Goal: Task Accomplishment & Management: Use online tool/utility

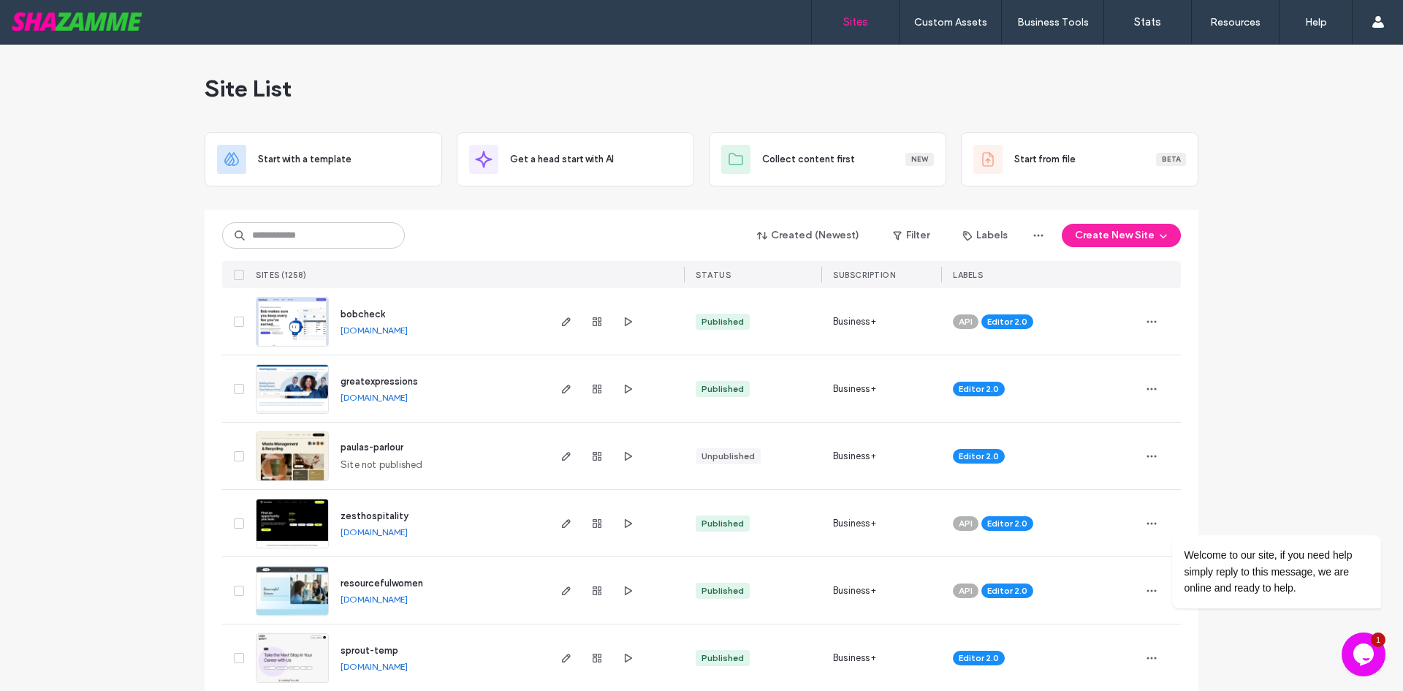
click at [1365, 665] on icon "Opens Chat This icon Opens the chat window." at bounding box center [1363, 653] width 23 height 23
click at [1365, 665] on button "Close Chat This icon closes the chat window." at bounding box center [1364, 654] width 44 height 44
click at [325, 238] on input at bounding box center [313, 235] width 183 height 26
type input "*****"
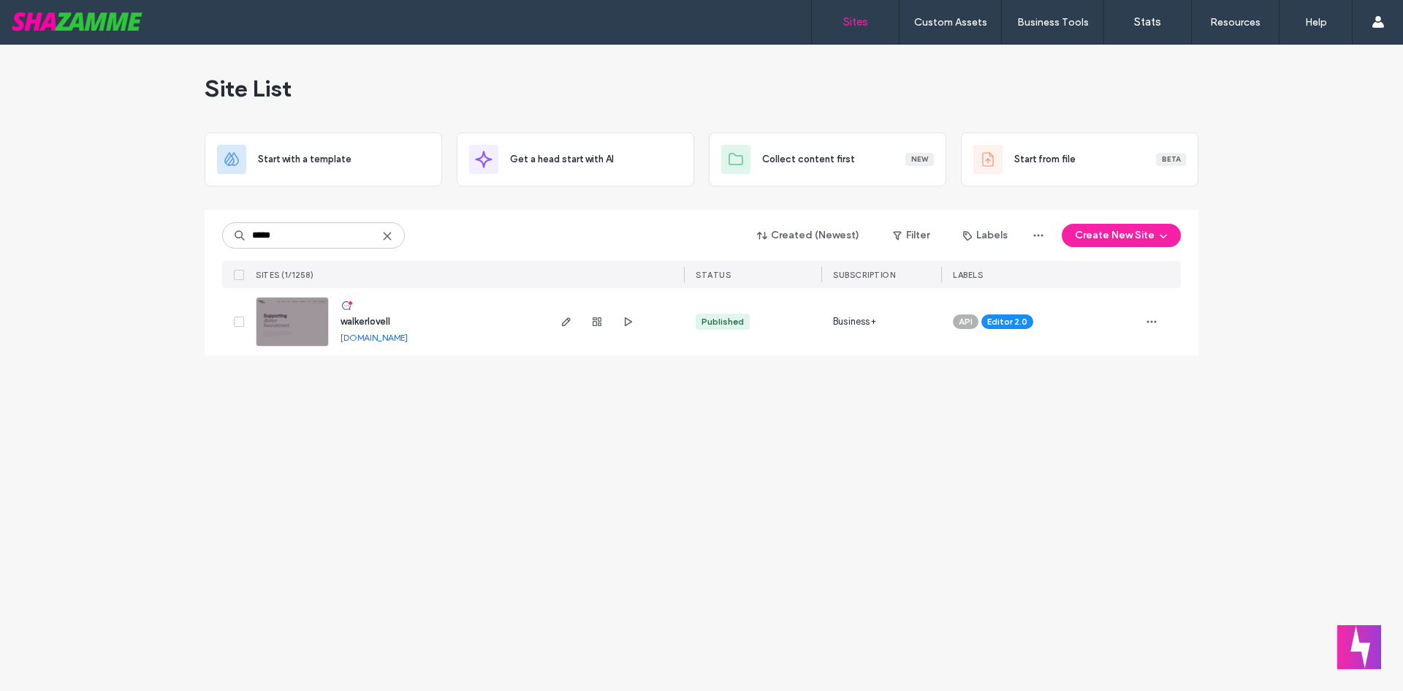
click at [369, 319] on span "walkerlovell" at bounding box center [366, 321] width 50 height 11
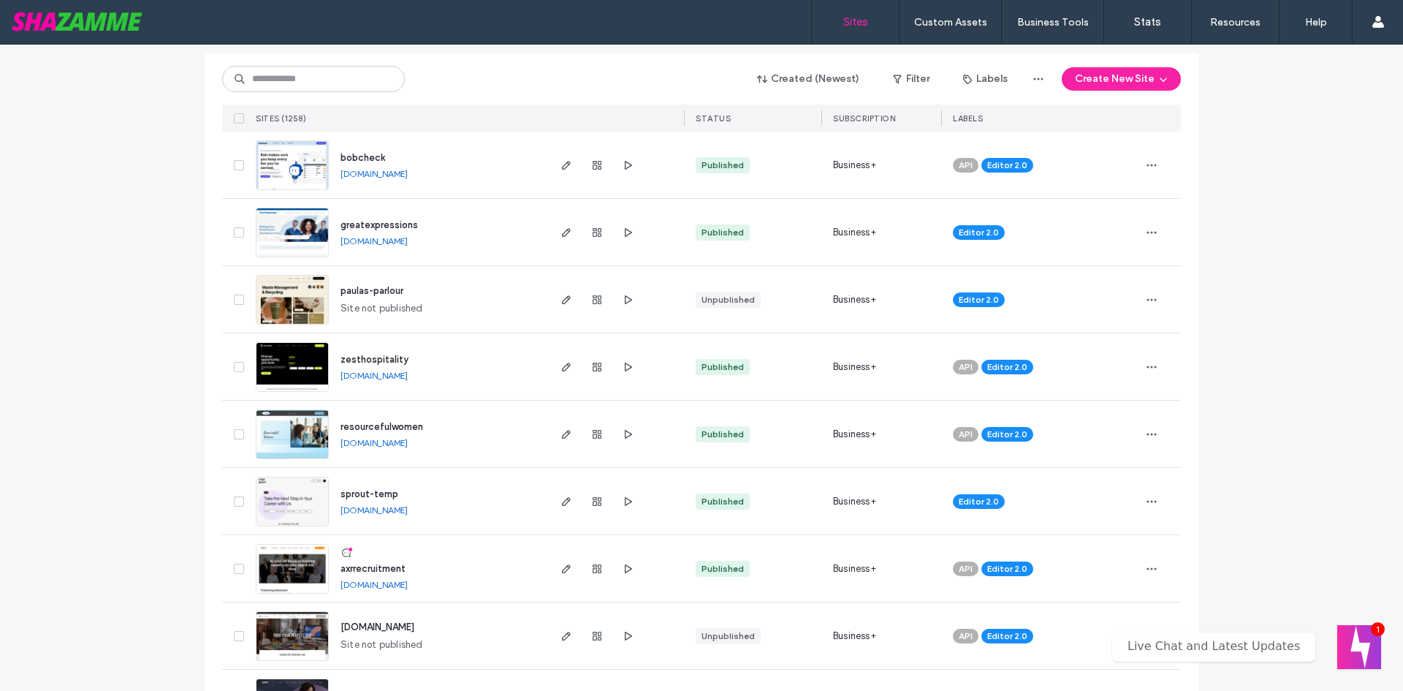
scroll to position [73, 0]
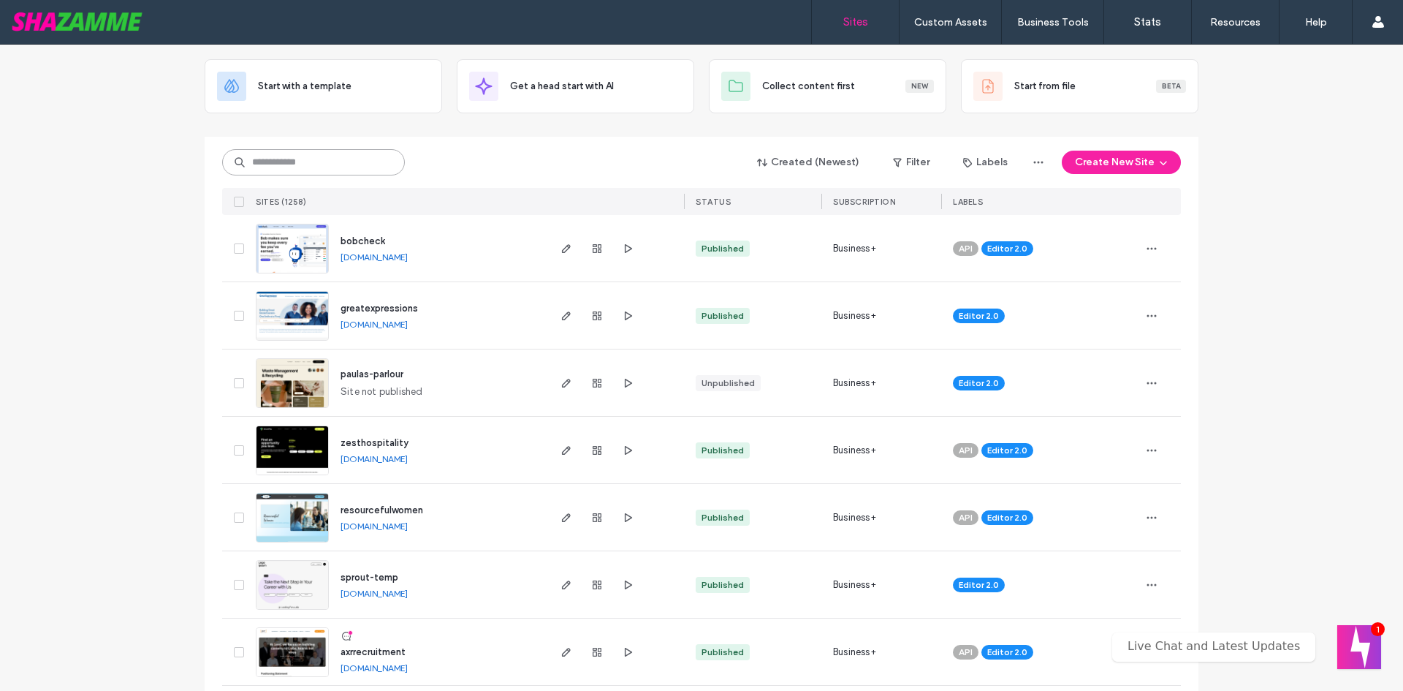
click at [290, 167] on input at bounding box center [313, 162] width 183 height 26
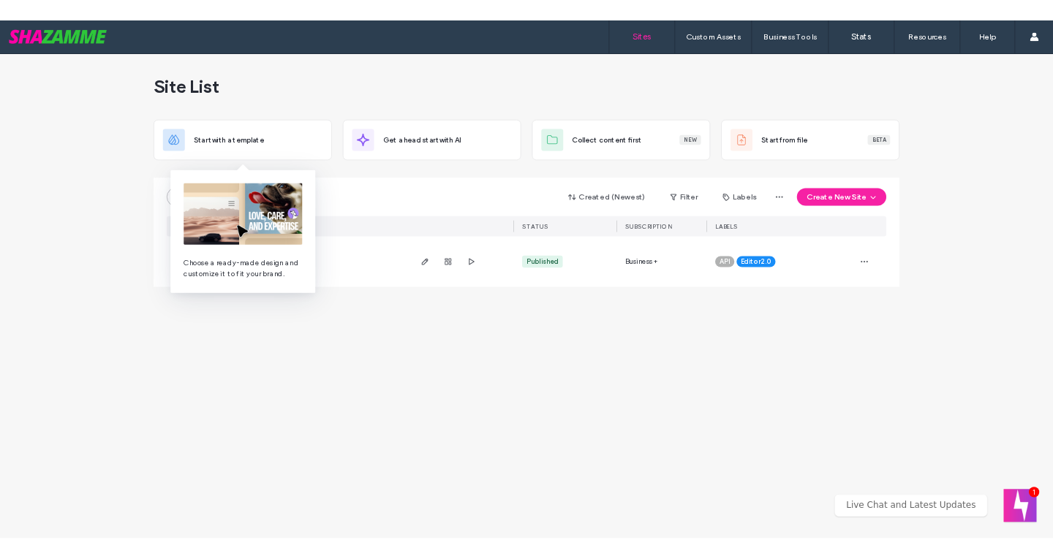
scroll to position [0, 0]
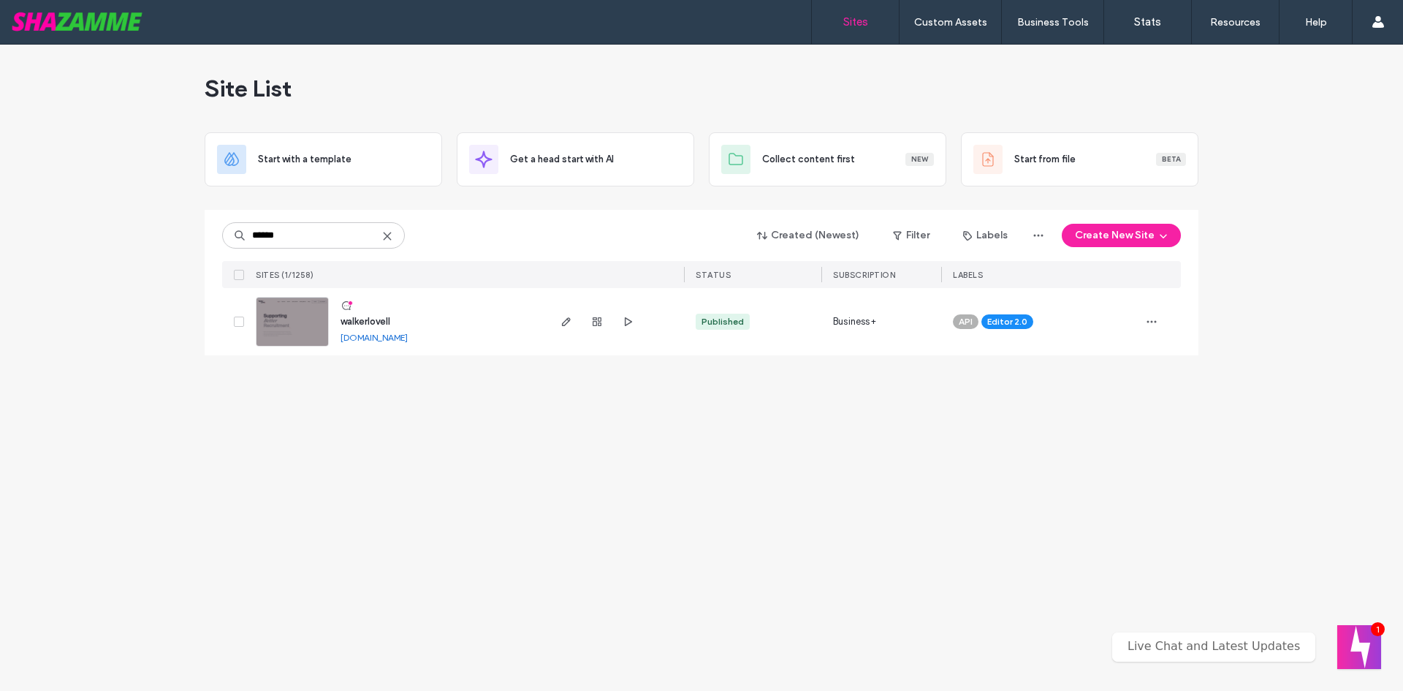
click at [407, 339] on link "walkerlovell.shazamme.site" at bounding box center [374, 337] width 67 height 11
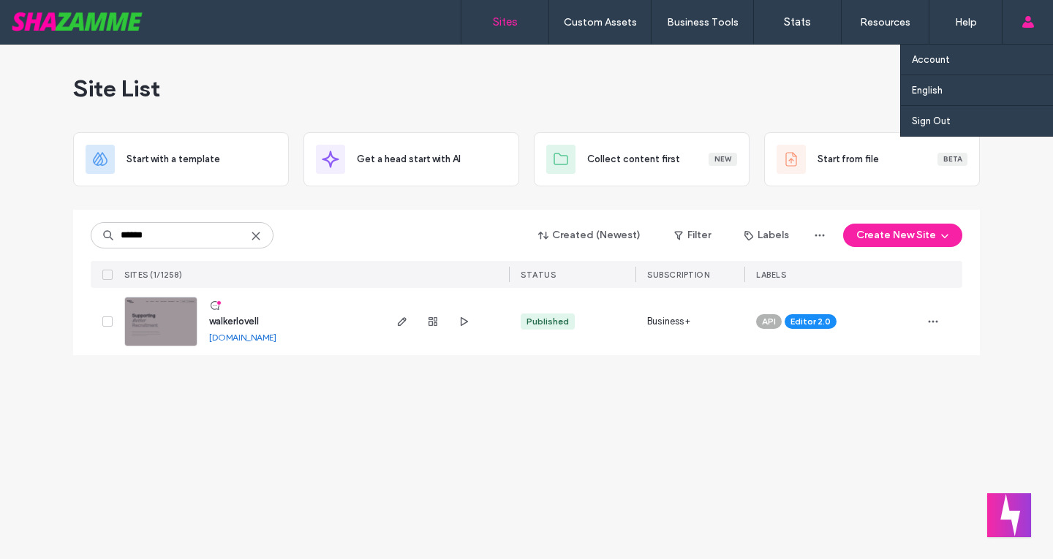
click at [1027, 26] on use at bounding box center [1027, 22] width 12 height 12
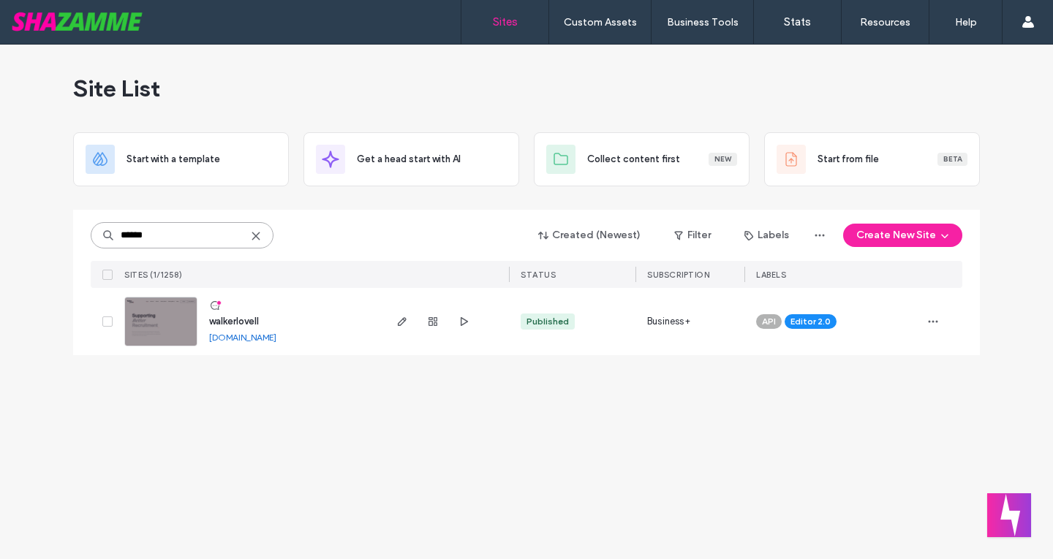
click at [153, 243] on input "******" at bounding box center [182, 235] width 183 height 26
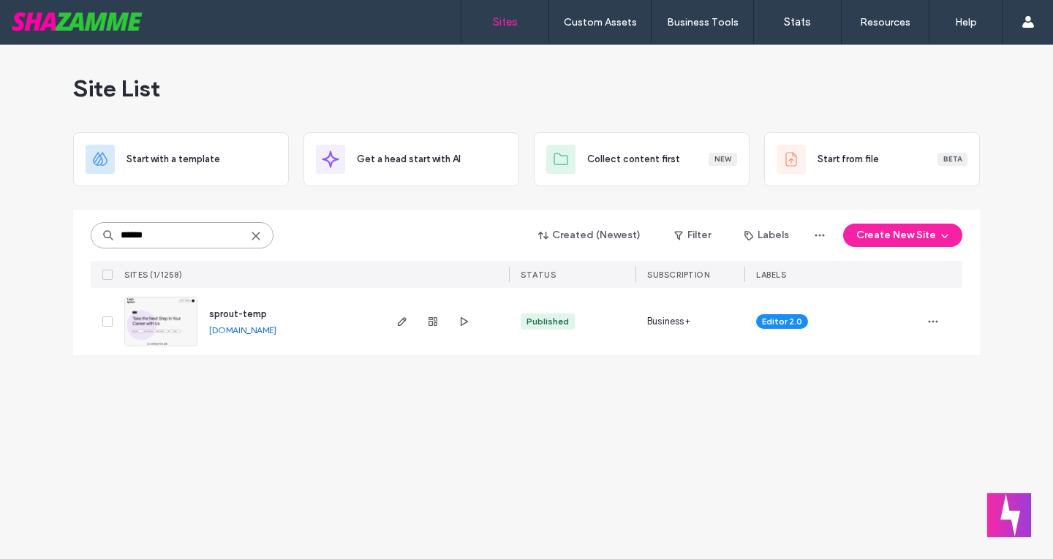
type input "******"
click at [244, 316] on span "sprout-temp" at bounding box center [238, 313] width 58 height 11
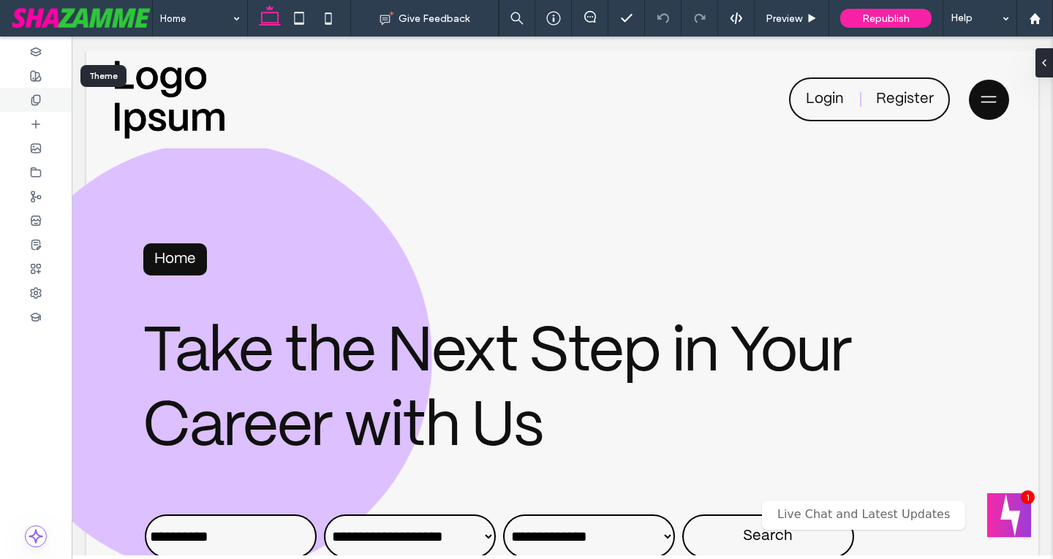
click at [39, 97] on use at bounding box center [35, 100] width 8 height 10
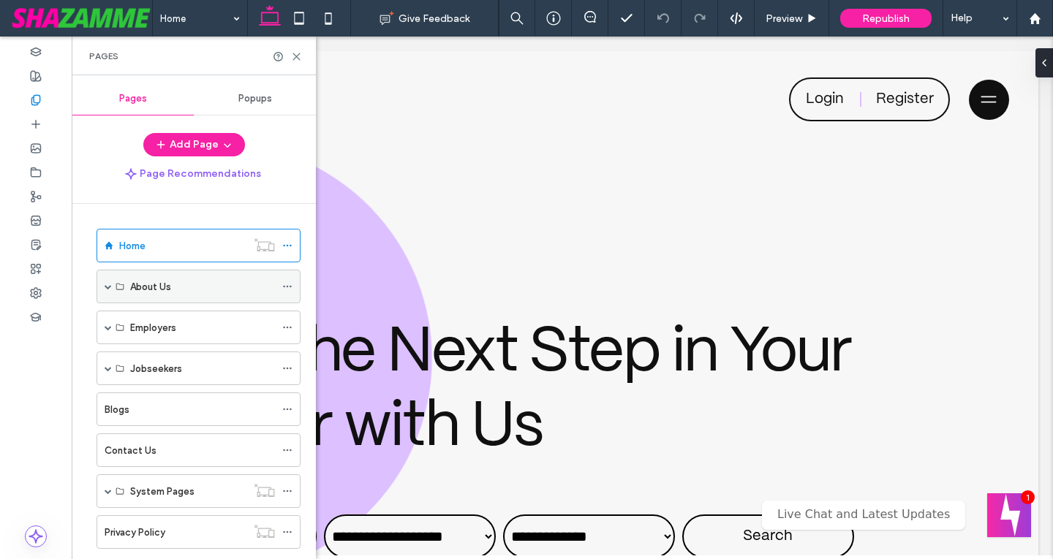
click at [107, 289] on span at bounding box center [108, 286] width 7 height 7
click at [109, 326] on span at bounding box center [108, 327] width 7 height 7
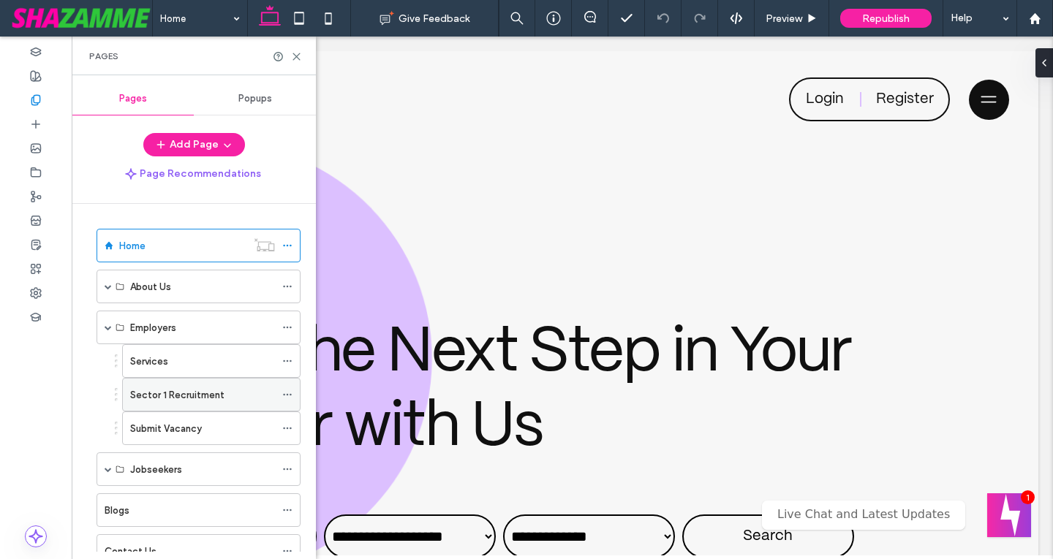
click at [161, 384] on div "Sector 1 Recruitment" at bounding box center [202, 395] width 145 height 32
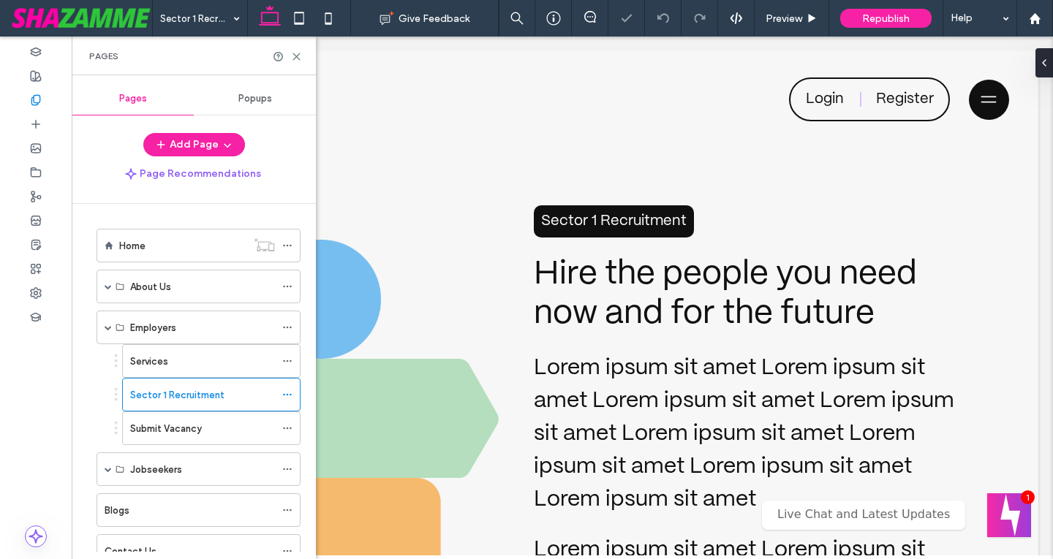
drag, startPoint x: 295, startPoint y: 57, endPoint x: 409, endPoint y: 333, distance: 298.9
click at [295, 57] on use at bounding box center [296, 56] width 7 height 7
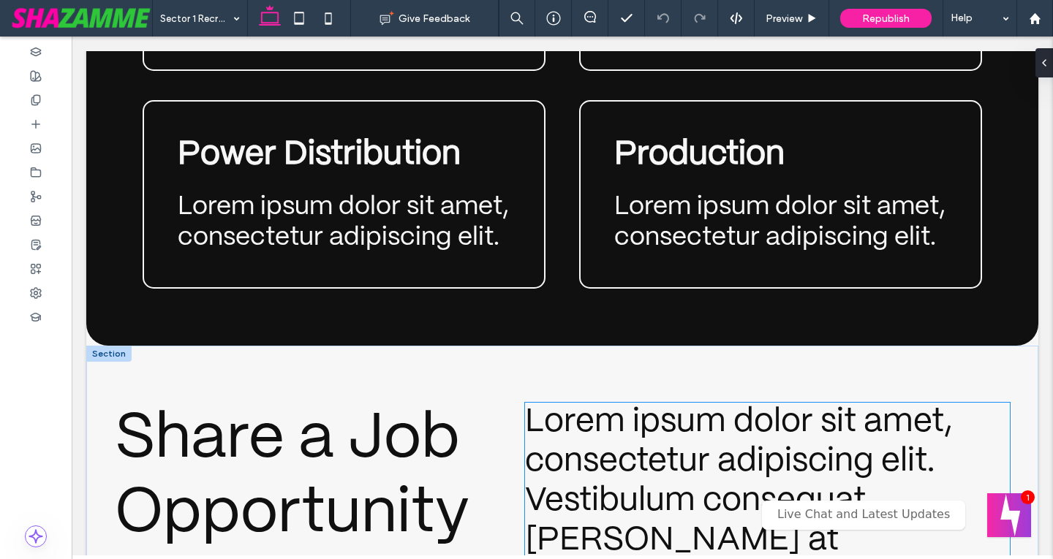
scroll to position [3655, 0]
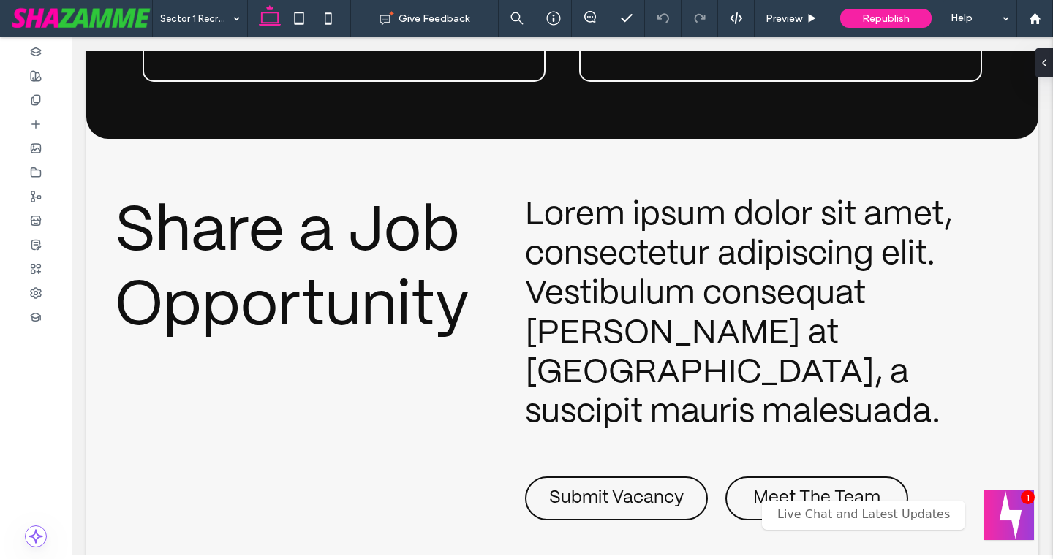
click at [996, 504] on button "Welcome message" at bounding box center [1009, 515] width 50 height 50
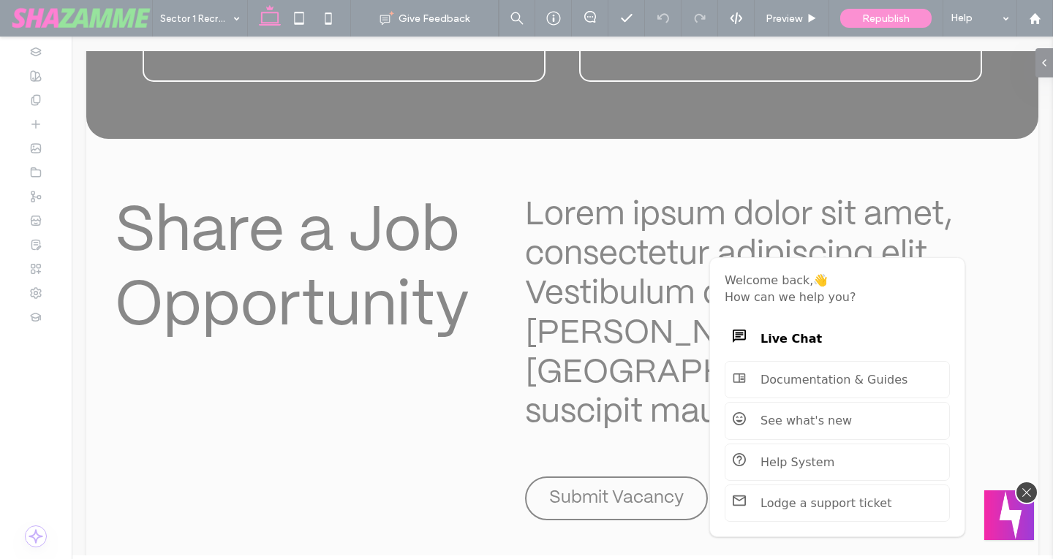
click at [996, 504] on button "Welcome message" at bounding box center [1009, 515] width 50 height 50
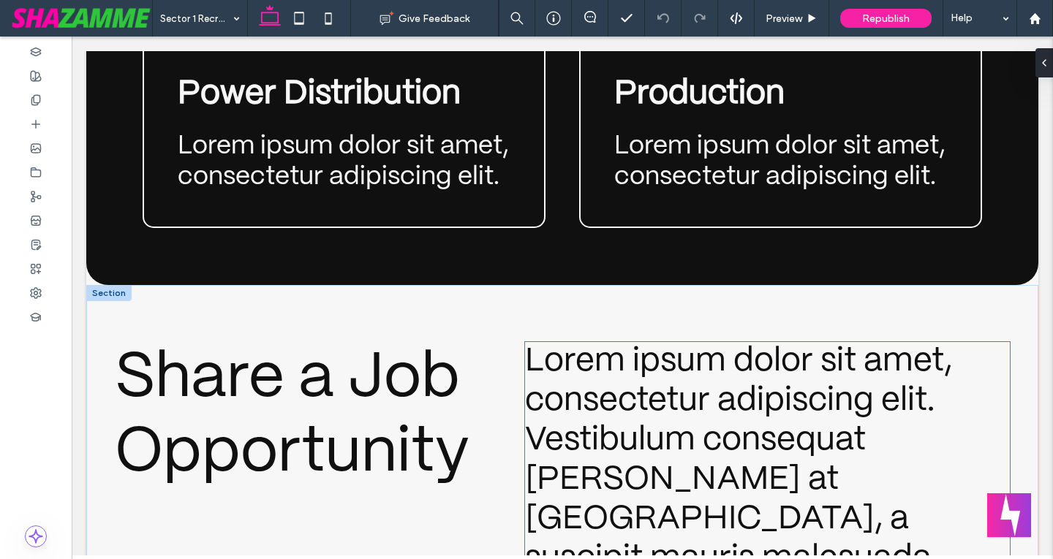
scroll to position [3801, 0]
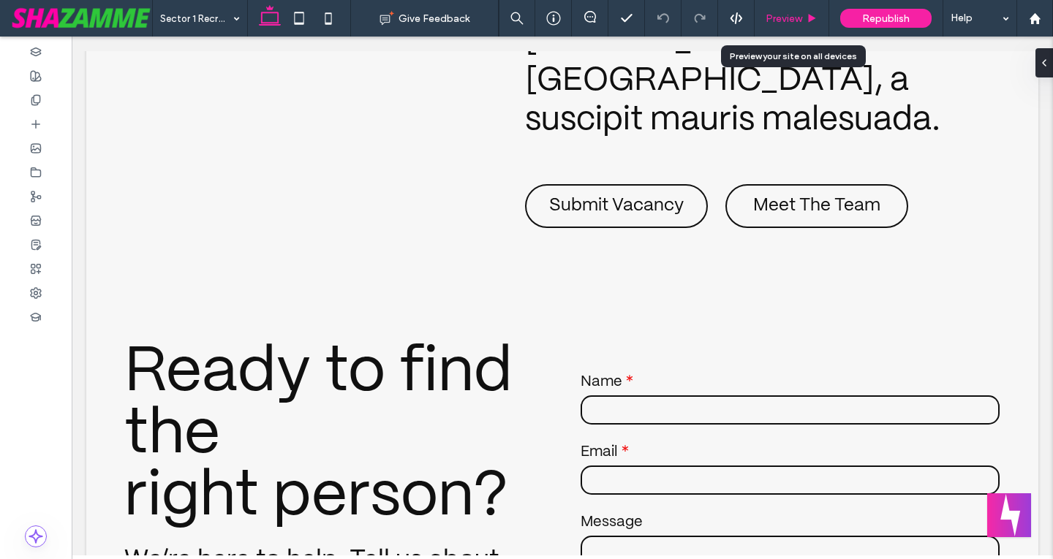
click at [821, 17] on div "Preview" at bounding box center [791, 18] width 74 height 12
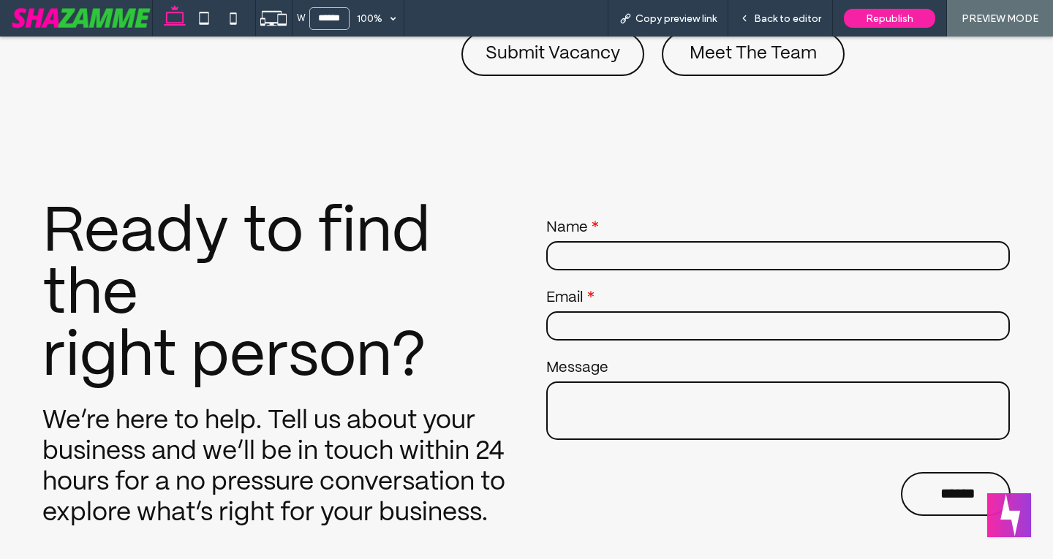
scroll to position [4070, 0]
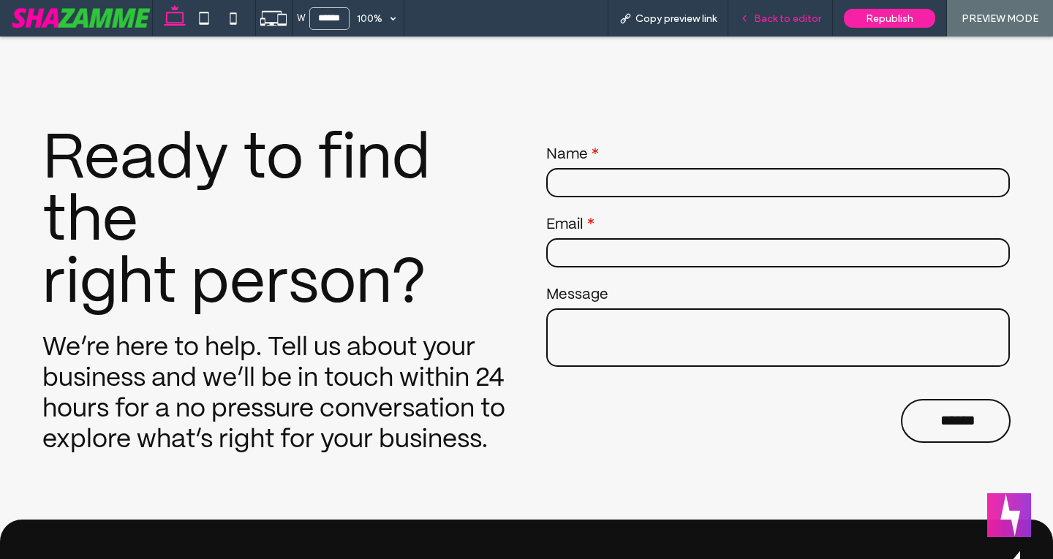
click at [765, 18] on span "Back to editor" at bounding box center [787, 18] width 67 height 12
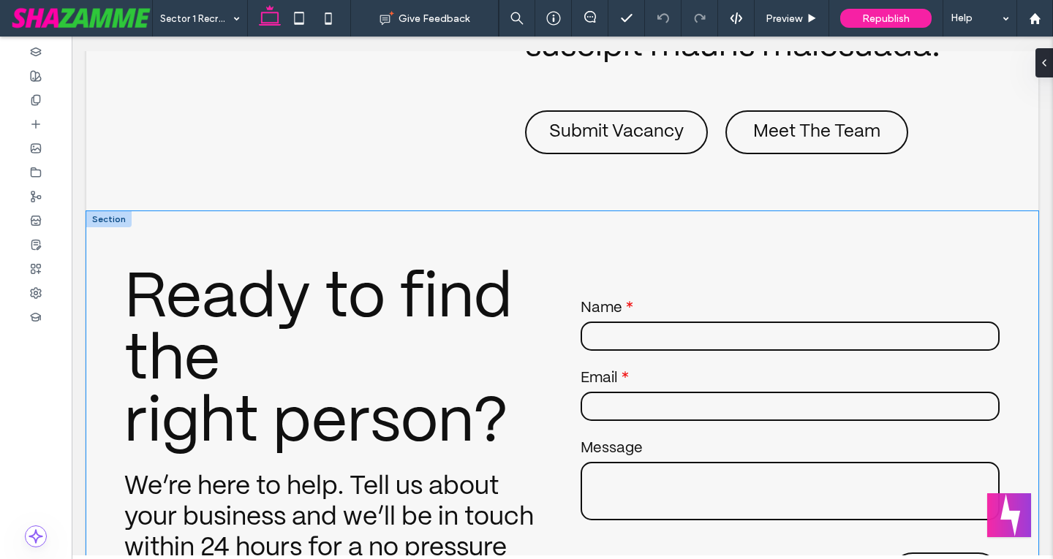
scroll to position [4008, 0]
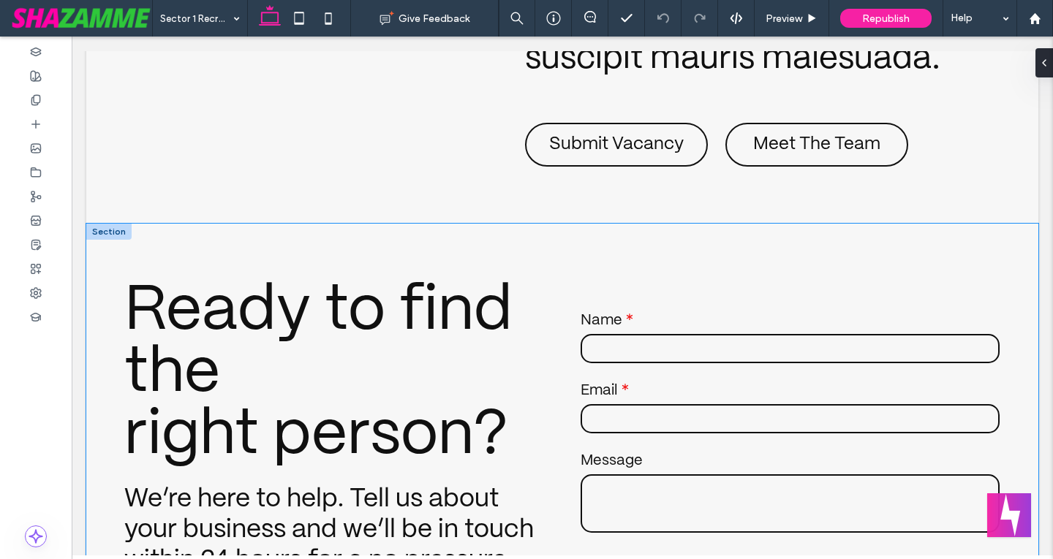
click at [186, 406] on span "right person?" at bounding box center [316, 435] width 384 height 59
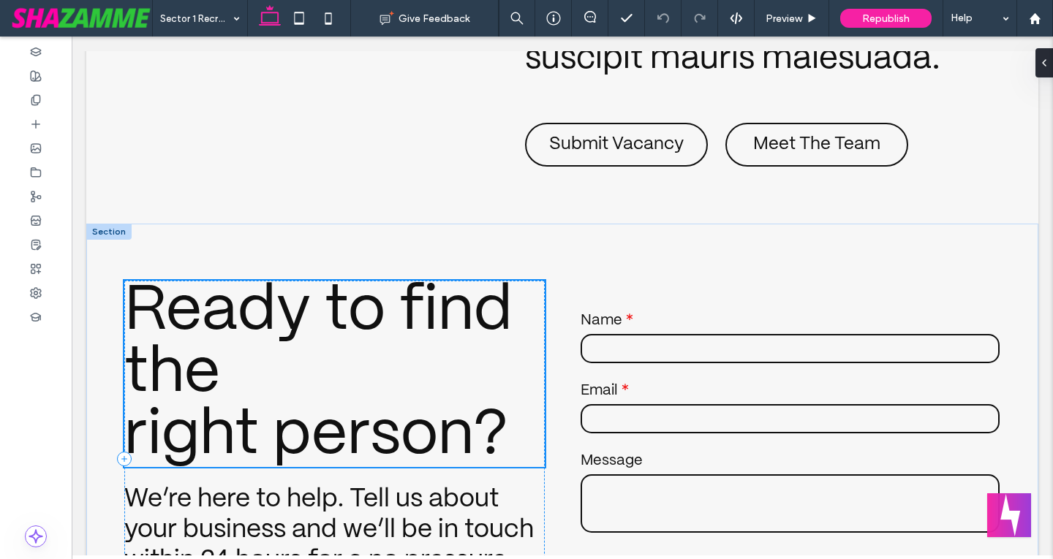
click at [186, 281] on div "Ready to find the right person?" at bounding box center [334, 374] width 420 height 186
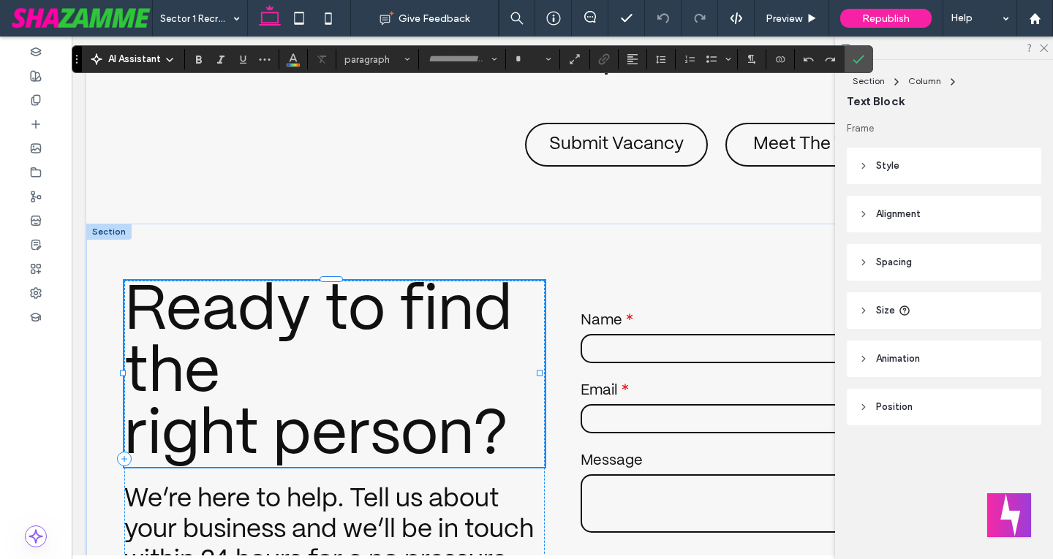
type input "**********"
type input "**"
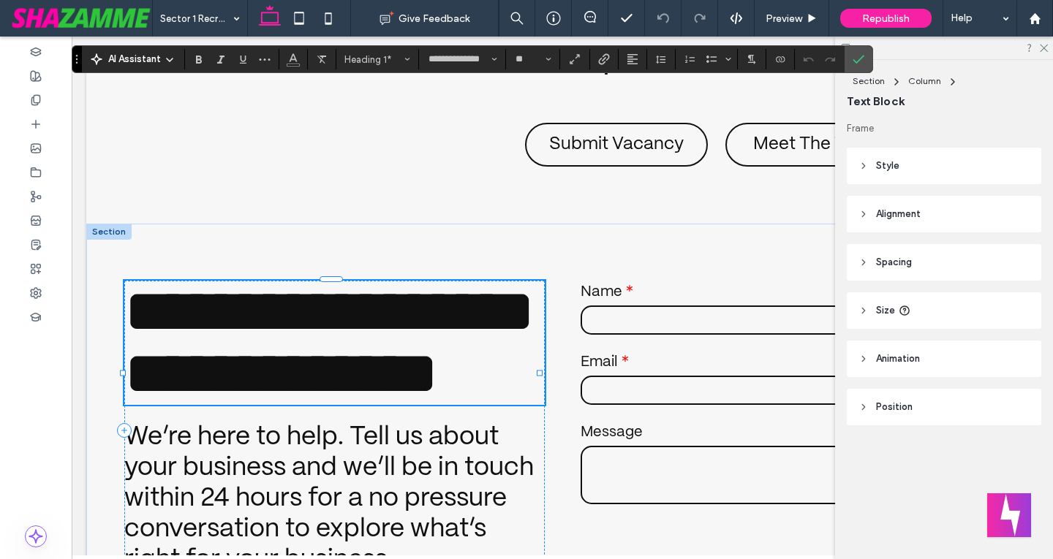
click at [224, 281] on h1 "**********" at bounding box center [334, 312] width 420 height 62
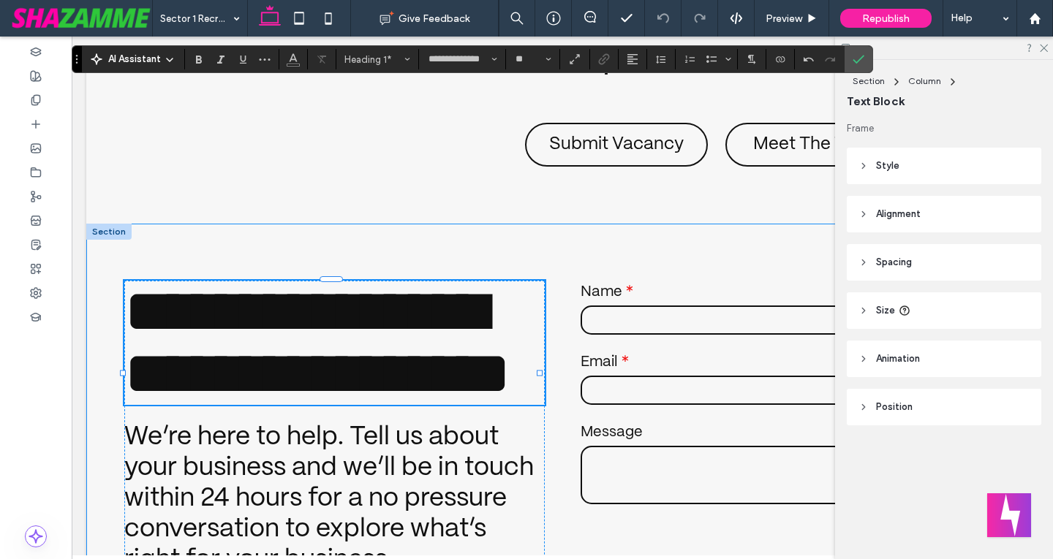
click at [632, 451] on div "**********" at bounding box center [562, 431] width 952 height 414
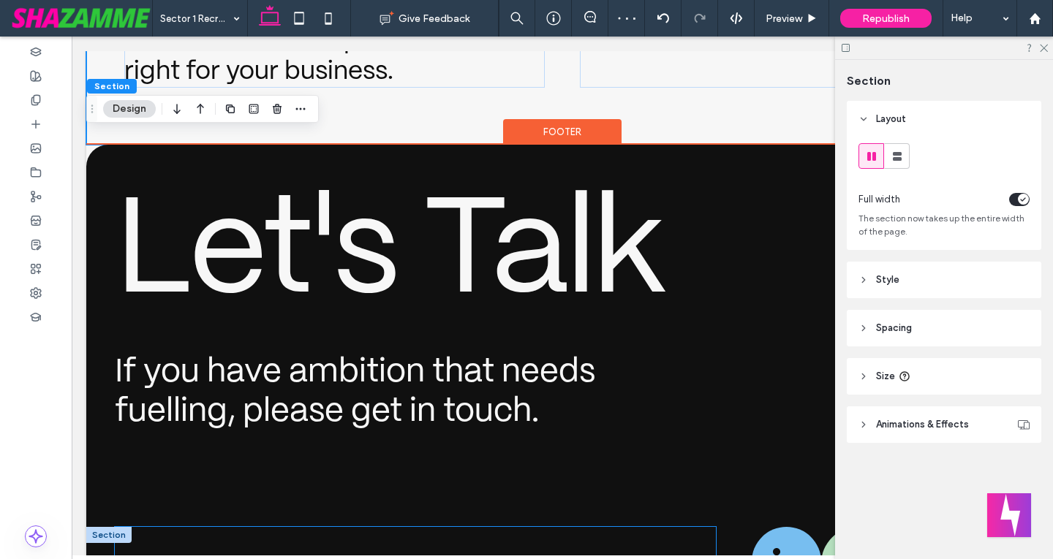
scroll to position [4595, 0]
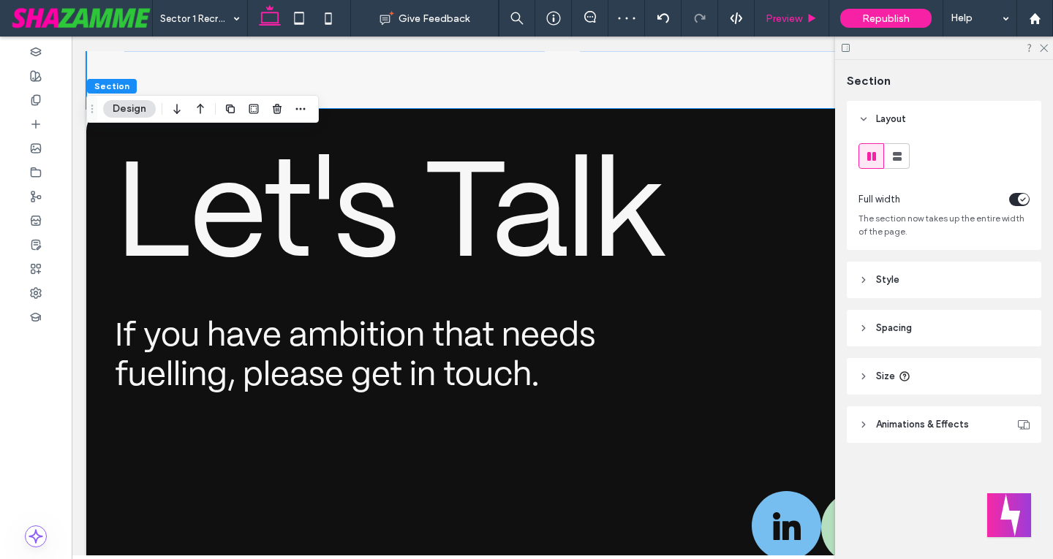
click at [800, 18] on span "Preview" at bounding box center [783, 18] width 37 height 12
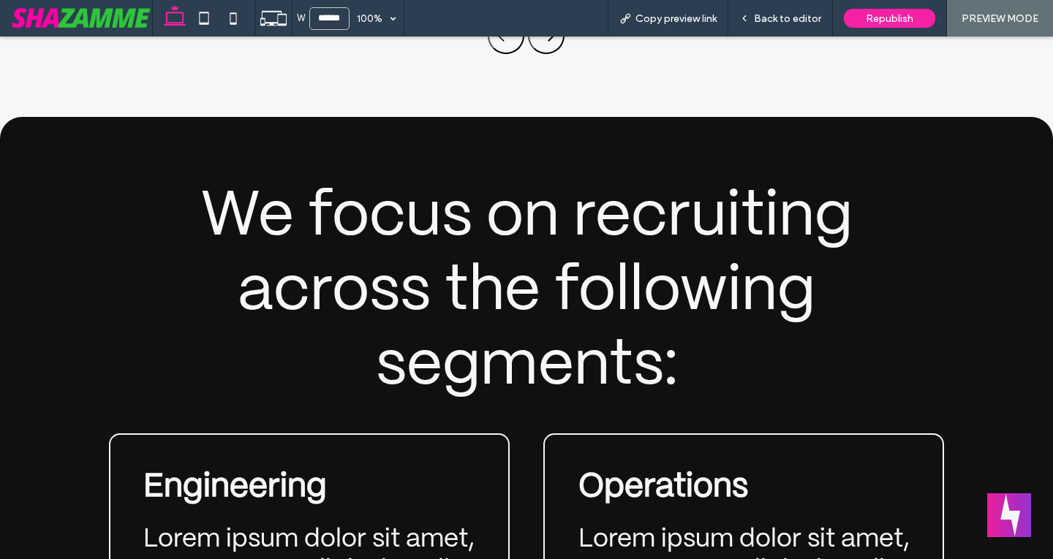
scroll to position [2916, 0]
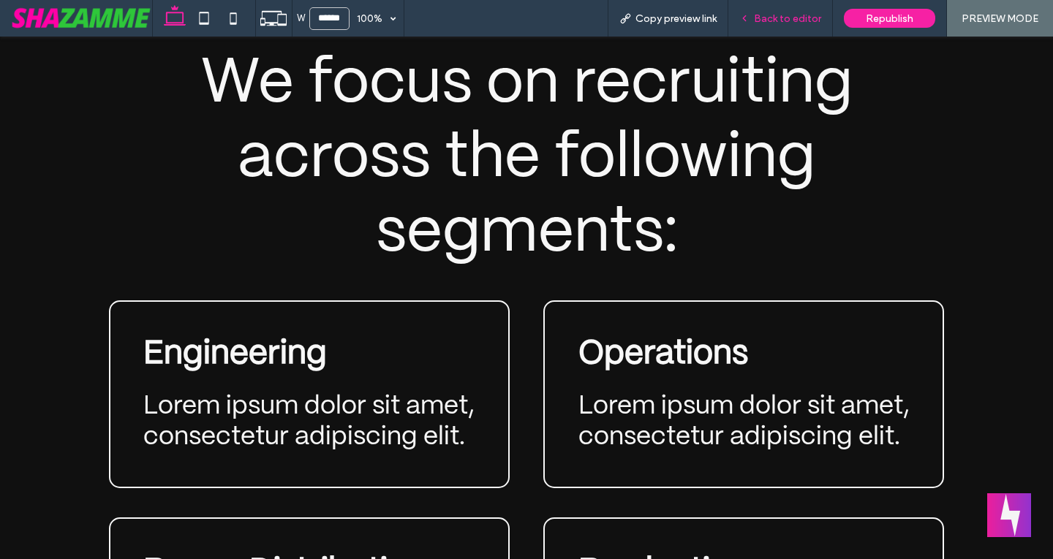
click at [795, 21] on span "Back to editor" at bounding box center [787, 18] width 67 height 12
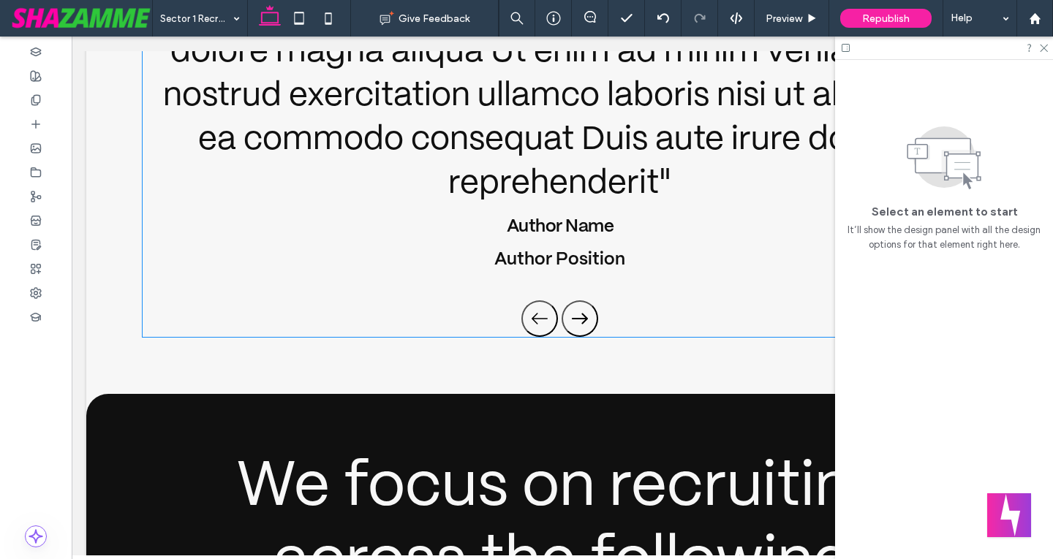
scroll to position [2641, 0]
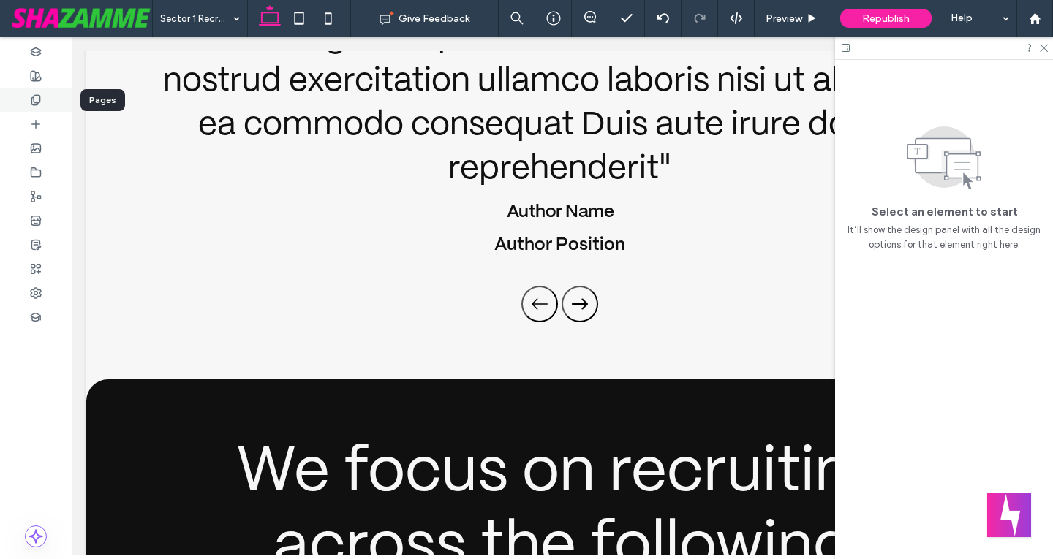
click at [24, 103] on div at bounding box center [36, 100] width 72 height 24
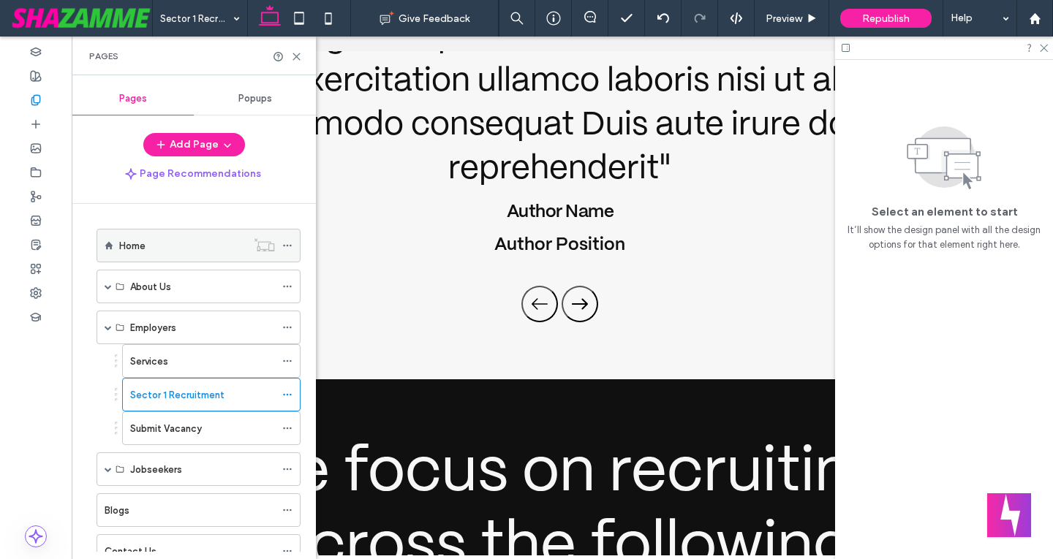
click at [156, 249] on div "Home" at bounding box center [182, 245] width 127 height 15
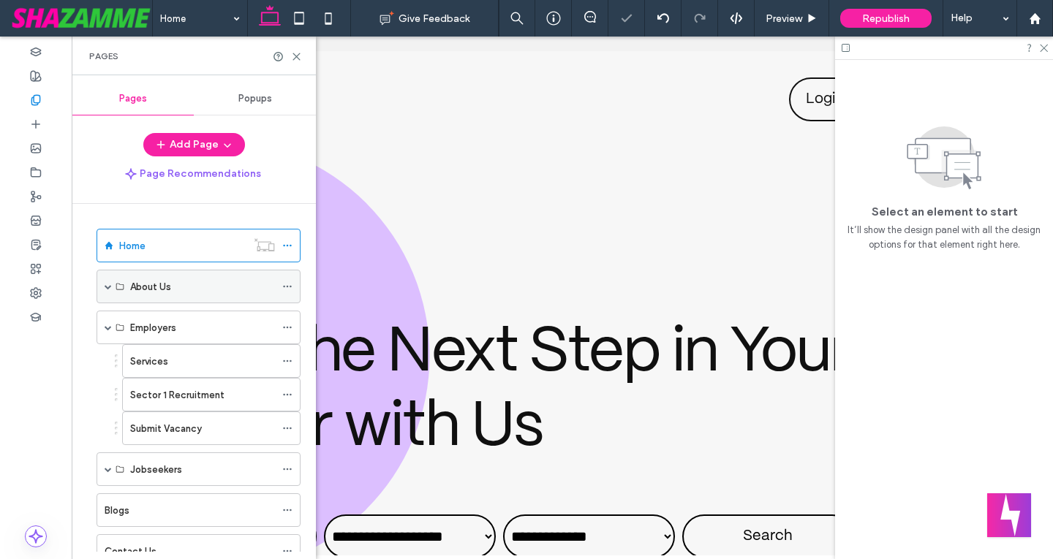
click at [108, 288] on span at bounding box center [108, 286] width 7 height 7
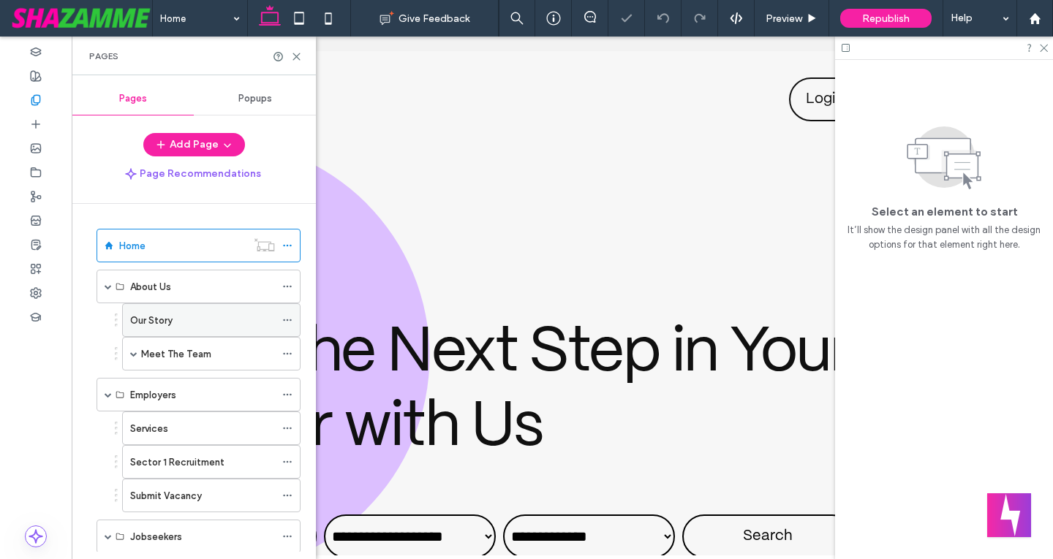
click at [131, 313] on label "Our Story" at bounding box center [151, 321] width 42 height 26
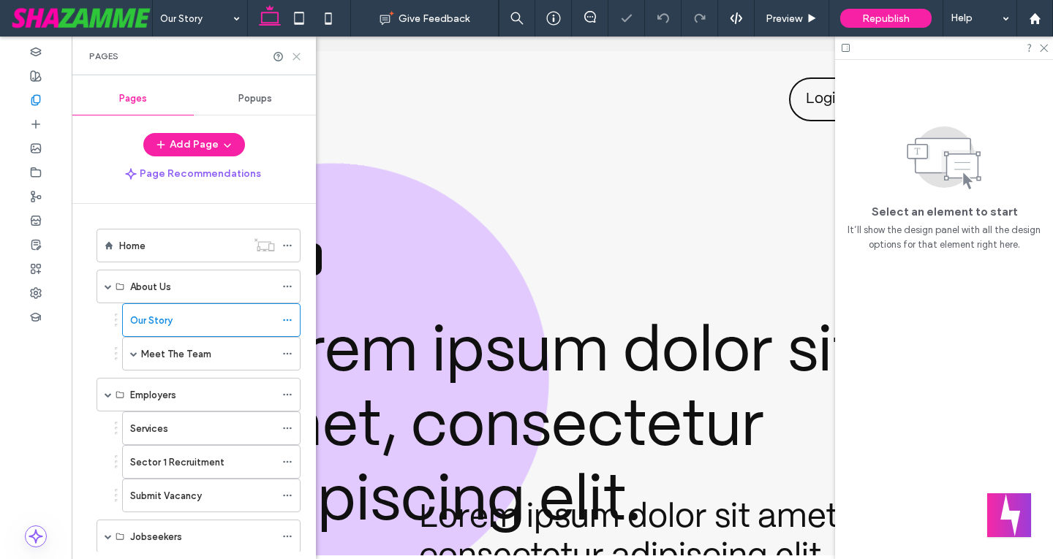
drag, startPoint x: 299, startPoint y: 53, endPoint x: 278, endPoint y: 54, distance: 21.2
click at [299, 53] on icon at bounding box center [296, 56] width 11 height 11
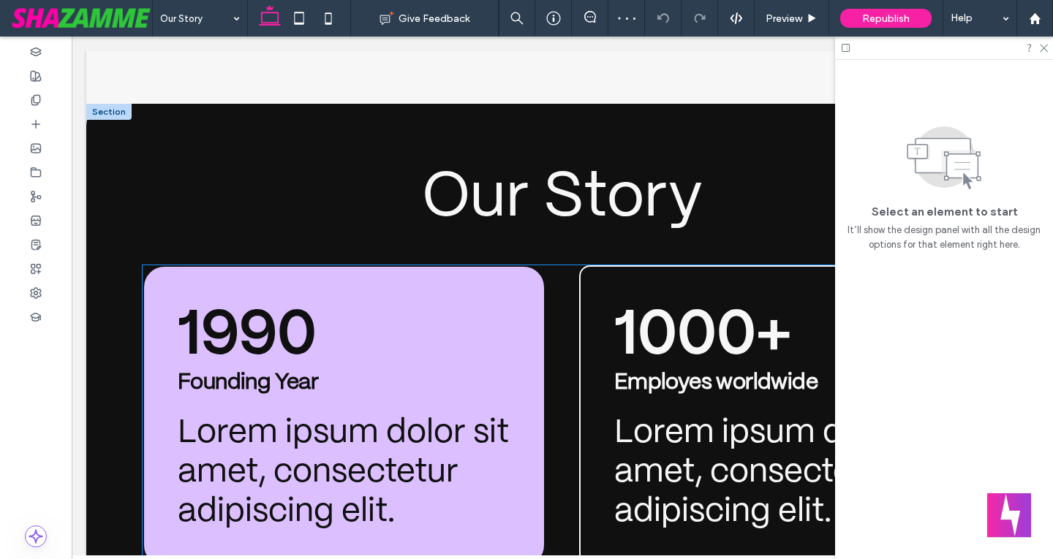
scroll to position [2098, 0]
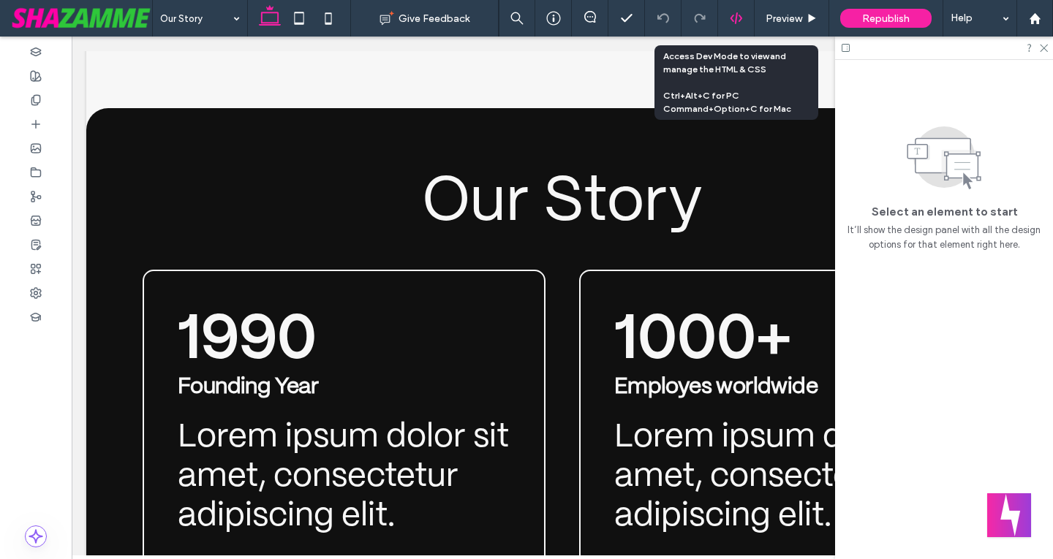
click at [733, 18] on icon at bounding box center [735, 18] width 13 height 13
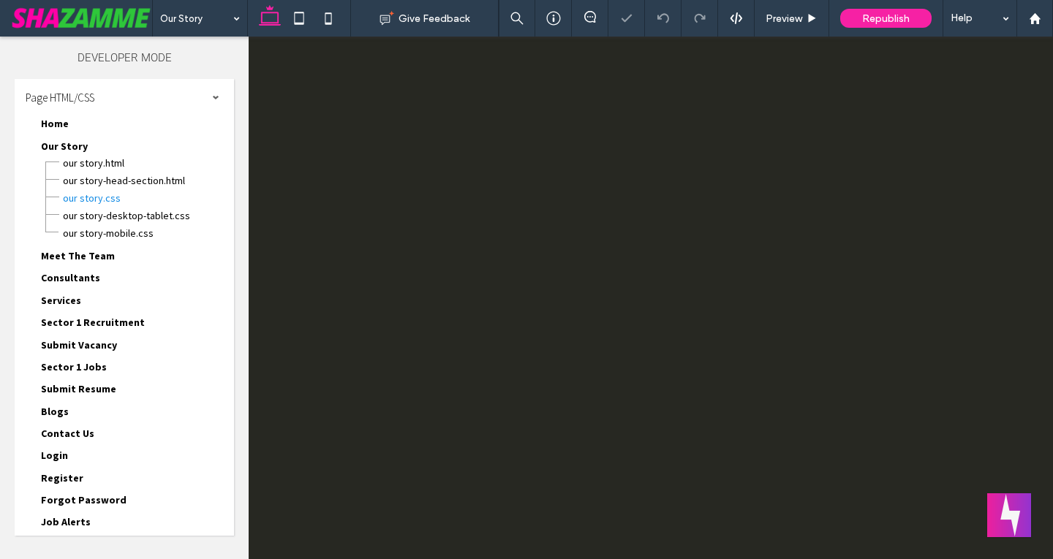
scroll to position [0, 0]
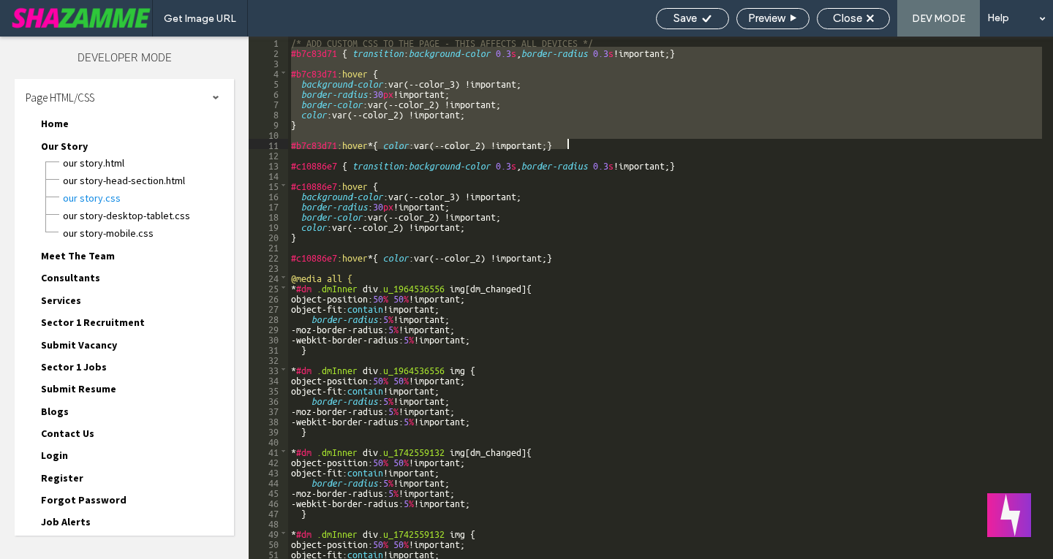
drag, startPoint x: 290, startPoint y: 51, endPoint x: 579, endPoint y: 142, distance: 302.6
click at [579, 142] on div "/* ADD CUSTOM CSS TO THE PAGE - THIS AFFECTS ALL DEVICES */ #b7c83d71 { transit…" at bounding box center [789, 308] width 1002 height 543
click at [881, 15] on div "Close" at bounding box center [853, 18] width 72 height 13
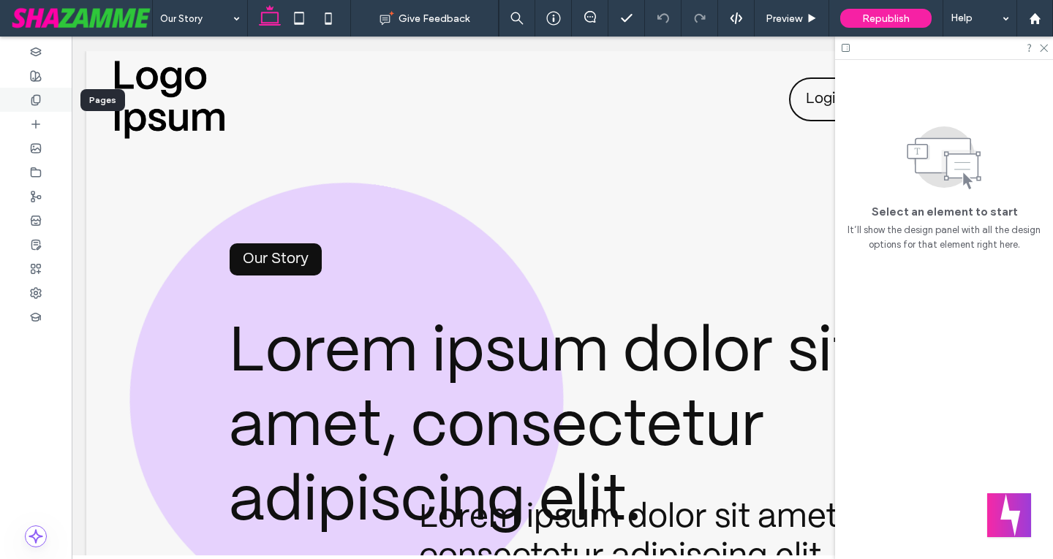
click at [33, 103] on icon at bounding box center [36, 100] width 12 height 12
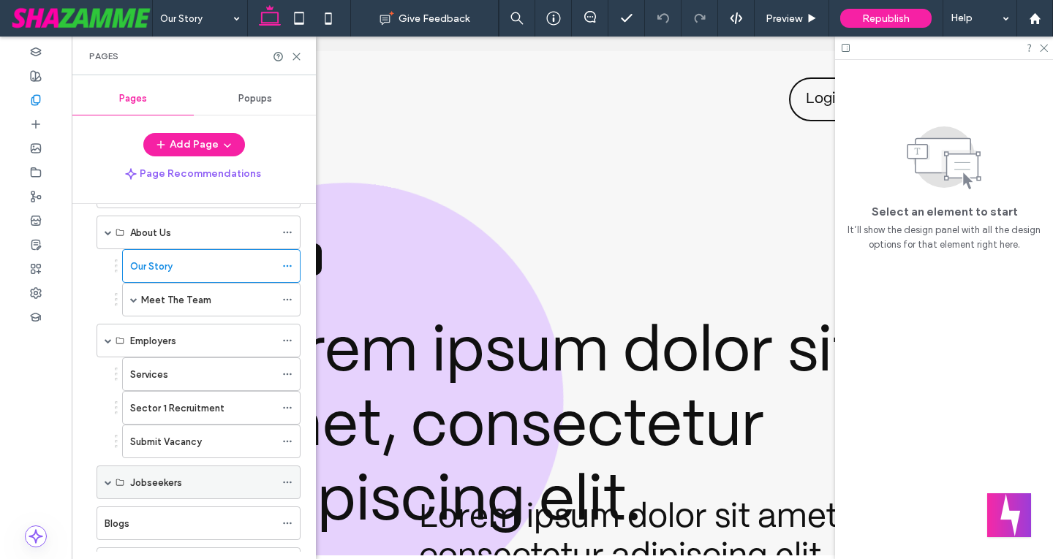
scroll to position [146, 0]
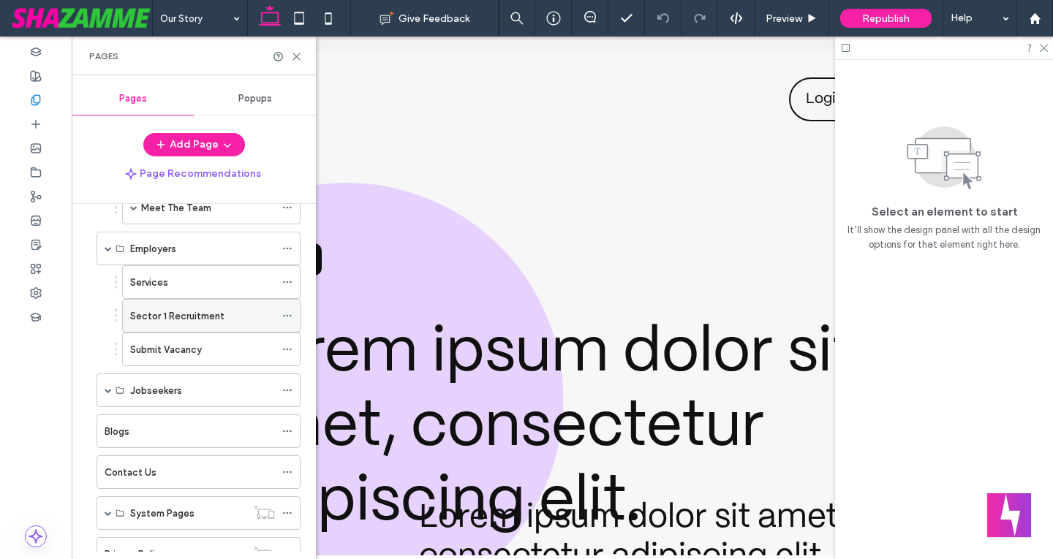
click at [179, 324] on div "Sector 1 Recruitment" at bounding box center [202, 316] width 145 height 32
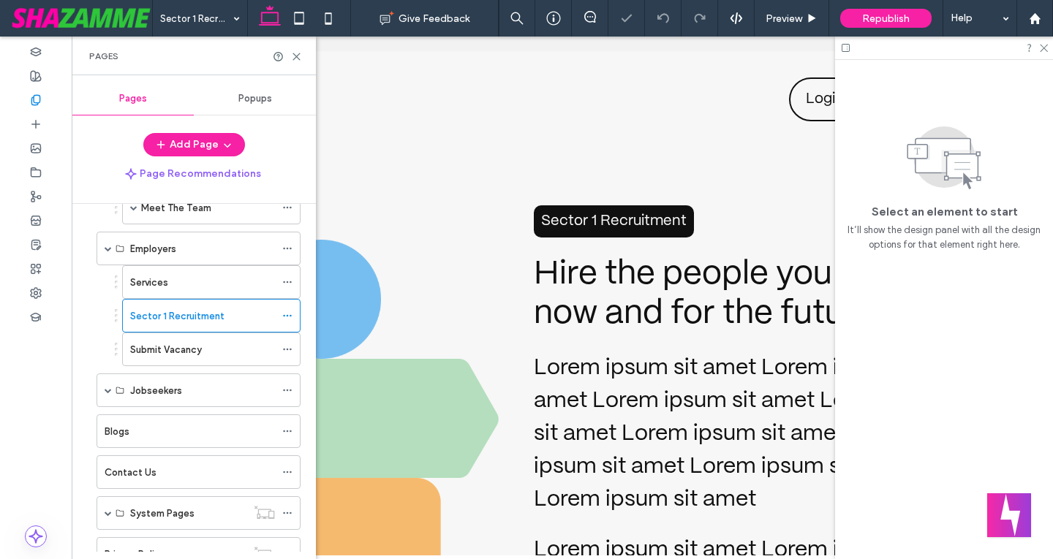
click at [303, 53] on div "Pages" at bounding box center [194, 56] width 244 height 39
click at [290, 61] on div at bounding box center [287, 56] width 29 height 11
click at [294, 58] on use at bounding box center [296, 56] width 7 height 7
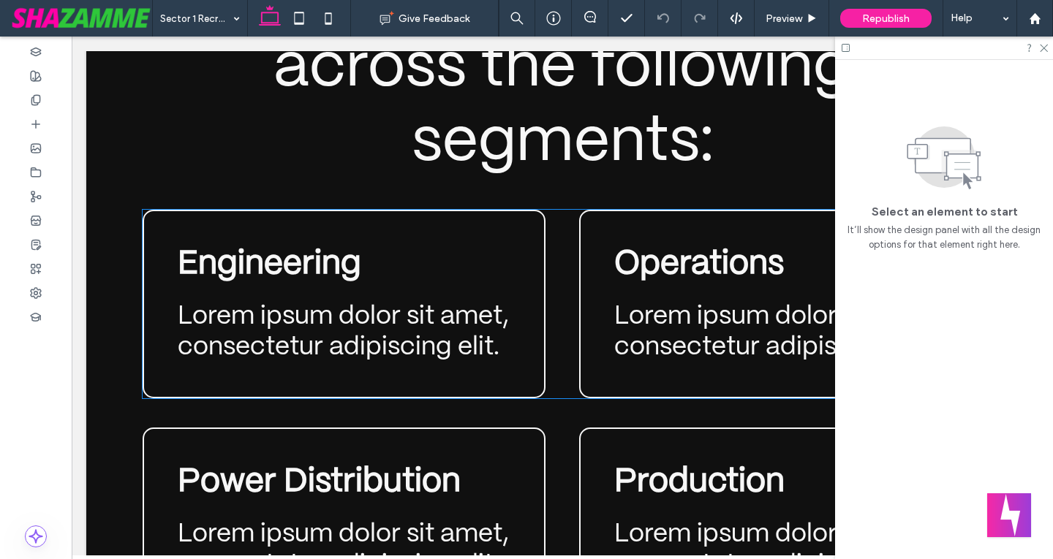
scroll to position [3216, 0]
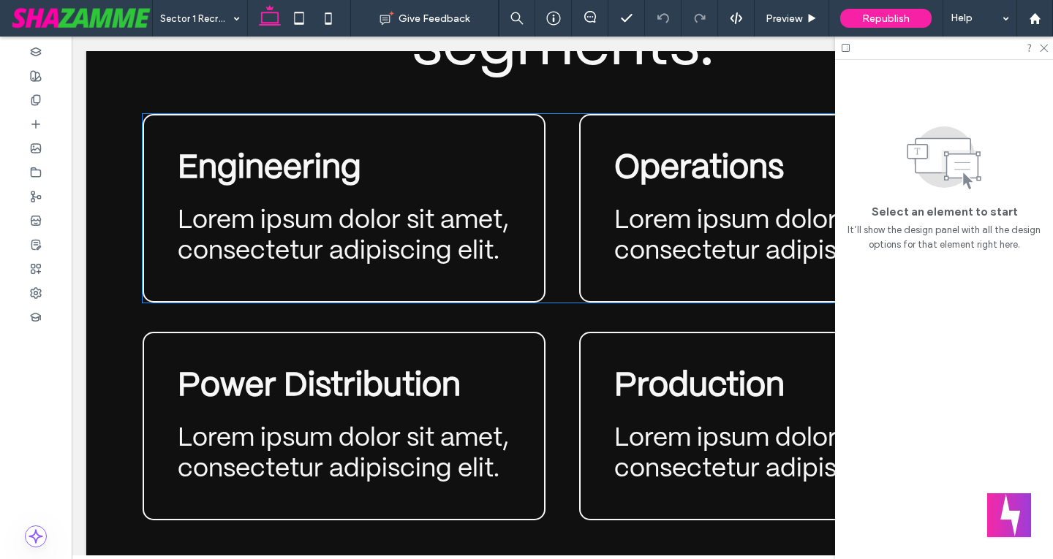
click at [537, 129] on div "Engineering Lorem ipsum dolor sit amet, consectetur adipiscing elit." at bounding box center [344, 208] width 403 height 189
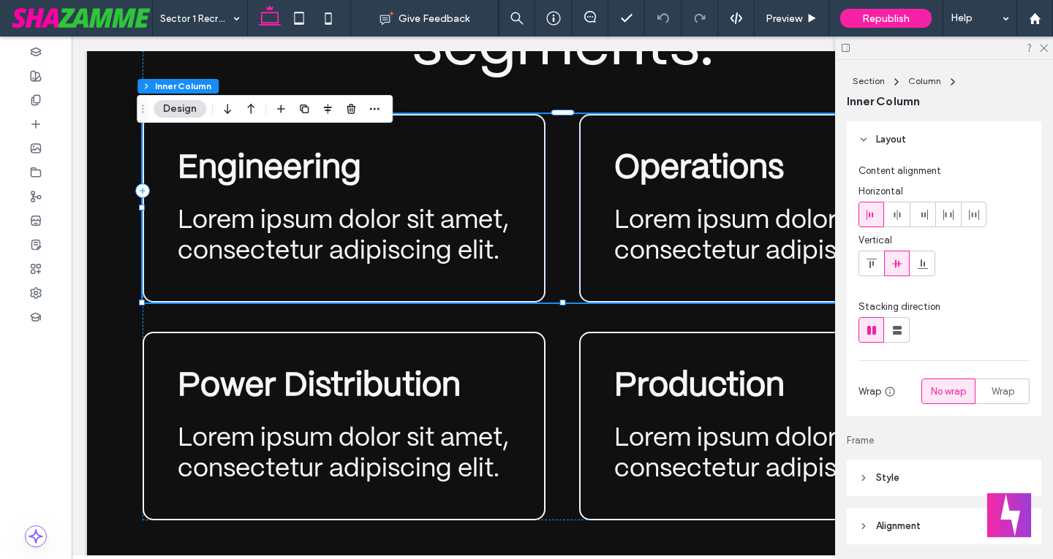
click at [524, 137] on div "Engineering Lorem ipsum dolor sit amet, consectetur adipiscing elit." at bounding box center [344, 208] width 403 height 189
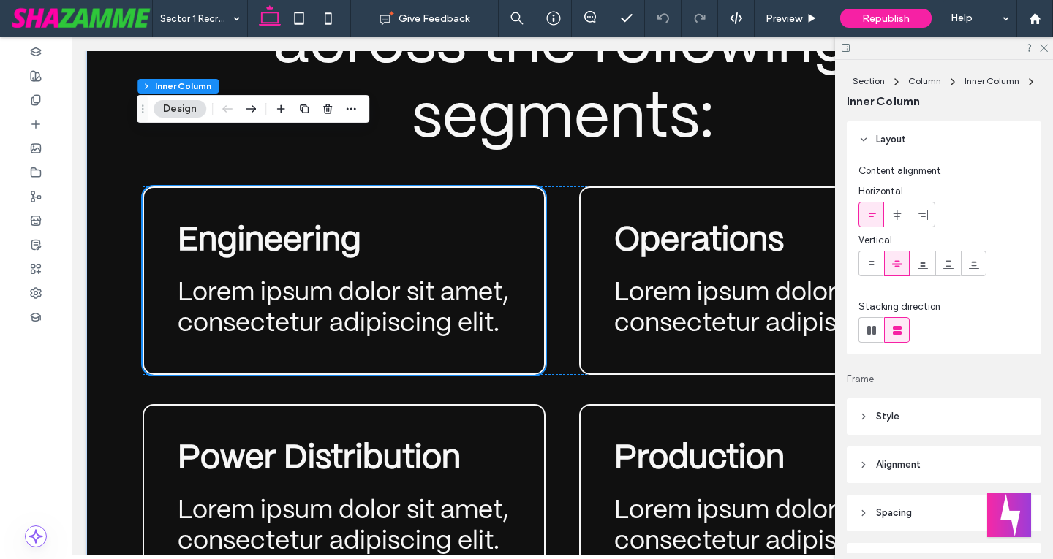
scroll to position [3143, 0]
click at [350, 101] on span "button" at bounding box center [351, 109] width 18 height 18
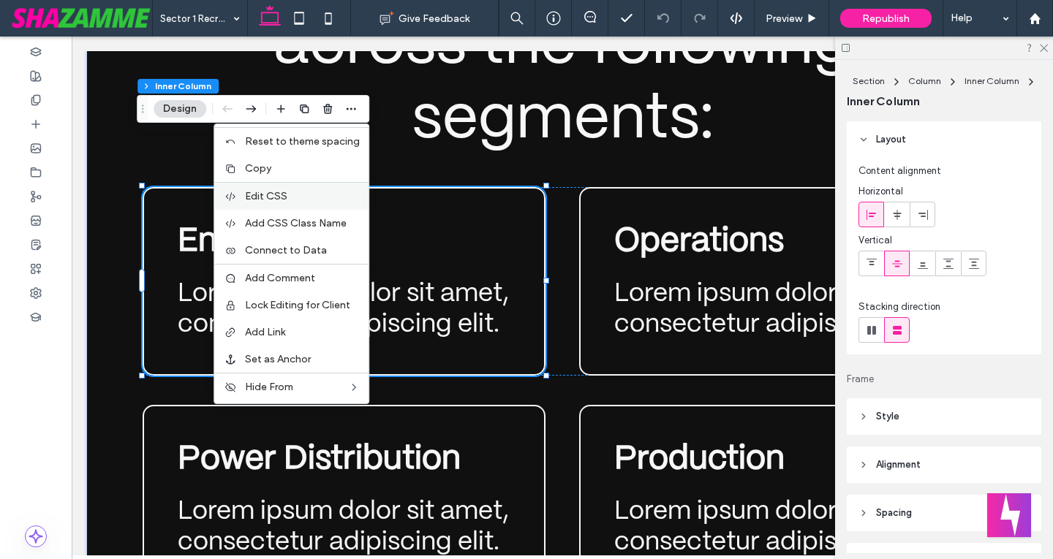
click at [261, 195] on span "Edit CSS" at bounding box center [266, 196] width 42 height 12
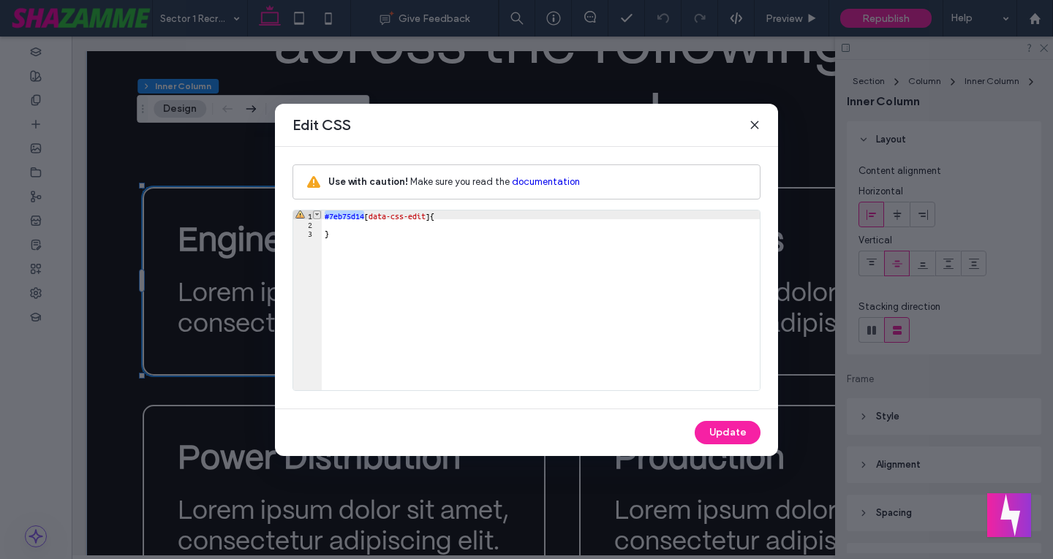
drag, startPoint x: 363, startPoint y: 216, endPoint x: 314, endPoint y: 216, distance: 49.0
click at [314, 216] on div "** 1 2 3 #7eb75d14 [ data-css-edit ] { } XXXXXXXXXXXXXXXXXXXXXXXXXXXXXXXXXXXXXX…" at bounding box center [526, 300] width 468 height 181
click at [753, 124] on icon at bounding box center [754, 125] width 12 height 12
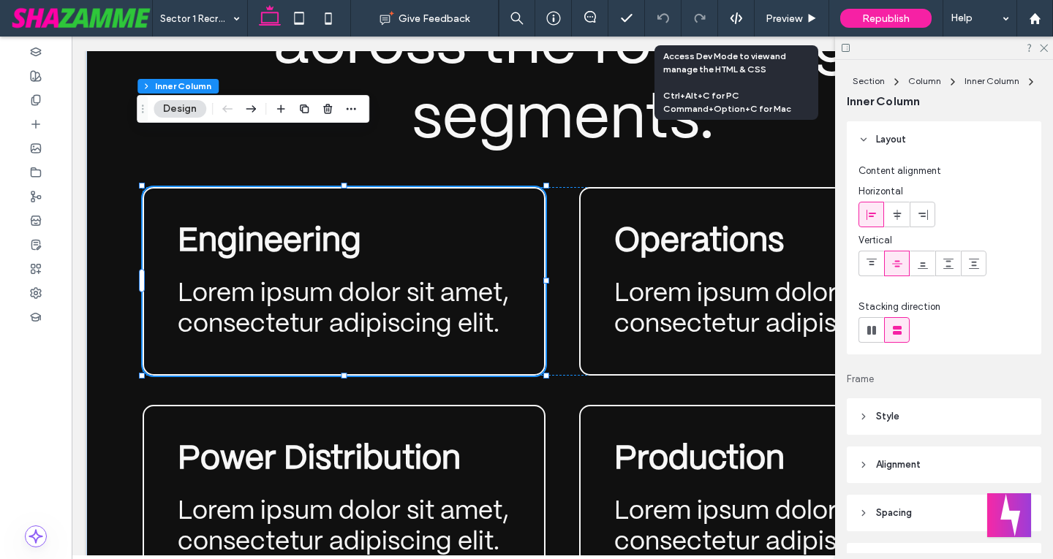
drag, startPoint x: 732, startPoint y: 15, endPoint x: 733, endPoint y: 23, distance: 7.3
click at [733, 15] on use at bounding box center [735, 18] width 12 height 12
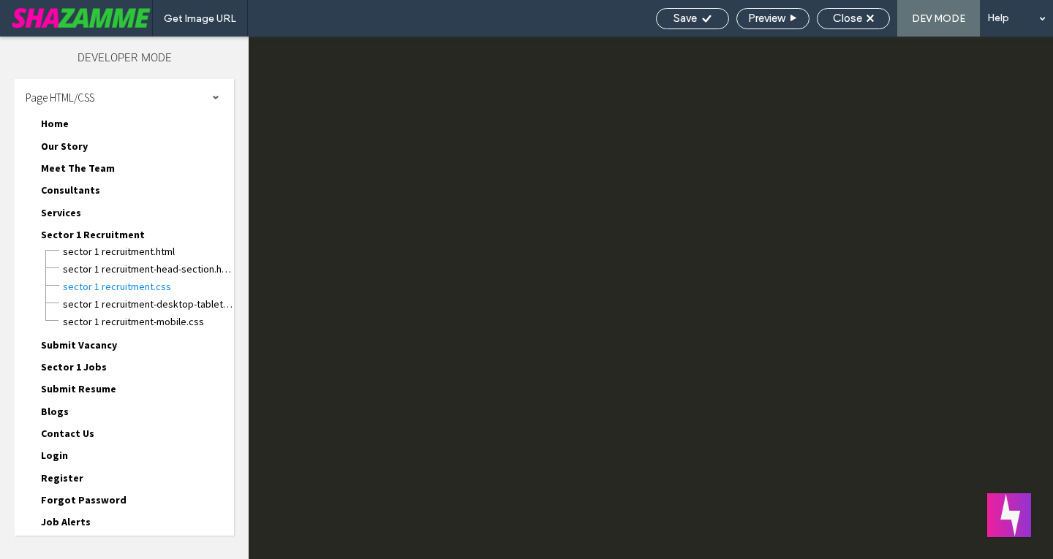
scroll to position [0, 0]
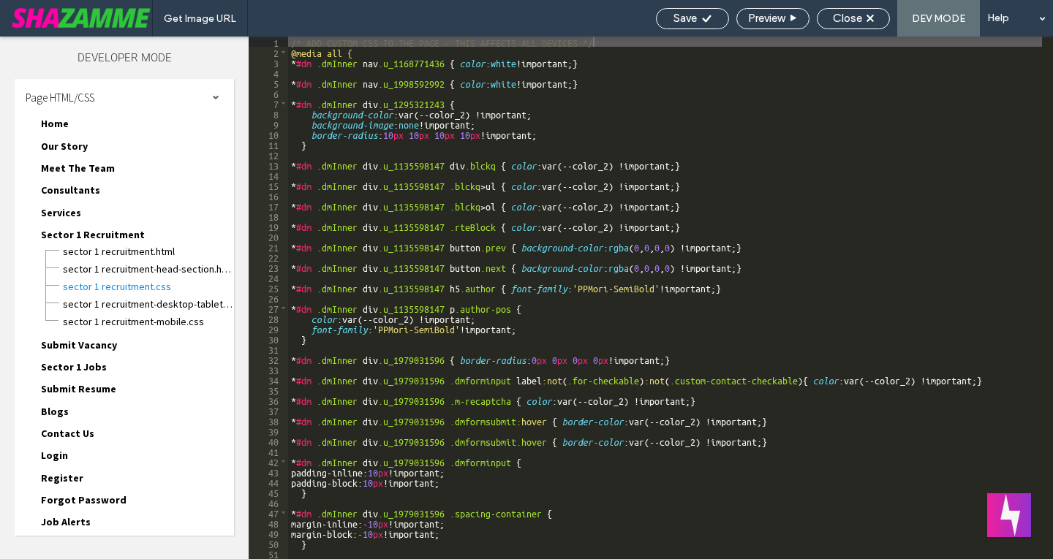
click at [292, 56] on div "/* ADD CUSTOM CSS TO THE PAGE - THIS AFFECTS ALL DEVICES */ @media all { * #dm …" at bounding box center [789, 308] width 1002 height 543
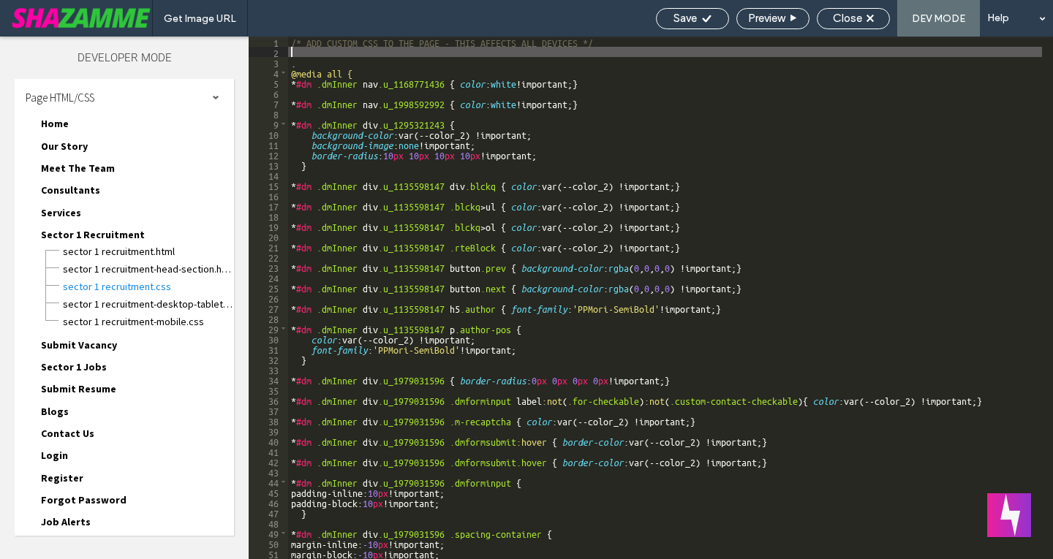
paste textarea
type textarea "**"
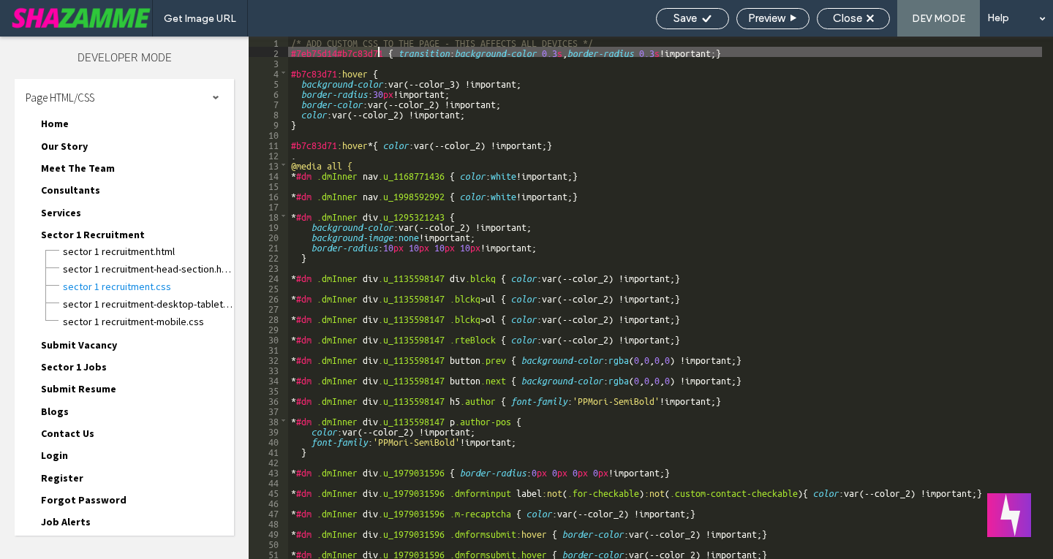
drag, startPoint x: 338, startPoint y: 51, endPoint x: 382, endPoint y: 52, distance: 43.9
click at [382, 52] on div "/* ADD CUSTOM CSS TO THE PAGE - THIS AFFECTS ALL DEVICES */ #7eb75d14#b7c83d71 …" at bounding box center [789, 308] width 1002 height 543
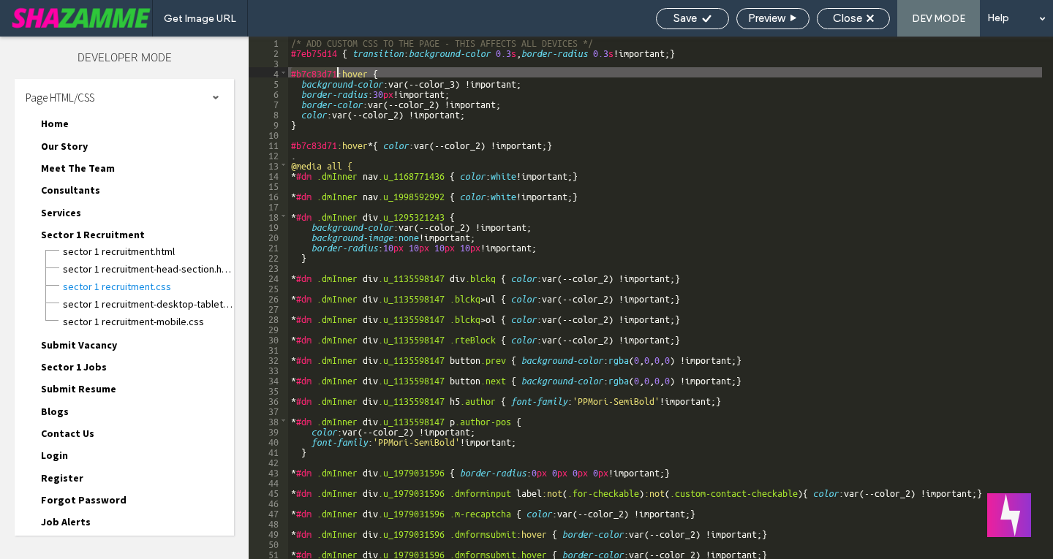
drag, startPoint x: 289, startPoint y: 72, endPoint x: 338, endPoint y: 75, distance: 48.3
click at [338, 75] on div "/* ADD CUSTOM CSS TO THE PAGE - THIS AFFECTS ALL DEVICES */ #7eb75d14 { transit…" at bounding box center [789, 308] width 1002 height 543
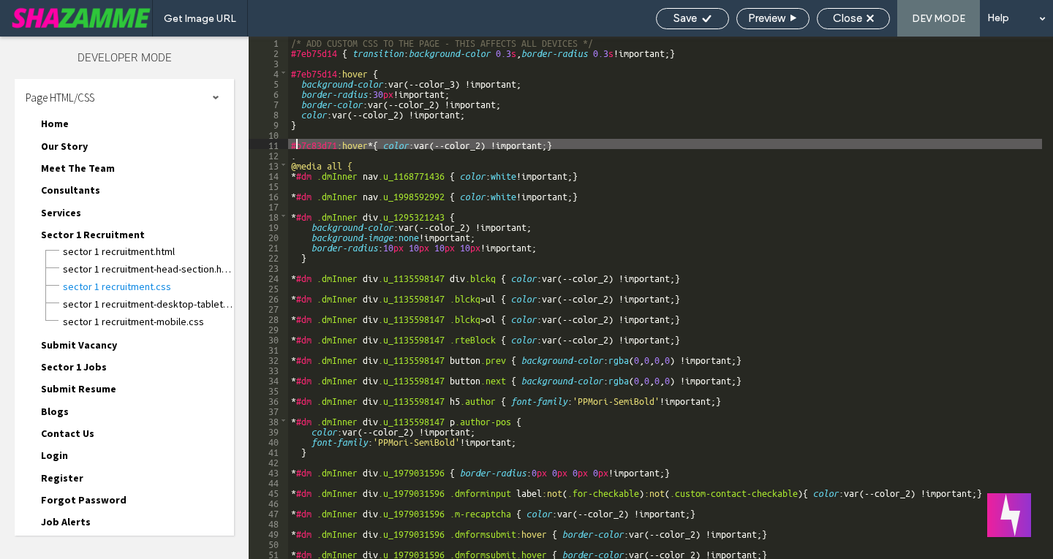
click at [295, 145] on div "/* ADD CUSTOM CSS TO THE PAGE - THIS AFFECTS ALL DEVICES */ #7eb75d14 { transit…" at bounding box center [789, 308] width 1002 height 543
drag, startPoint x: 291, startPoint y: 145, endPoint x: 336, endPoint y: 145, distance: 45.3
click at [336, 145] on div "/* ADD CUSTOM CSS TO THE PAGE - THIS AFFECTS ALL DEVICES */ #7eb75d14 { transit…" at bounding box center [789, 308] width 1002 height 543
click at [336, 146] on div "/* ADD CUSTOM CSS TO THE PAGE - THIS AFFECTS ALL DEVICES */ #7eb75d14 { transit…" at bounding box center [665, 298] width 754 height 523
drag, startPoint x: 338, startPoint y: 144, endPoint x: 289, endPoint y: 144, distance: 48.2
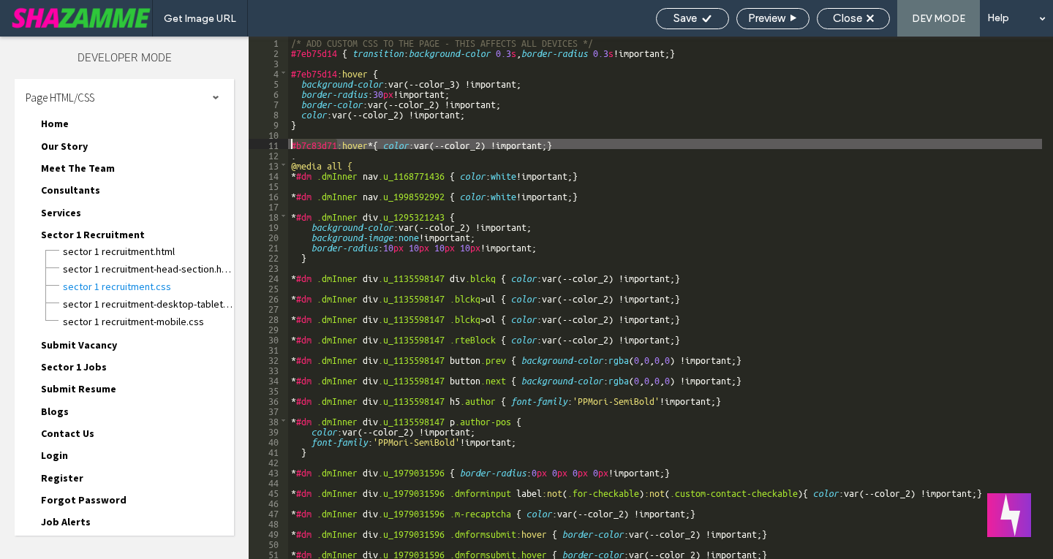
click at [289, 144] on div "/* ADD CUSTOM CSS TO THE PAGE - THIS AFFECTS ALL DEVICES */ #7eb75d14 { transit…" at bounding box center [789, 308] width 1002 height 543
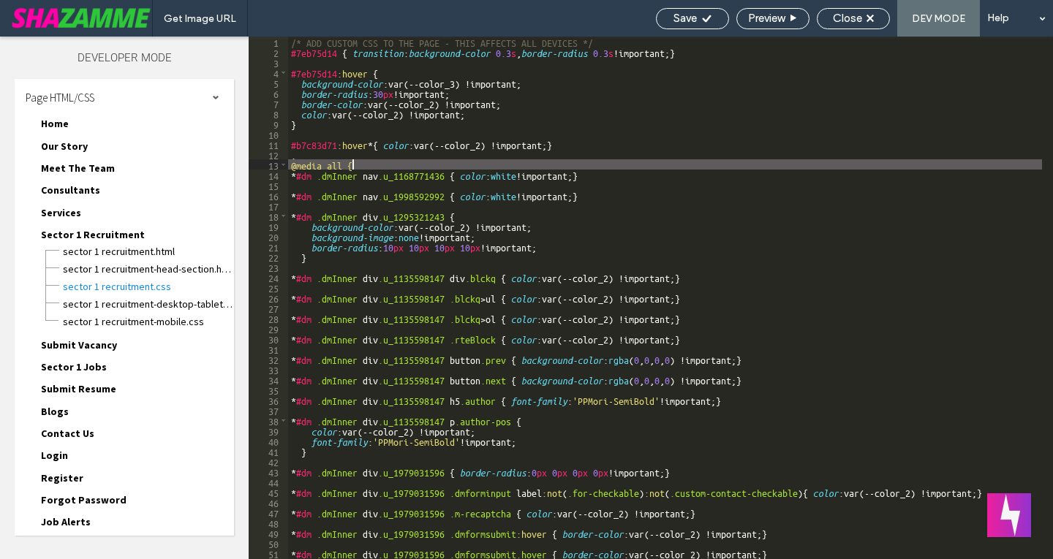
click at [409, 162] on div "/* ADD CUSTOM CSS TO THE PAGE - THIS AFFECTS ALL DEVICES */ #7eb75d14 { transit…" at bounding box center [789, 308] width 1002 height 543
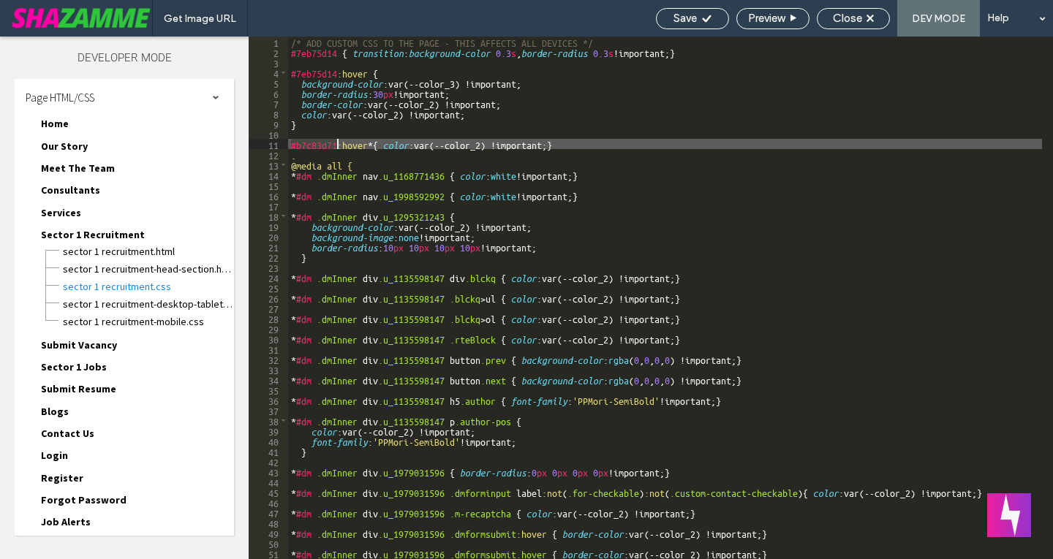
drag, startPoint x: 292, startPoint y: 145, endPoint x: 337, endPoint y: 143, distance: 44.6
click at [337, 143] on div "/* ADD CUSTOM CSS TO THE PAGE - THIS AFFECTS ALL DEVICES */ #7eb75d14 { transit…" at bounding box center [789, 308] width 1002 height 543
click at [894, 146] on div "/* ADD CUSTOM CSS TO THE PAGE - THIS AFFECTS ALL DEVICES */ #7eb75d14 { transit…" at bounding box center [789, 308] width 1002 height 543
click at [707, 21] on icon at bounding box center [706, 18] width 11 height 11
click at [857, 19] on span "Close" at bounding box center [847, 18] width 29 height 13
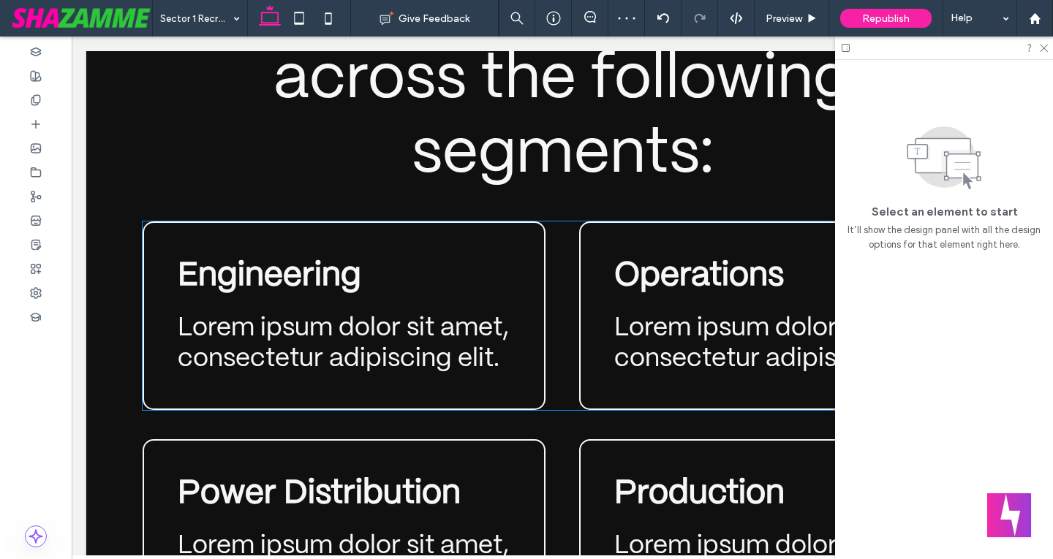
scroll to position [2997, 0]
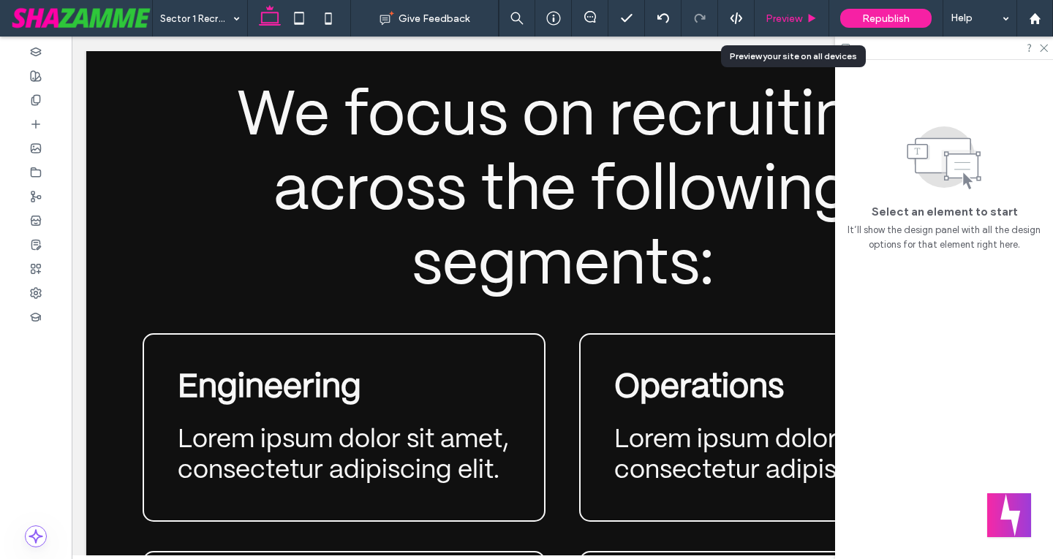
click at [797, 21] on span "Preview" at bounding box center [783, 18] width 37 height 12
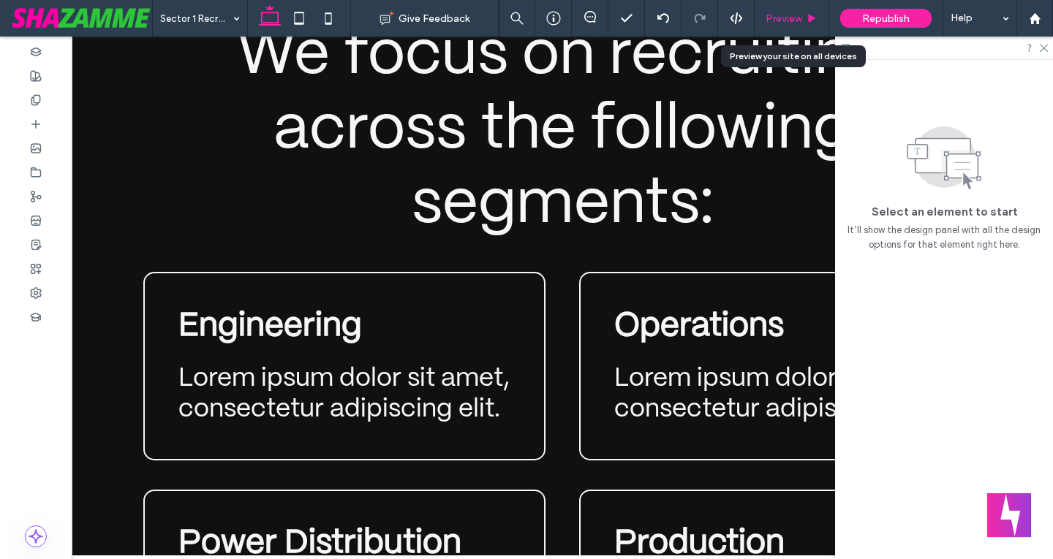
scroll to position [2980, 0]
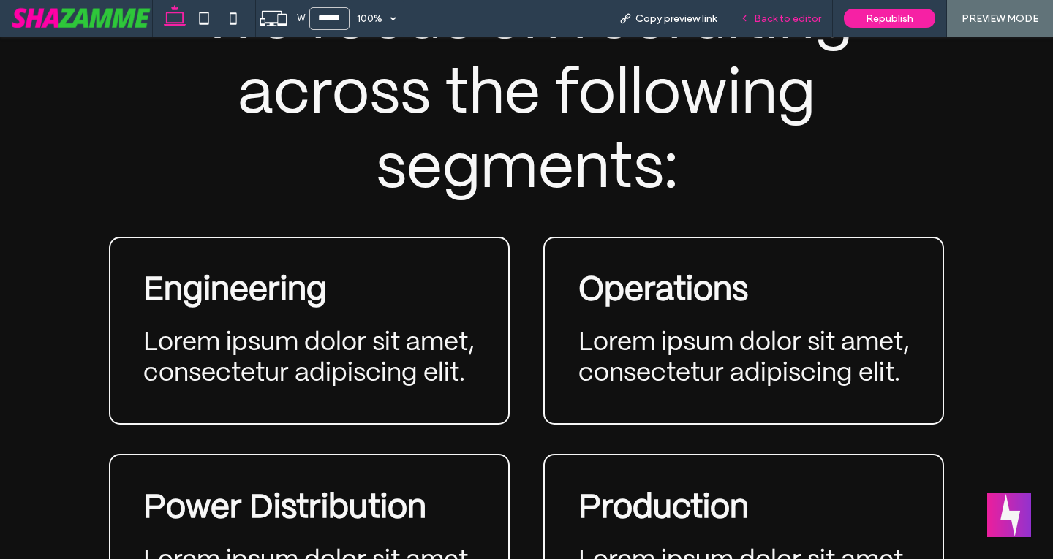
click at [742, 20] on icon at bounding box center [744, 18] width 10 height 10
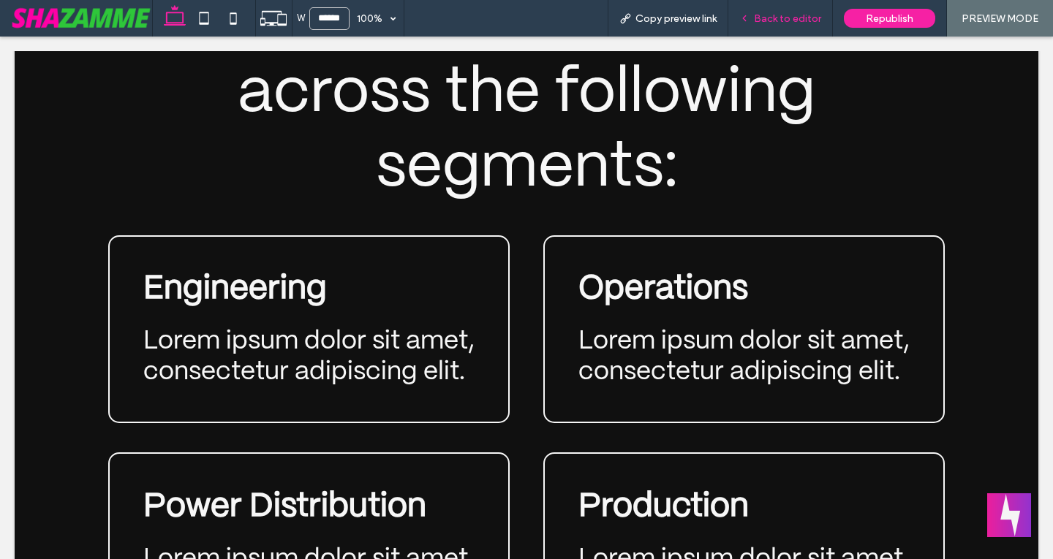
scroll to position [2997, 0]
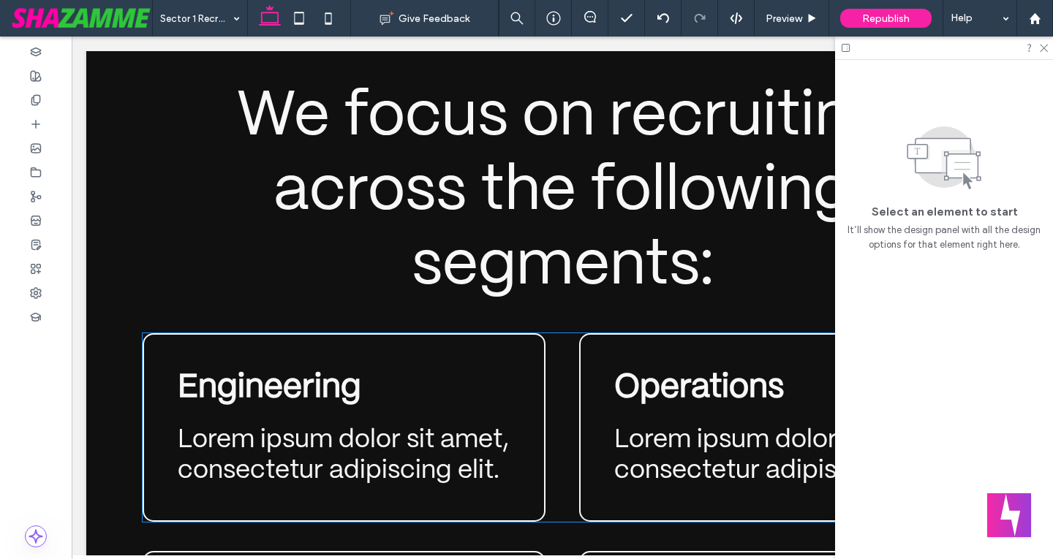
click at [165, 333] on div "Engineering Lorem ipsum dolor sit amet, consectetur adipiscing elit." at bounding box center [344, 427] width 403 height 189
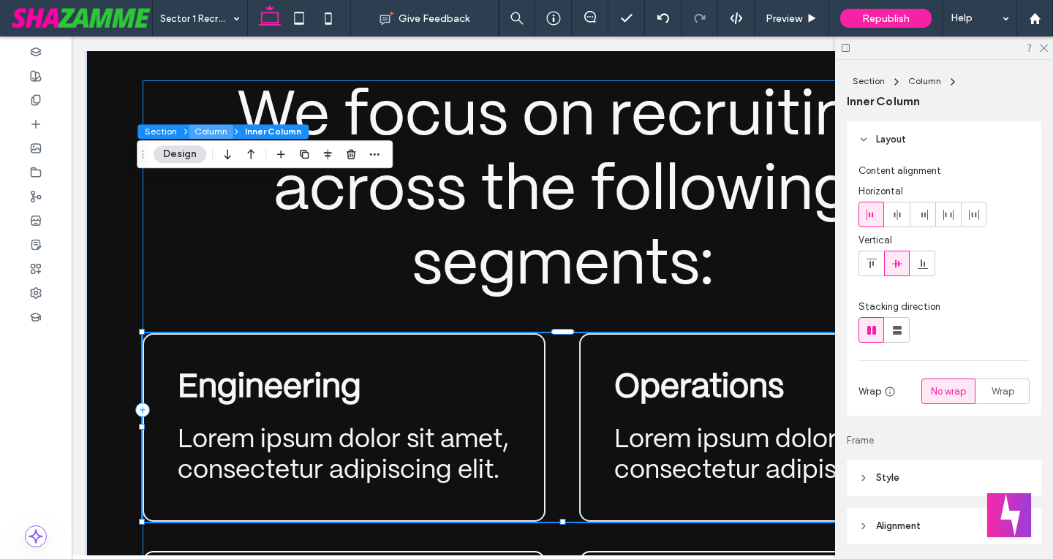
click at [202, 134] on button "Column" at bounding box center [211, 131] width 45 height 15
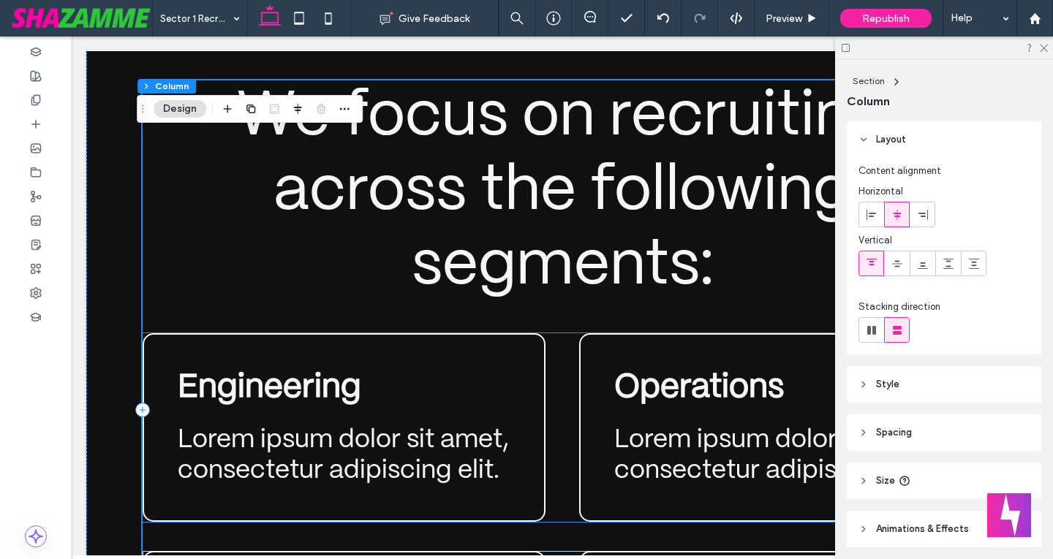
click at [162, 333] on div "Engineering Lorem ipsum dolor sit amet, consectetur adipiscing elit." at bounding box center [344, 427] width 403 height 189
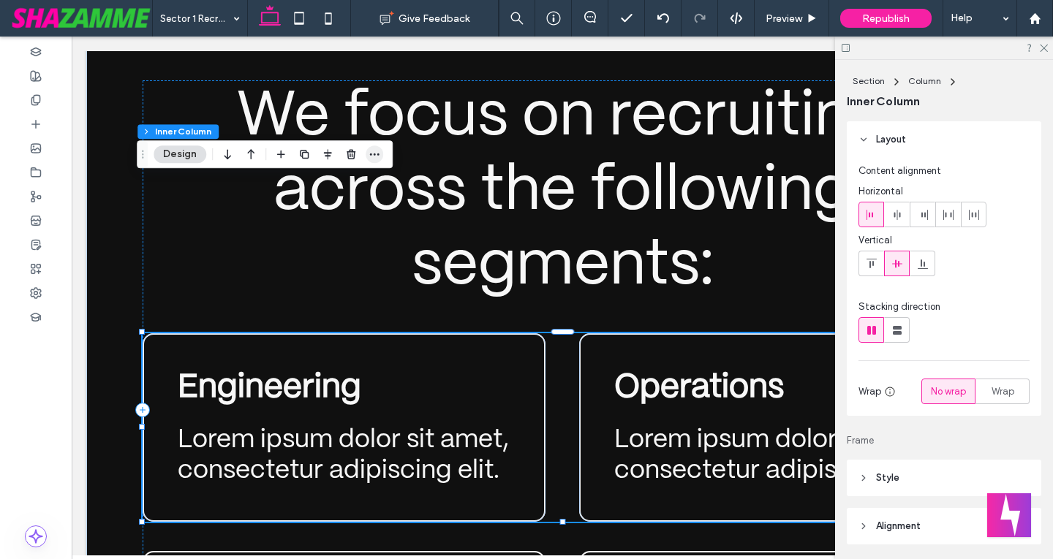
click at [376, 146] on span "button" at bounding box center [374, 154] width 18 height 18
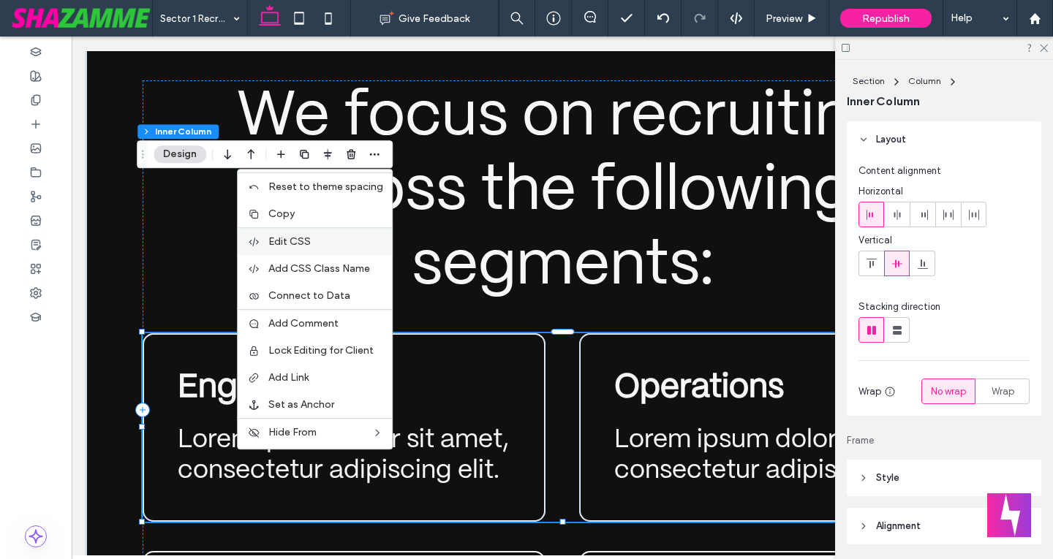
click at [324, 232] on div "Edit CSS" at bounding box center [315, 241] width 154 height 28
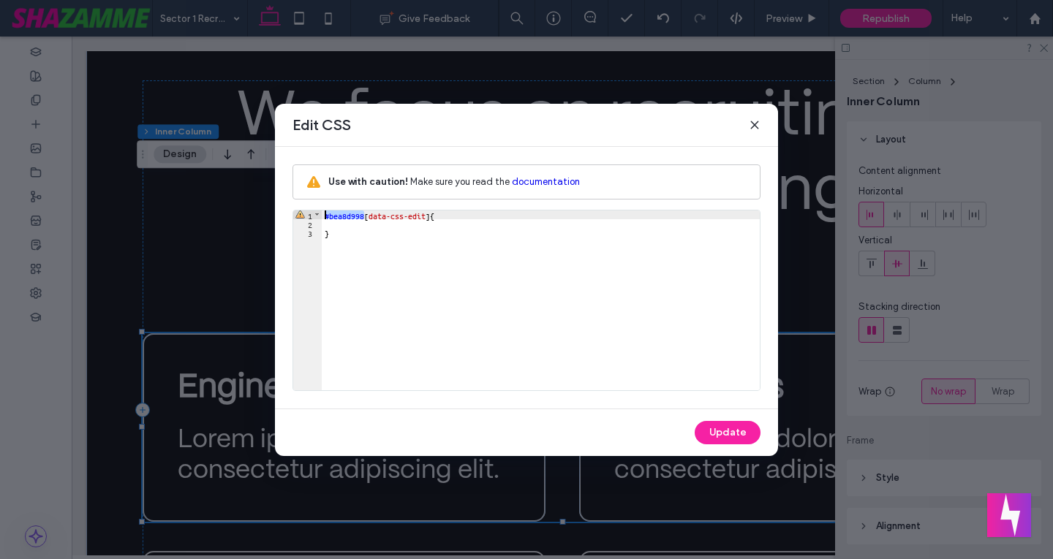
drag, startPoint x: 364, startPoint y: 219, endPoint x: 311, endPoint y: 218, distance: 53.4
click at [311, 218] on div "** 1 2 3 #bea8d998 [ data-css-edit ] { } XXXXXXXXXXXXXXXXXXXXXXXXXXXXXXXXXXXXXX…" at bounding box center [526, 300] width 468 height 181
click at [757, 118] on span at bounding box center [754, 124] width 12 height 19
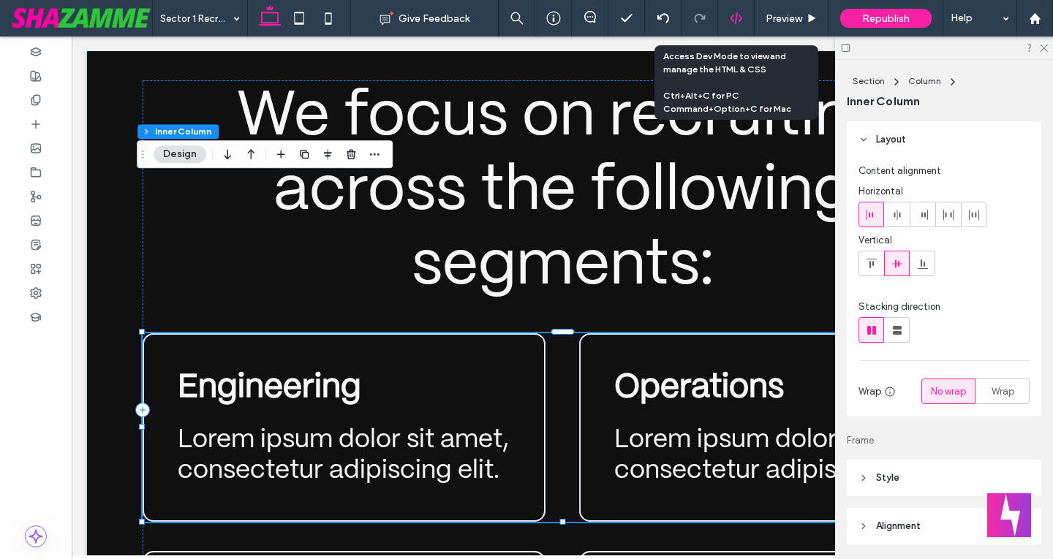
click at [735, 16] on icon at bounding box center [735, 18] width 13 height 13
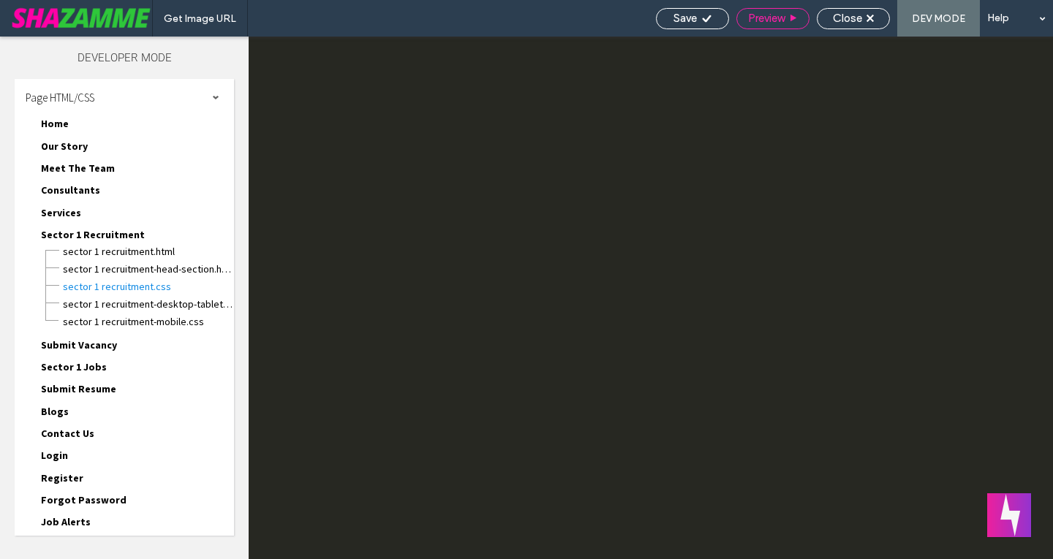
scroll to position [0, 0]
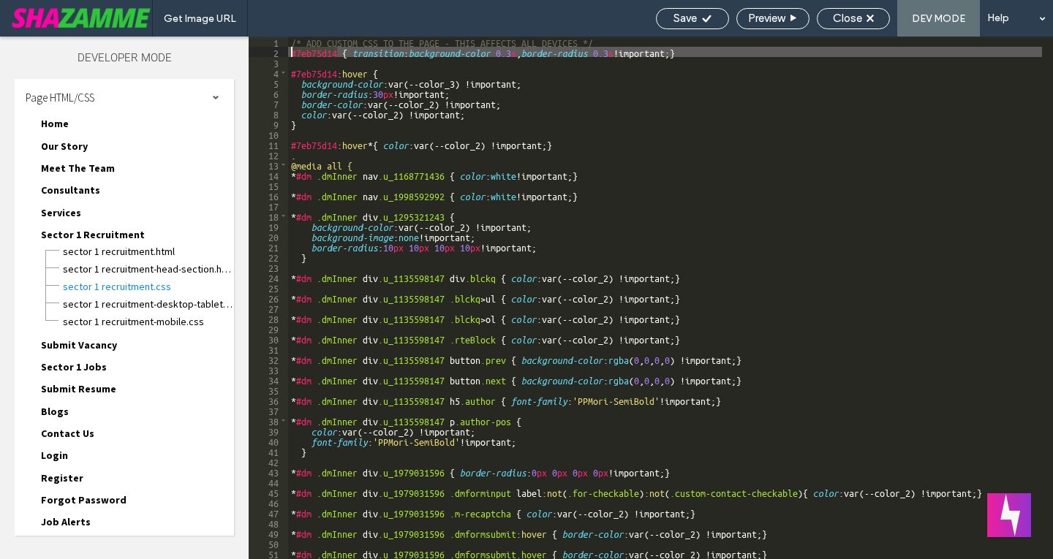
drag, startPoint x: 337, startPoint y: 54, endPoint x: 246, endPoint y: 50, distance: 91.4
click at [246, 50] on div "Developer Mode Page HTML/CSS Home Home.html Home-head-section.html Home.css Hom…" at bounding box center [526, 298] width 1053 height 523
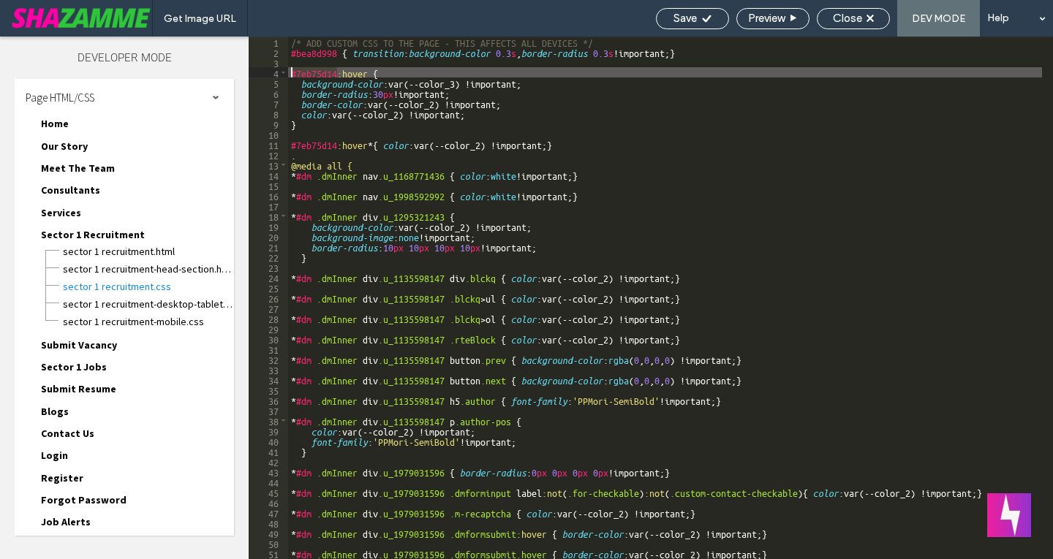
drag, startPoint x: 336, startPoint y: 71, endPoint x: 278, endPoint y: 71, distance: 58.5
click at [278, 71] on div "** 1 2 3 4 5 6 7 8 9 10 11 12 13 14 15 16 17 18 19 20 21 22 23 24 25 26 27 28 2…" at bounding box center [651, 298] width 804 height 523
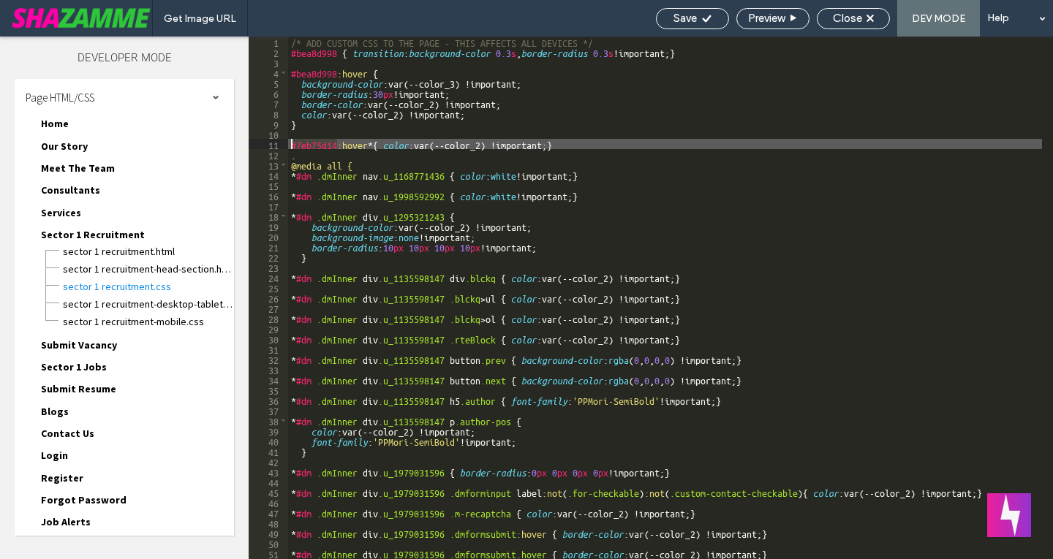
drag, startPoint x: 336, startPoint y: 142, endPoint x: 253, endPoint y: 145, distance: 83.4
click at [253, 145] on div "** 1 2 3 4 5 6 7 8 9 10 11 12 13 14 15 16 17 18 19 20 21 22 23 24 25 26 27 28 2…" at bounding box center [651, 298] width 804 height 523
click at [673, 14] on span "Save" at bounding box center [684, 18] width 23 height 13
click at [663, 12] on div "Save" at bounding box center [692, 18] width 72 height 13
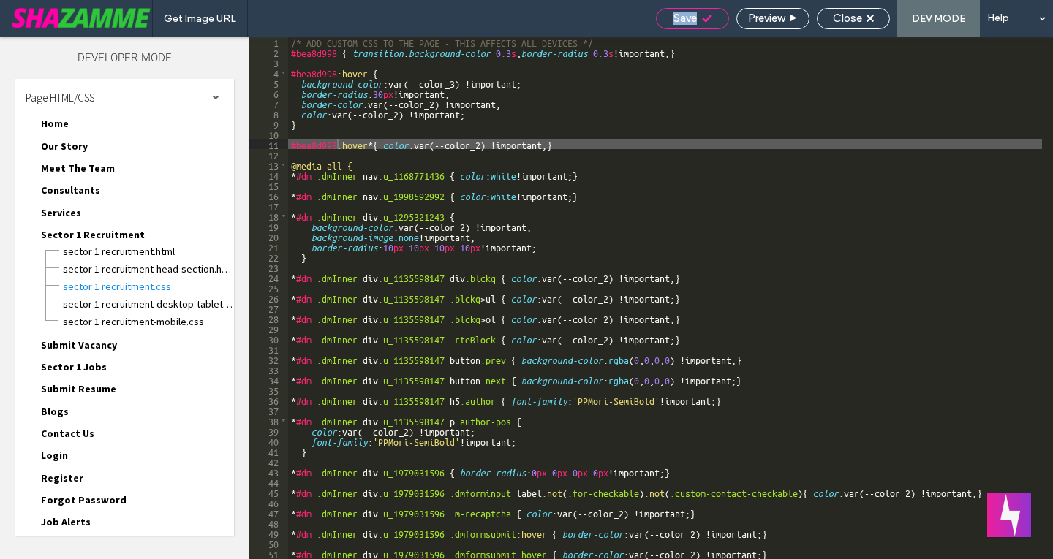
click at [662, 12] on div "Save" at bounding box center [692, 18] width 72 height 13
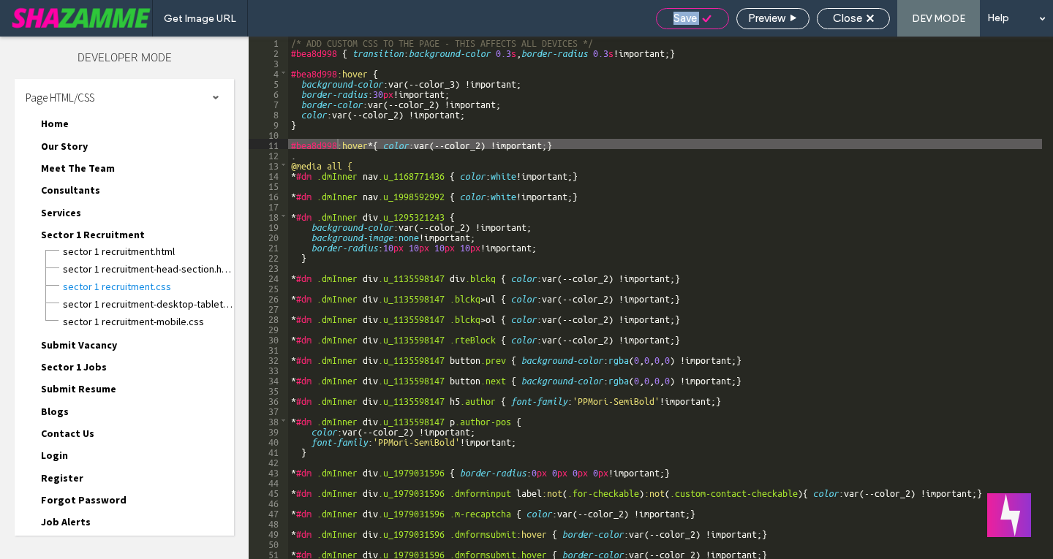
click at [695, 20] on div "Save" at bounding box center [692, 18] width 72 height 13
click at [851, 12] on span "Close" at bounding box center [847, 18] width 29 height 13
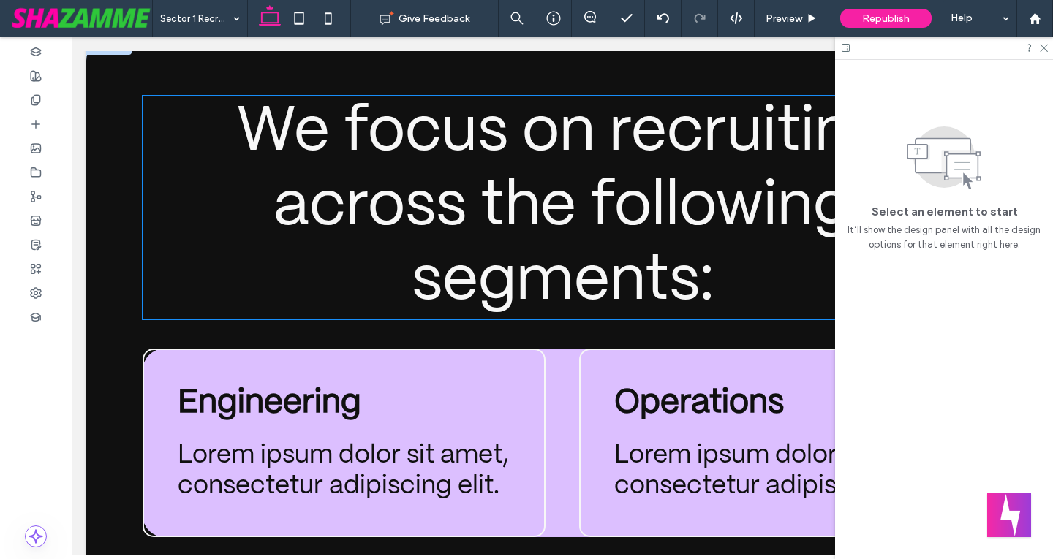
scroll to position [2997, 0]
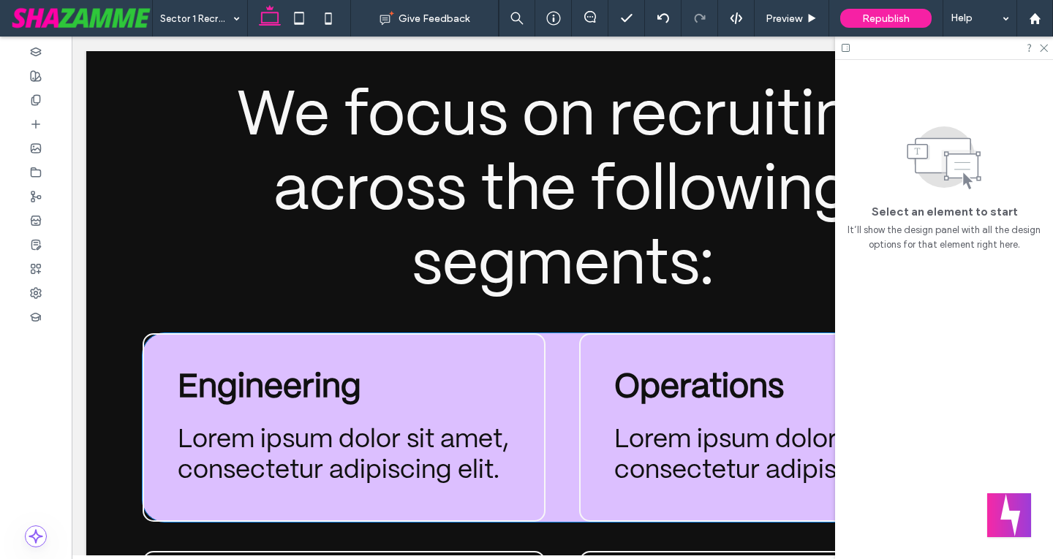
click at [224, 368] on h3 "Engineering" at bounding box center [344, 387] width 333 height 39
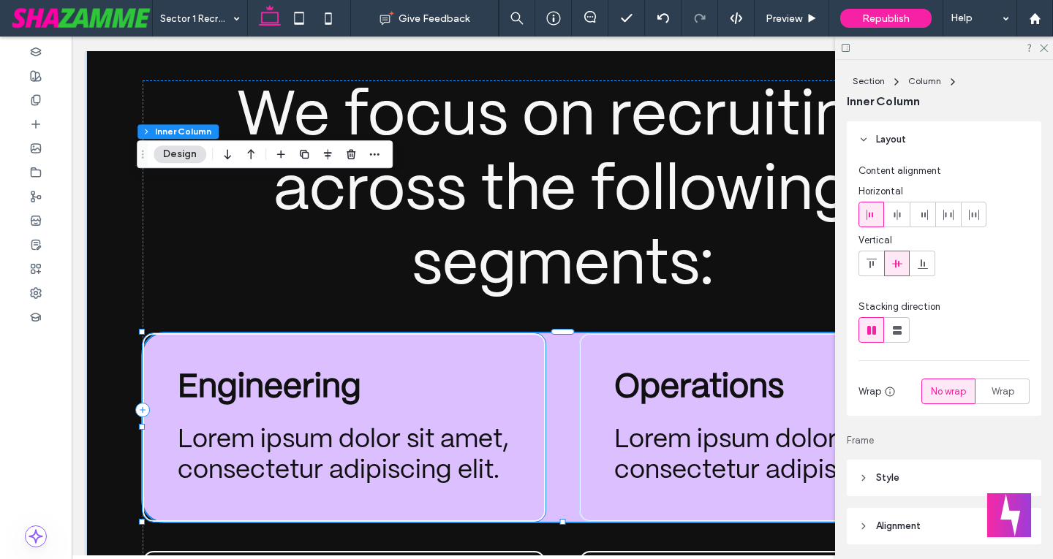
click at [249, 333] on div "Engineering Lorem ipsum dolor sit amet, consectetur adipiscing elit." at bounding box center [344, 427] width 403 height 189
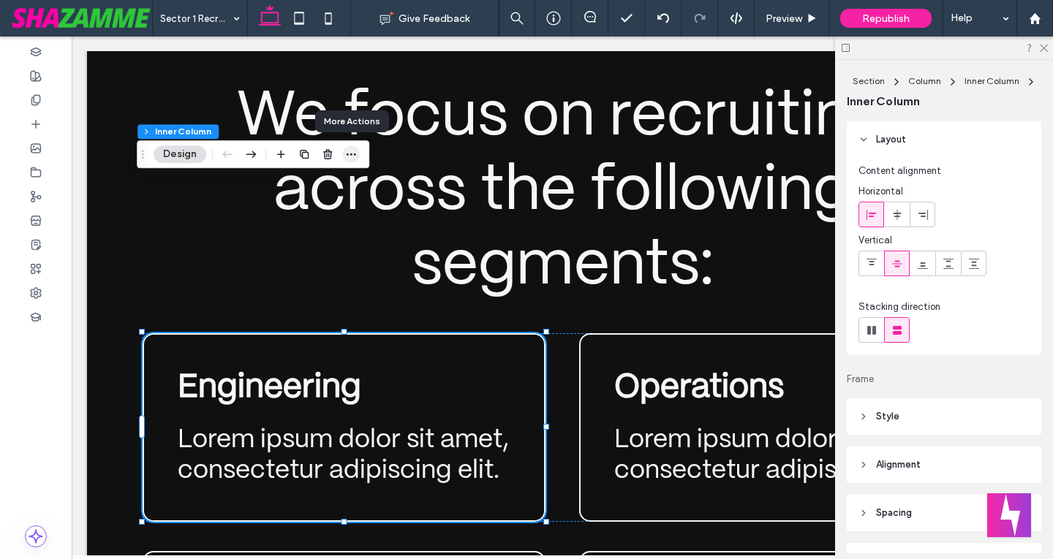
click at [358, 155] on span "button" at bounding box center [351, 154] width 18 height 18
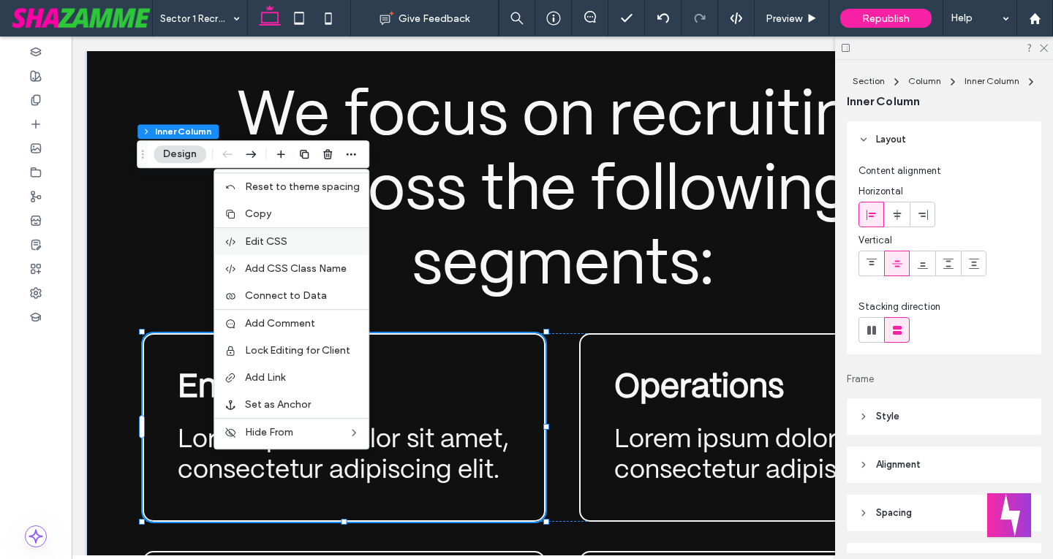
click at [303, 245] on label "Edit CSS" at bounding box center [302, 241] width 115 height 12
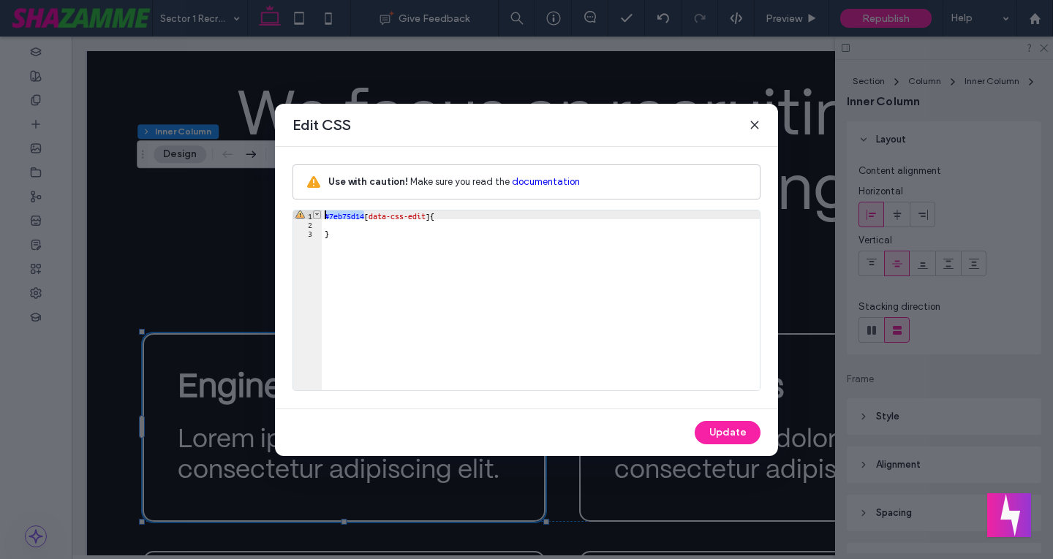
drag, startPoint x: 364, startPoint y: 213, endPoint x: 314, endPoint y: 213, distance: 49.7
click at [314, 213] on div "** 1 2 3 #7eb75d14 [ data-css-edit ] { } XXXXXXXXXXXXXXXXXXXXXXXXXXXXXXXXXXXXXX…" at bounding box center [526, 300] width 468 height 181
click at [756, 126] on use at bounding box center [754, 124] width 7 height 7
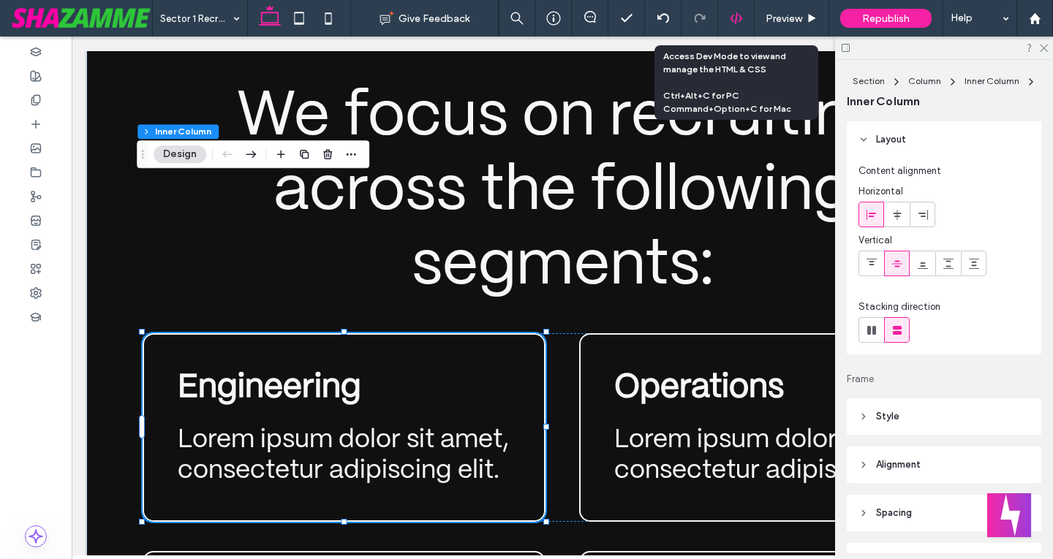
click at [742, 19] on icon at bounding box center [735, 18] width 13 height 13
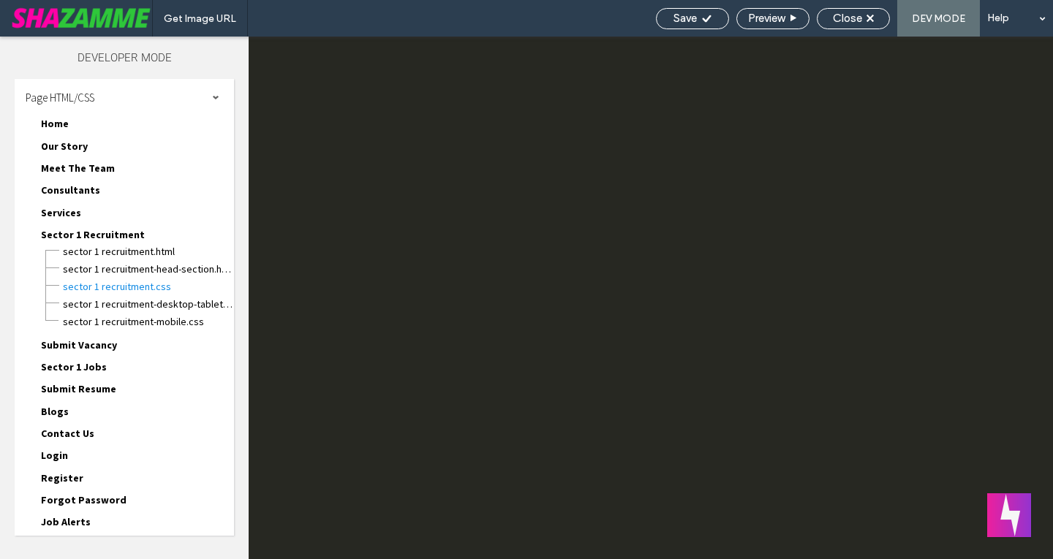
scroll to position [0, 0]
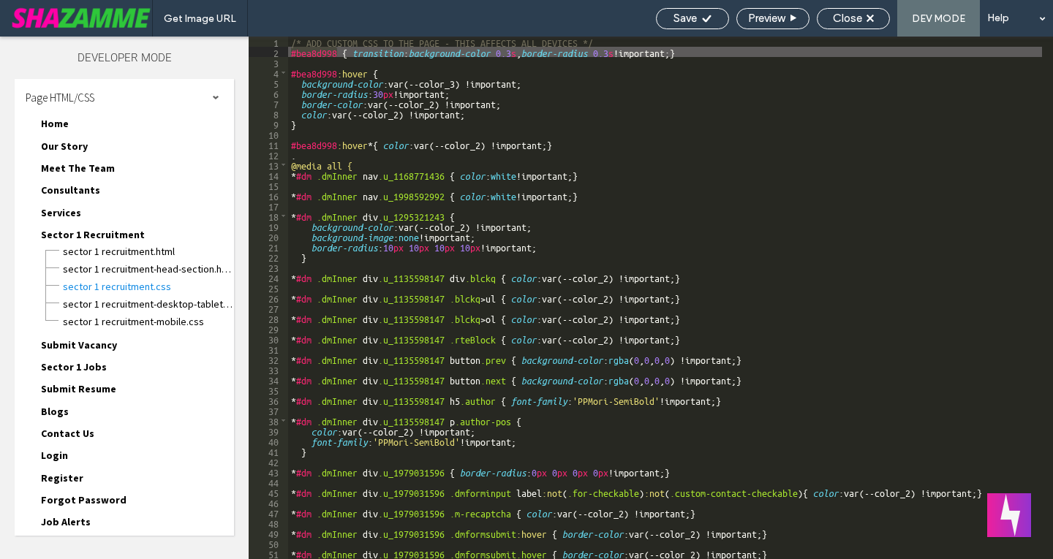
drag, startPoint x: 339, startPoint y: 54, endPoint x: 254, endPoint y: 51, distance: 85.6
click at [254, 51] on div "** 1 2 3 4 5 6 7 8 9 10 11 12 13 14 15 16 17 18 19 20 21 22 23 24 25 26 27 28 2…" at bounding box center [651, 298] width 804 height 523
click at [333, 53] on div "/* ADD CUSTOM CSS TO THE PAGE - THIS AFFECTS ALL DEVICES */ #bea8d998 { transit…" at bounding box center [665, 298] width 754 height 523
click at [339, 51] on div "/* ADD CUSTOM CSS TO THE PAGE - THIS AFFECTS ALL DEVICES */ #bea8d998 { transit…" at bounding box center [789, 308] width 1002 height 543
click at [339, 56] on div "/* ADD CUSTOM CSS TO THE PAGE - THIS AFFECTS ALL DEVICES */ #bea8d998 > #7eb75d…" at bounding box center [789, 308] width 1002 height 543
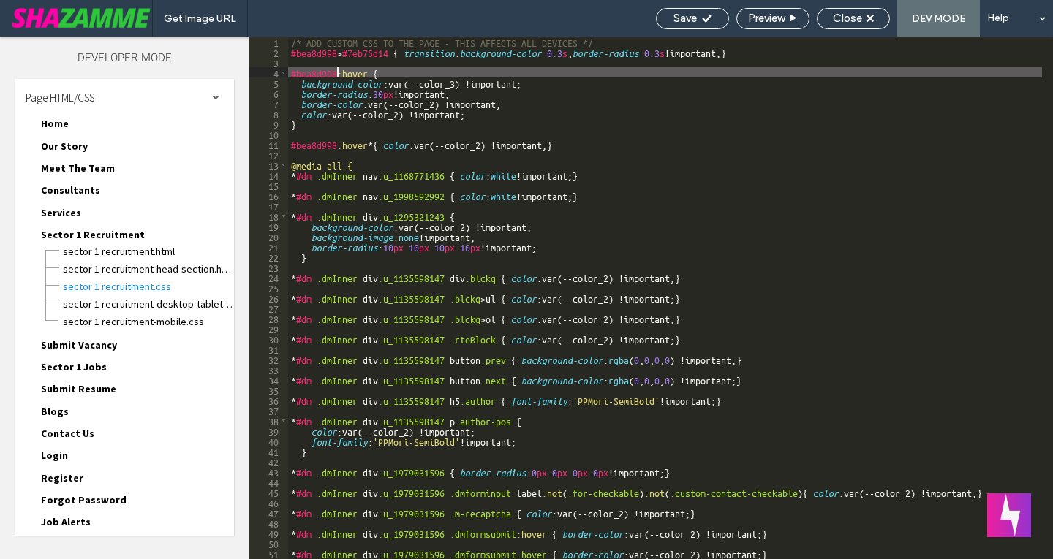
click at [338, 72] on div "/* ADD CUSTOM CSS TO THE PAGE - THIS AFFECTS ALL DEVICES */ #bea8d998 > #7eb75d…" at bounding box center [789, 308] width 1002 height 543
paste textarea
click at [336, 71] on div "/* ADD CUSTOM CSS TO THE PAGE - THIS AFFECTS ALL DEVICES */ #bea8d998 > #7eb75d…" at bounding box center [789, 308] width 1002 height 543
click at [336, 145] on div "/* ADD CUSTOM CSS TO THE PAGE - THIS AFFECTS ALL DEVICES */ #bea8d998 > #7eb75d…" at bounding box center [789, 308] width 1002 height 543
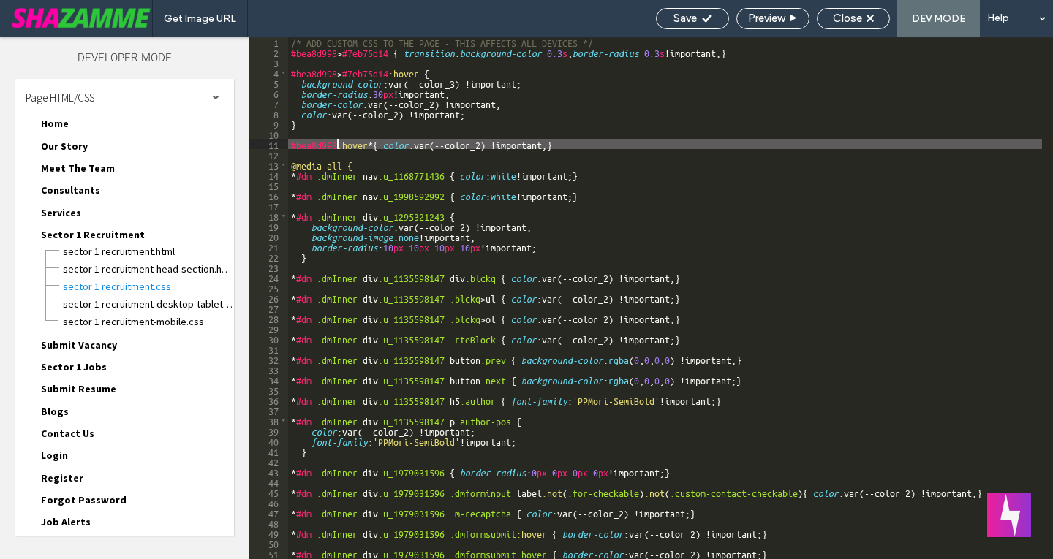
type textarea "**"
click at [697, 20] on div "Save" at bounding box center [692, 18] width 72 height 13
click at [697, 20] on div "Get Image URL Save Preview Close DEV MODE Help Design Panel Site Comments Team …" at bounding box center [526, 279] width 1053 height 559
click at [697, 20] on div "Save" at bounding box center [692, 18] width 72 height 13
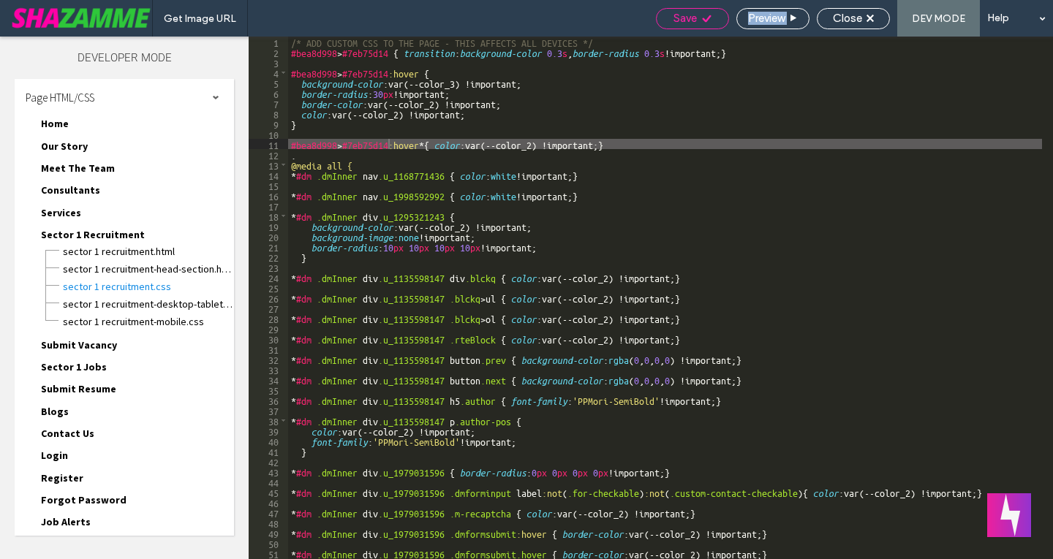
click at [697, 20] on div "Save" at bounding box center [692, 18] width 72 height 13
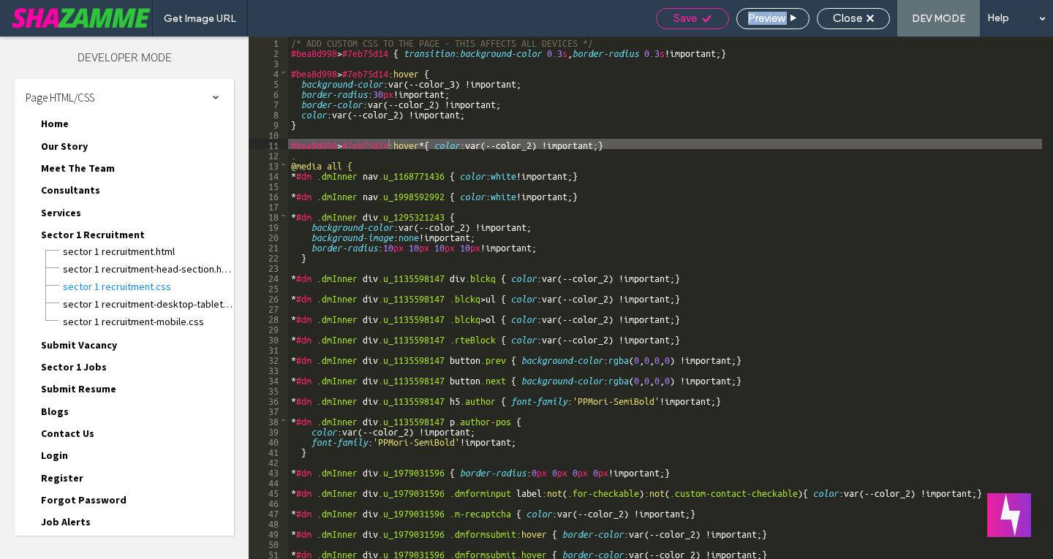
click at [697, 20] on div "Save" at bounding box center [692, 18] width 72 height 13
click at [840, 18] on span "Close" at bounding box center [847, 18] width 29 height 13
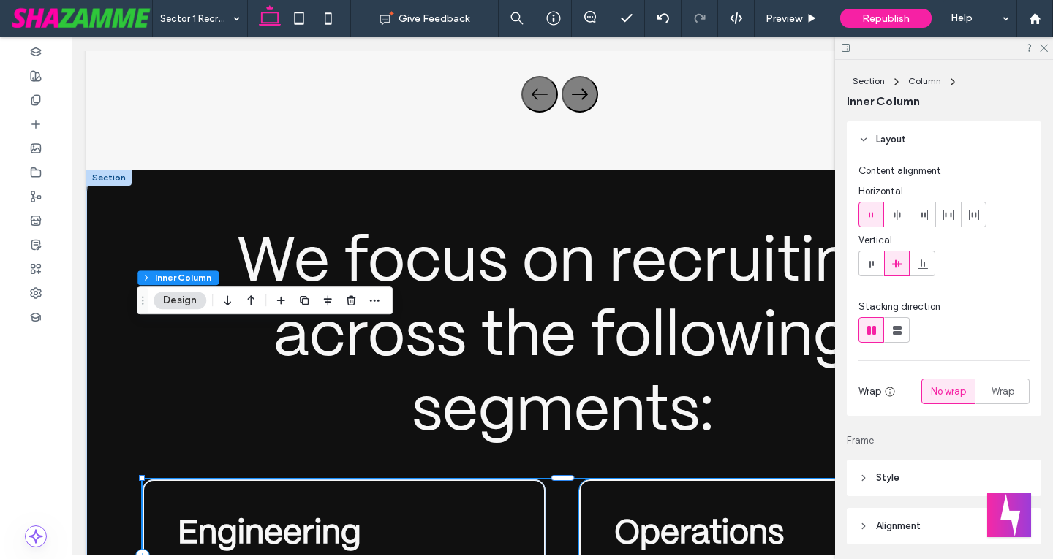
scroll to position [196, 0]
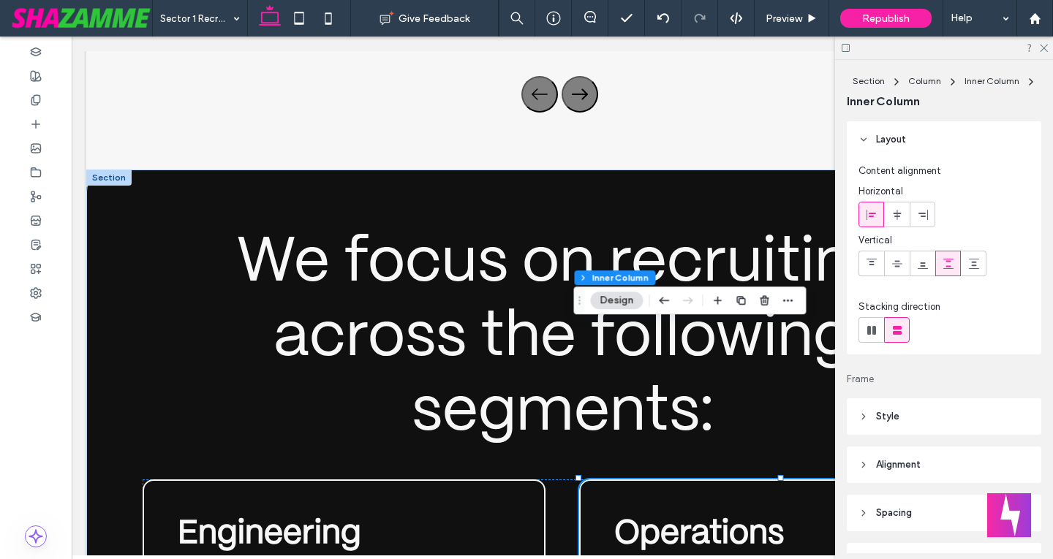
click at [787, 299] on icon "button" at bounding box center [787, 301] width 12 height 12
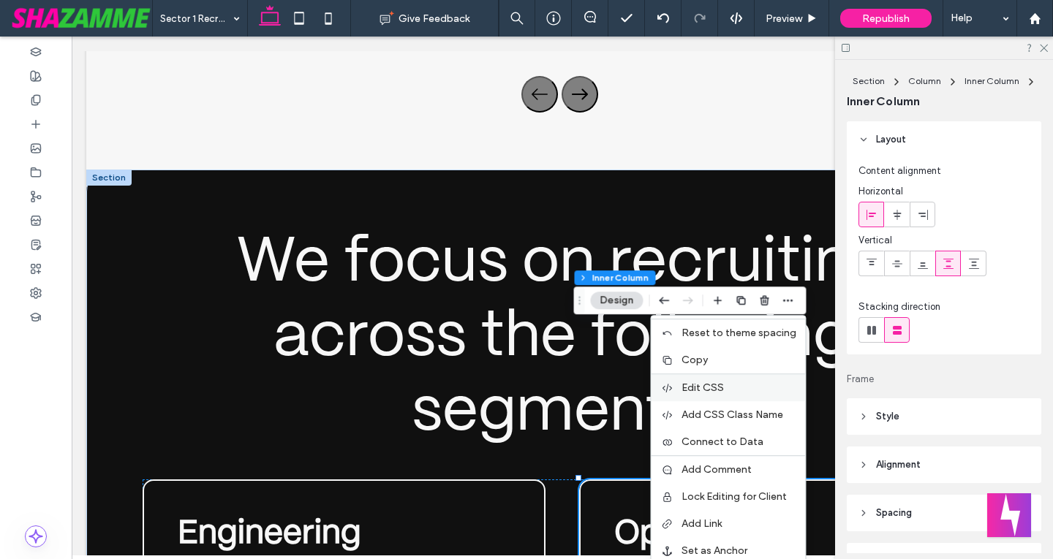
click at [730, 382] on label "Edit CSS" at bounding box center [738, 388] width 115 height 12
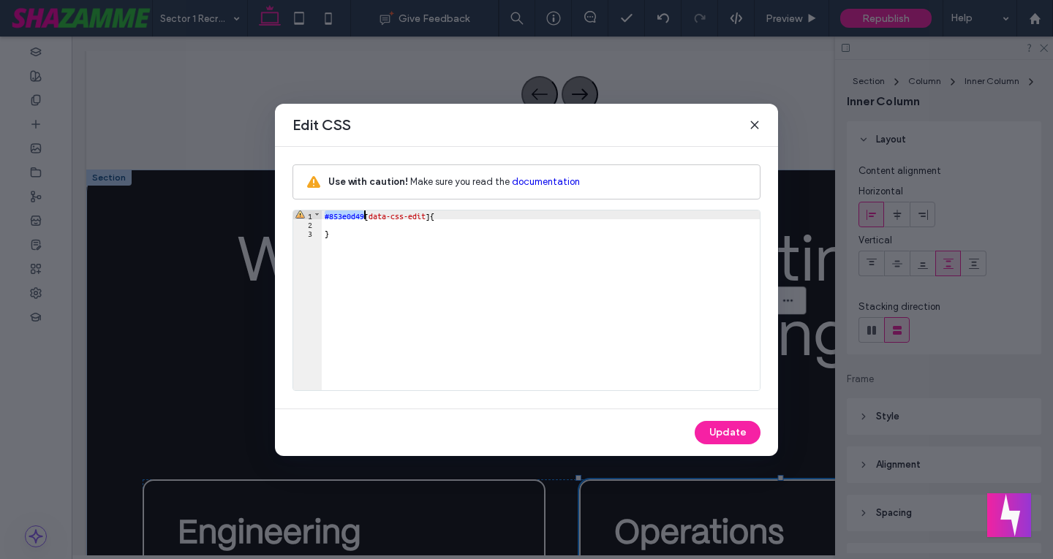
drag, startPoint x: 323, startPoint y: 216, endPoint x: 363, endPoint y: 219, distance: 39.5
click at [363, 219] on div "#853e0d49 [ data-css-edit ] { }" at bounding box center [541, 309] width 438 height 197
click at [822, 19] on div "Edit CSS Use with caution! Make sure you read the documentation ** 1 2 3 #853e0…" at bounding box center [526, 279] width 1053 height 559
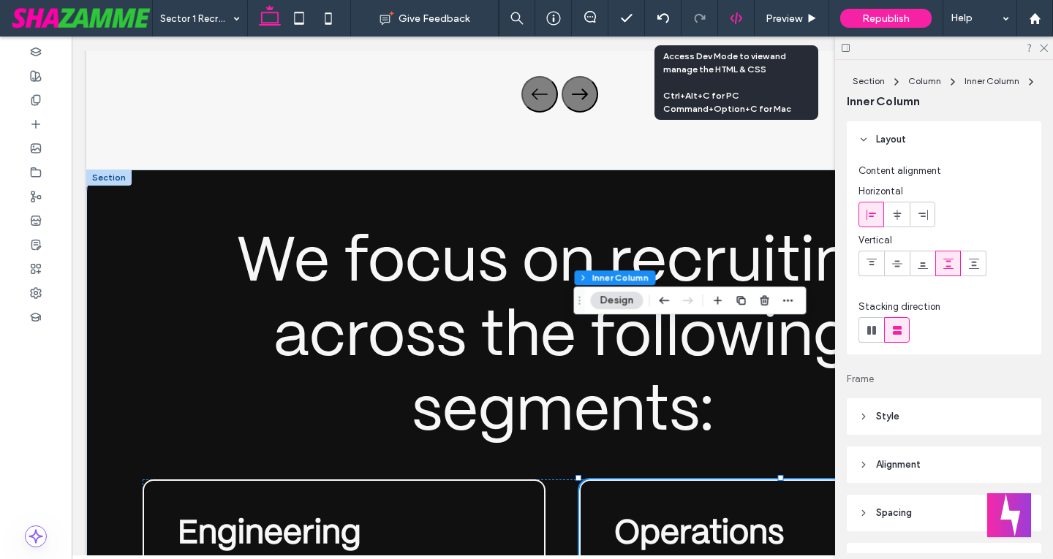
click at [738, 22] on icon at bounding box center [735, 18] width 13 height 13
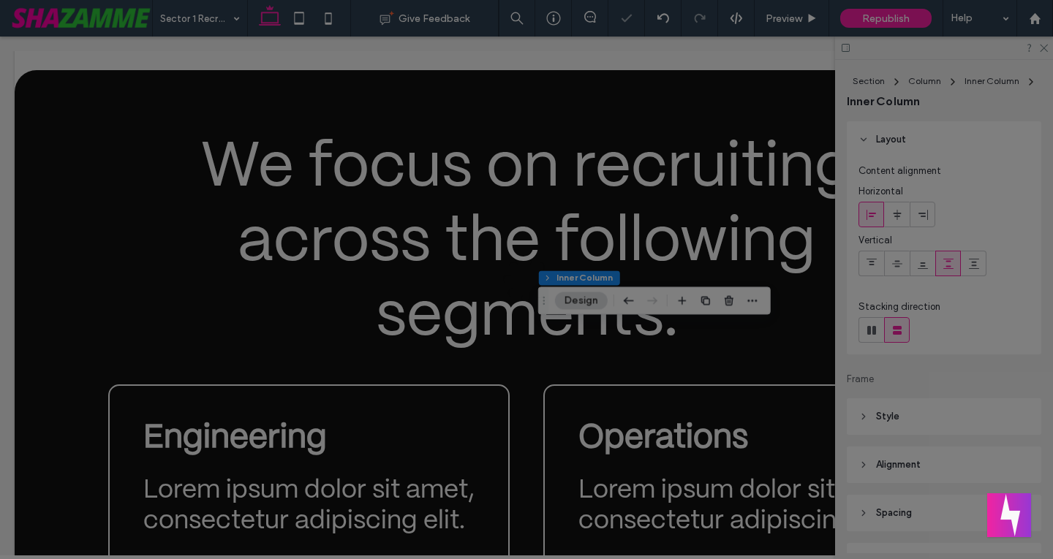
scroll to position [0, 0]
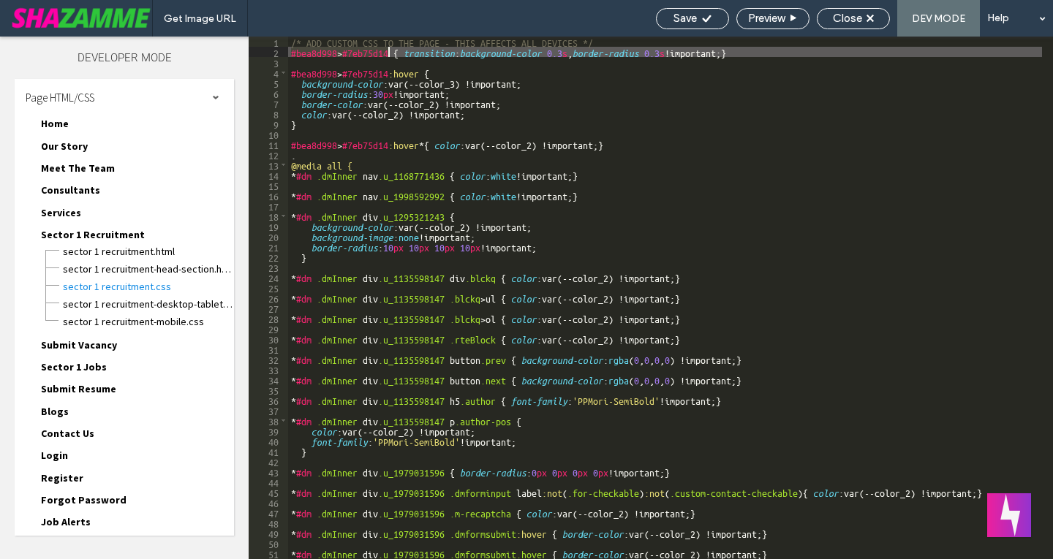
drag, startPoint x: 290, startPoint y: 52, endPoint x: 389, endPoint y: 50, distance: 98.7
click at [389, 50] on div "/* ADD CUSTOM CSS TO THE PAGE - THIS AFFECTS ALL DEVICES */ #bea8d998 > #7eb75d…" at bounding box center [789, 308] width 1002 height 543
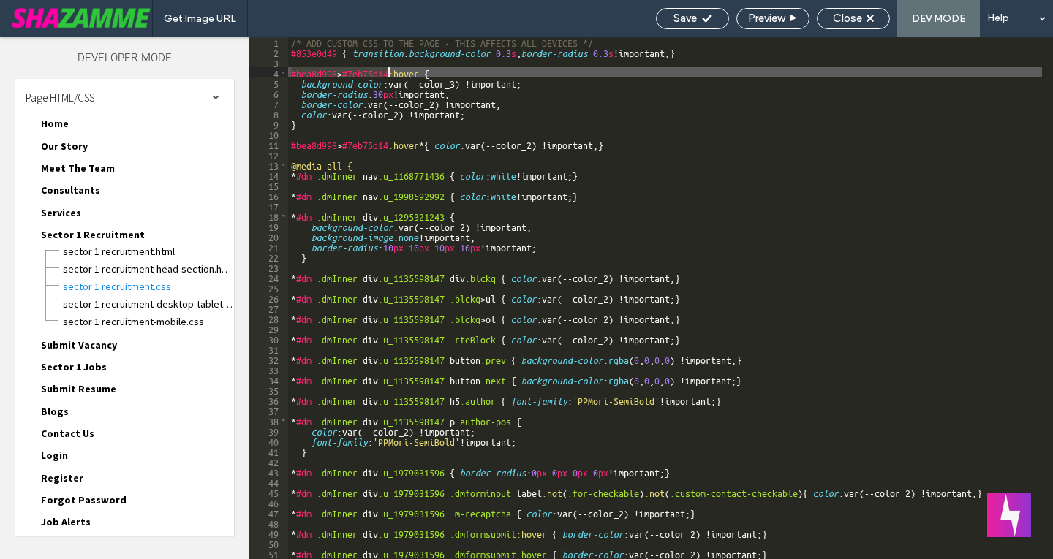
drag, startPoint x: 290, startPoint y: 72, endPoint x: 389, endPoint y: 71, distance: 98.7
click at [389, 71] on div "/* ADD CUSTOM CSS TO THE PAGE - THIS AFFECTS ALL DEVICES */ #853e0d49 { transit…" at bounding box center [789, 308] width 1002 height 543
click at [600, 88] on div "/* ADD CUSTOM CSS TO THE PAGE - THIS AFFECTS ALL DEVICES */ #853e0d49 { transit…" at bounding box center [789, 308] width 1002 height 543
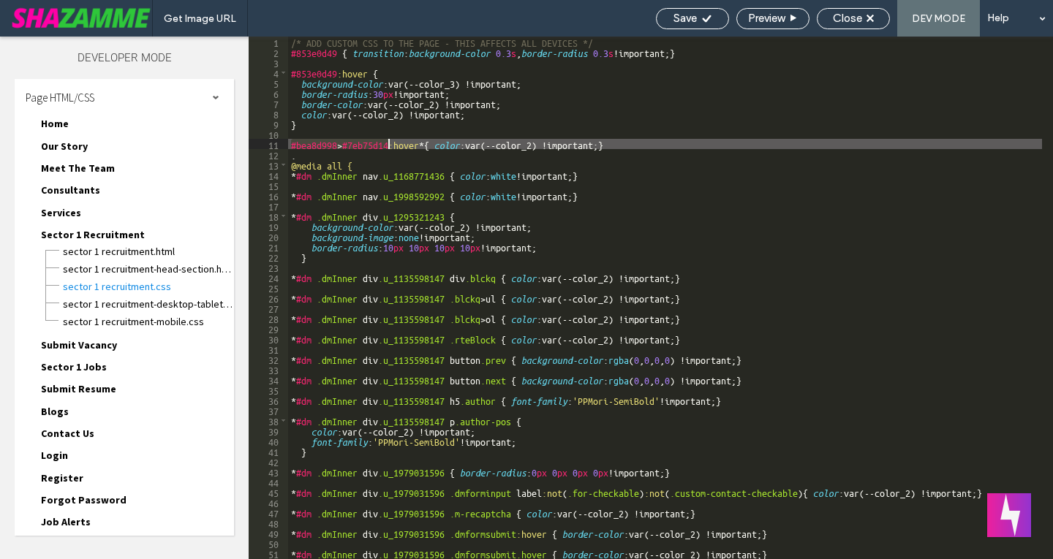
drag, startPoint x: 290, startPoint y: 143, endPoint x: 388, endPoint y: 144, distance: 97.9
click at [388, 144] on div "/* ADD CUSTOM CSS TO THE PAGE - THIS AFFECTS ALL DEVICES */ #853e0d49 { transit…" at bounding box center [789, 308] width 1002 height 543
click at [713, 18] on div "Save" at bounding box center [692, 18] width 72 height 13
click at [848, 16] on span "Close" at bounding box center [847, 18] width 29 height 13
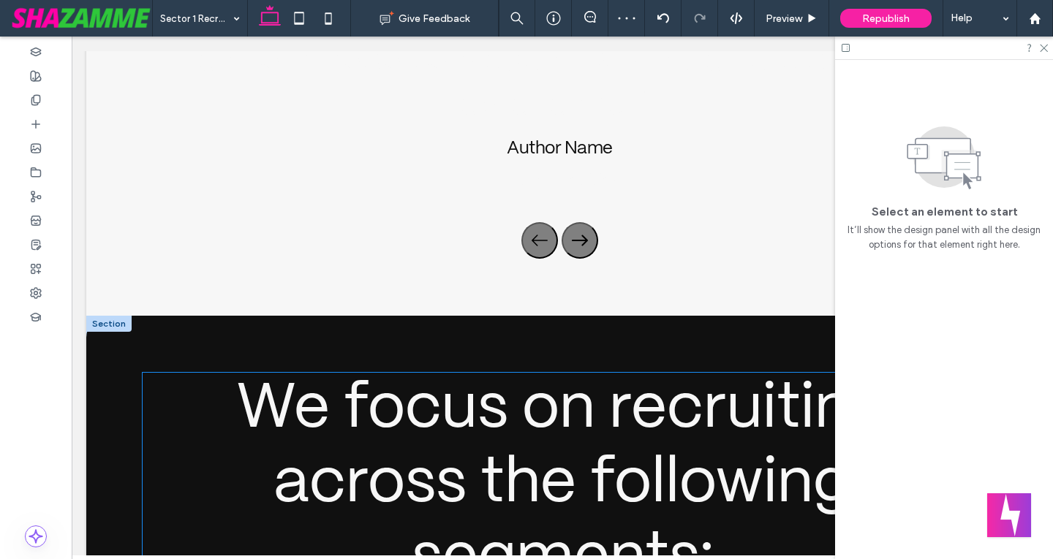
scroll to position [2924, 0]
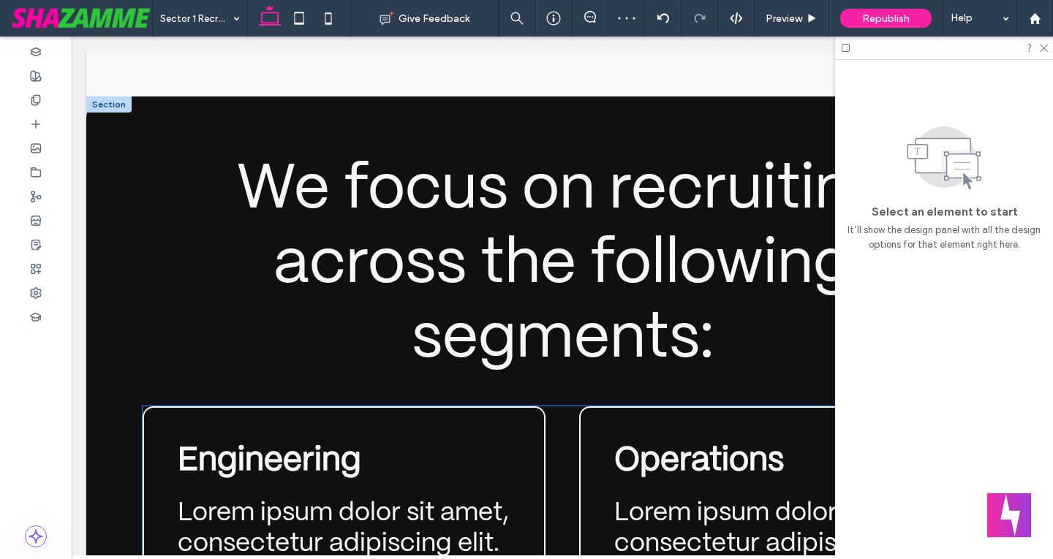
click at [803, 406] on div "Operations Lorem ipsum dolor sit amet, consectetur adipiscing elit." at bounding box center [780, 500] width 403 height 189
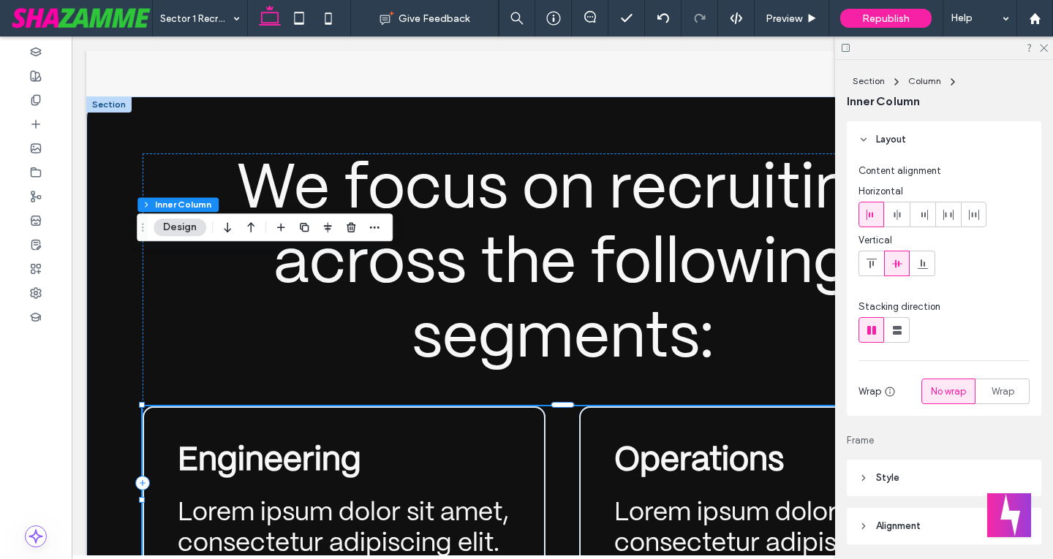
click at [727, 406] on div "Operations Lorem ipsum dolor sit amet, consectetur adipiscing elit." at bounding box center [780, 500] width 403 height 189
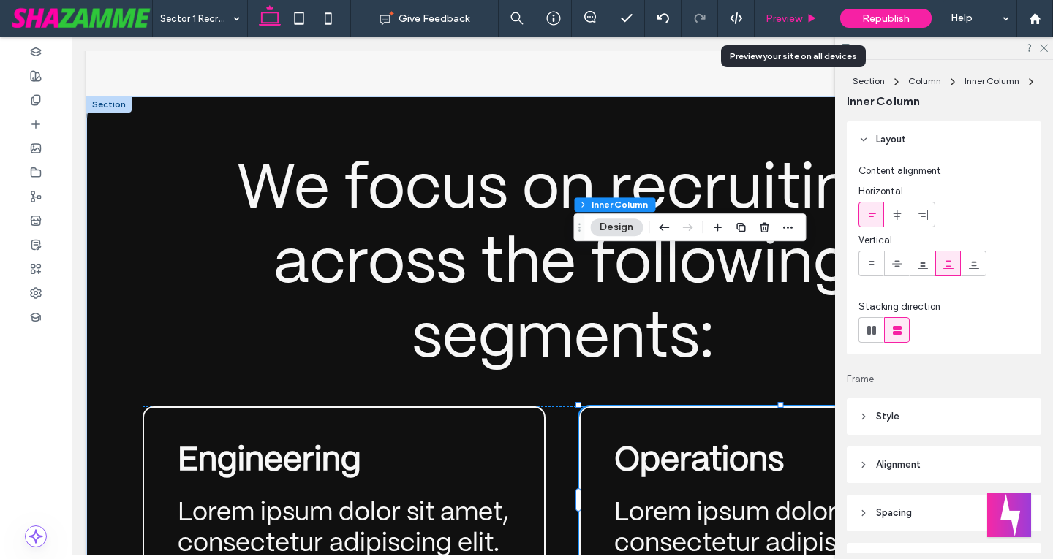
click at [798, 15] on span "Preview" at bounding box center [783, 18] width 37 height 12
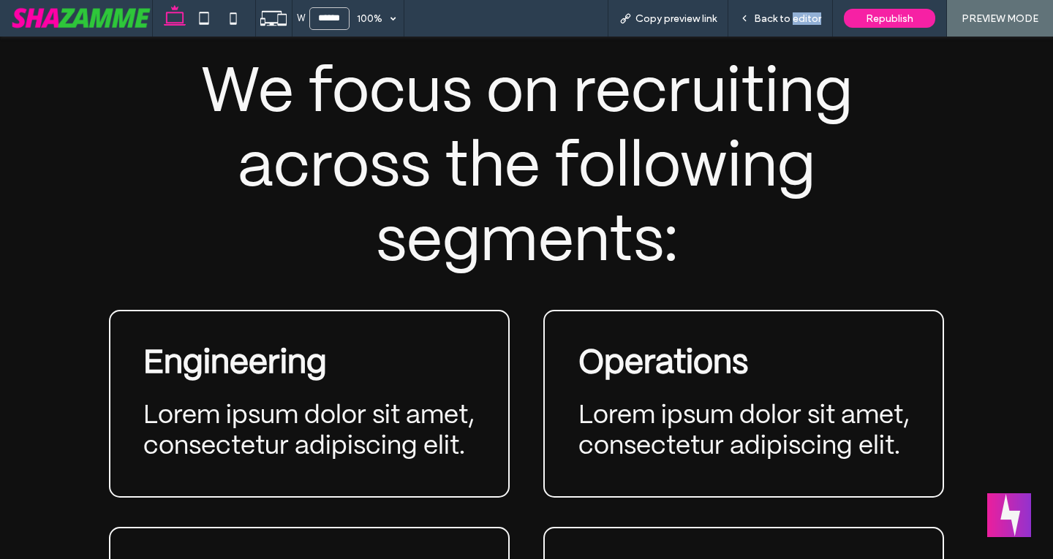
click at [798, 15] on span "Back to editor" at bounding box center [787, 18] width 67 height 12
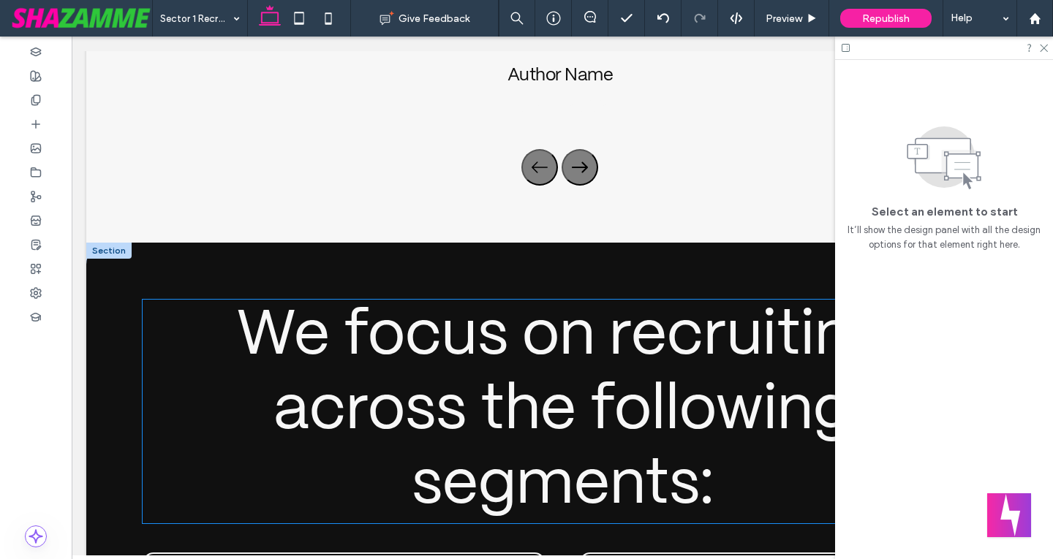
scroll to position [2704, 0]
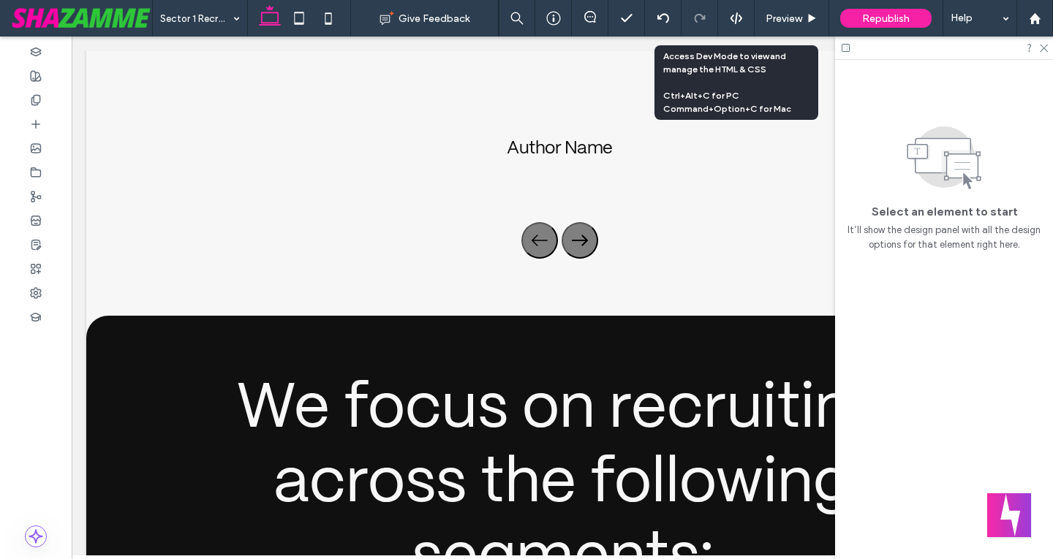
click at [746, 12] on div at bounding box center [736, 18] width 36 height 13
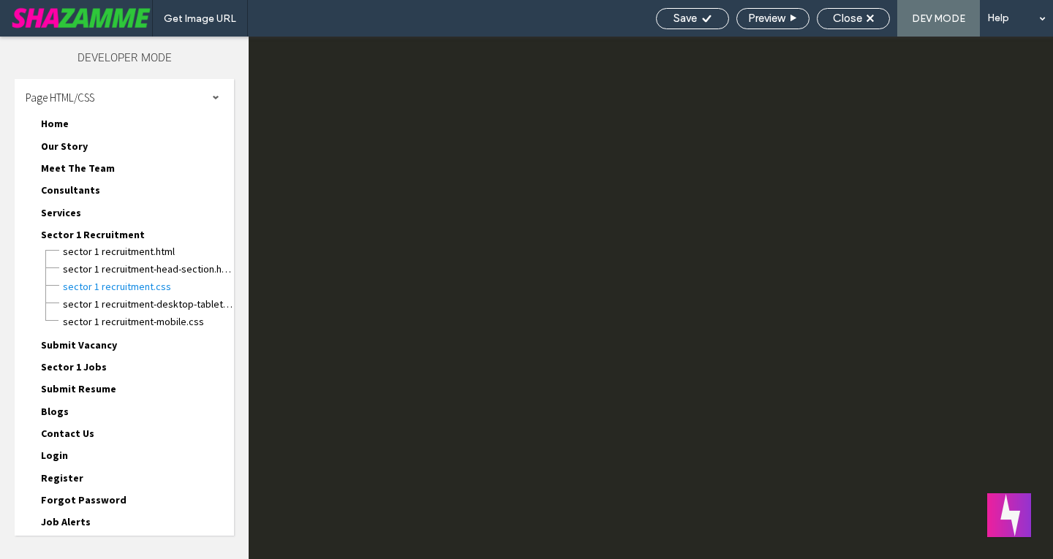
scroll to position [0, 0]
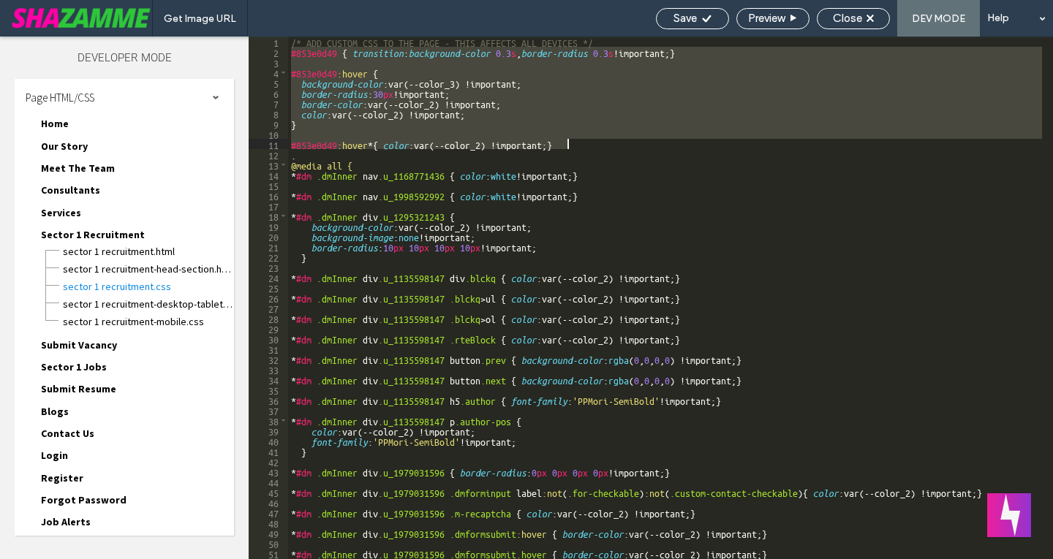
drag, startPoint x: 291, startPoint y: 50, endPoint x: 579, endPoint y: 140, distance: 301.7
click at [579, 140] on div "/* ADD CUSTOM CSS TO THE PAGE - THIS AFFECTS ALL DEVICES */ #853e0d49 { transit…" at bounding box center [789, 308] width 1002 height 543
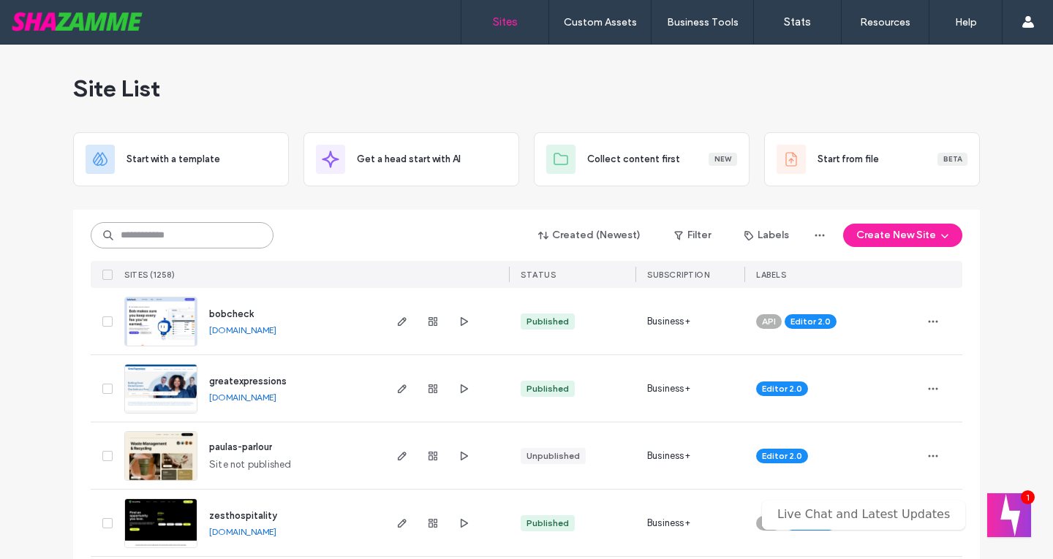
click at [203, 233] on input at bounding box center [182, 235] width 183 height 26
type input "****"
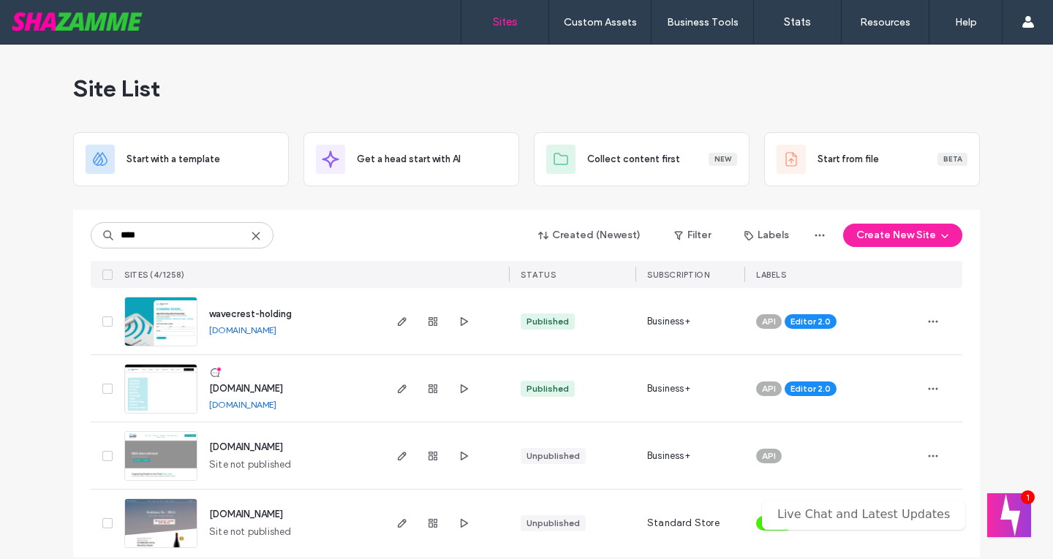
click at [231, 314] on div "wavecrest-holding" at bounding box center [250, 314] width 83 height 15
click at [283, 386] on span "www.wavecrest-talent.com" at bounding box center [246, 388] width 74 height 11
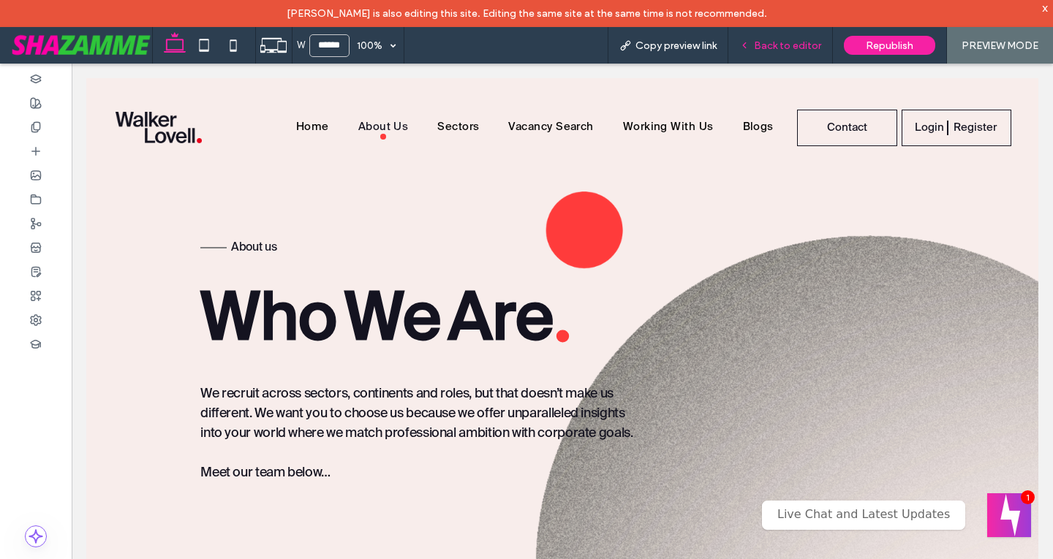
click at [790, 50] on span "Back to editor" at bounding box center [787, 45] width 67 height 12
